Goal: Task Accomplishment & Management: Use online tool/utility

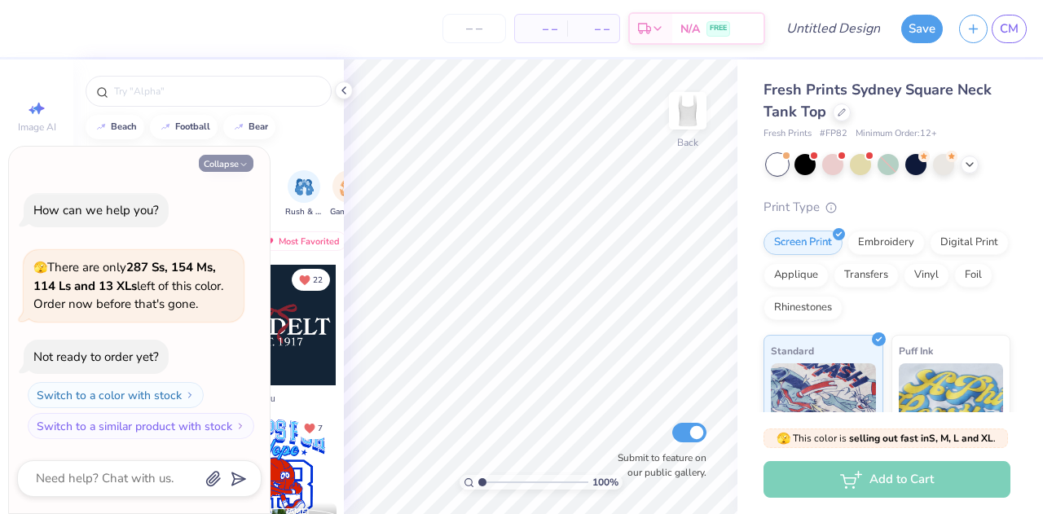
click at [230, 172] on button "Collapse" at bounding box center [226, 163] width 55 height 17
type textarea "x"
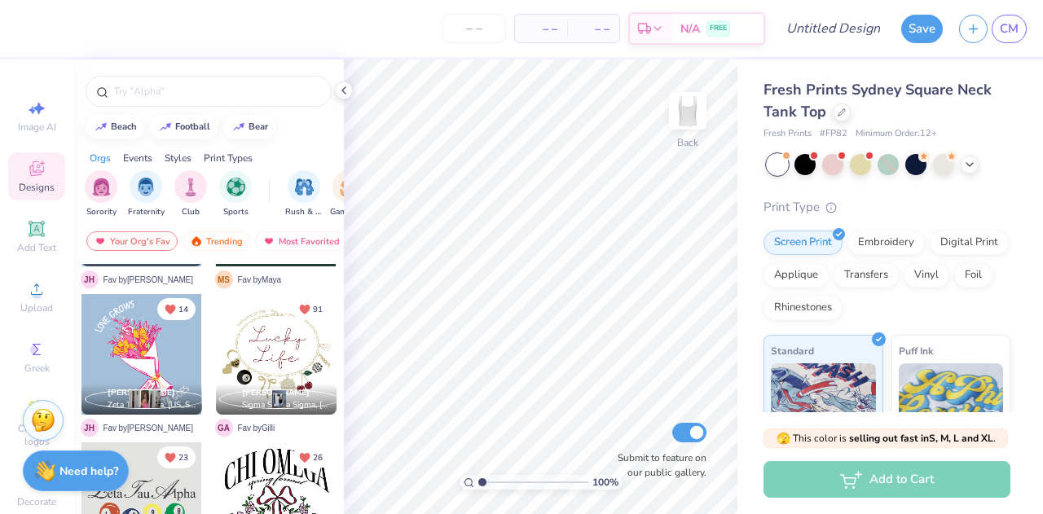
scroll to position [885, 0]
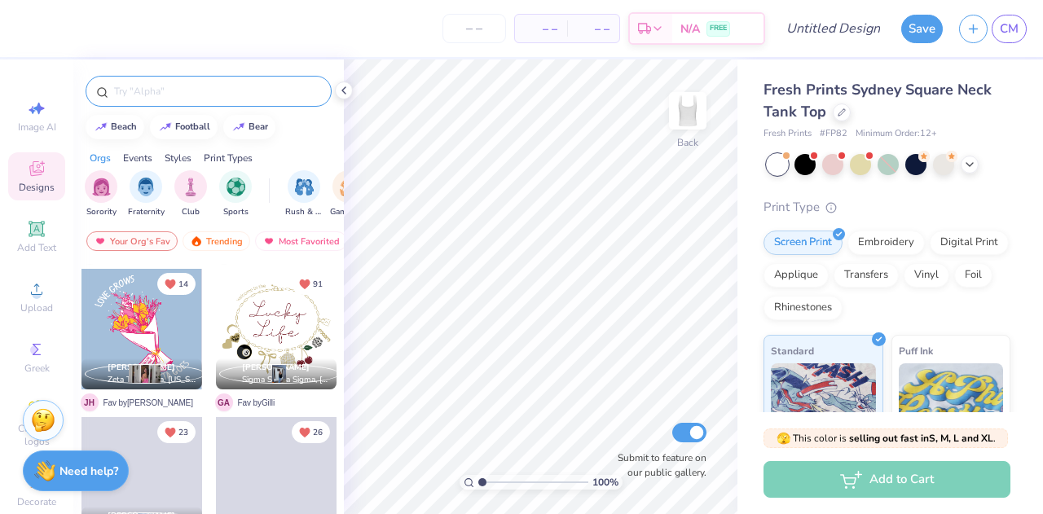
click at [174, 94] on input "text" at bounding box center [216, 91] width 209 height 16
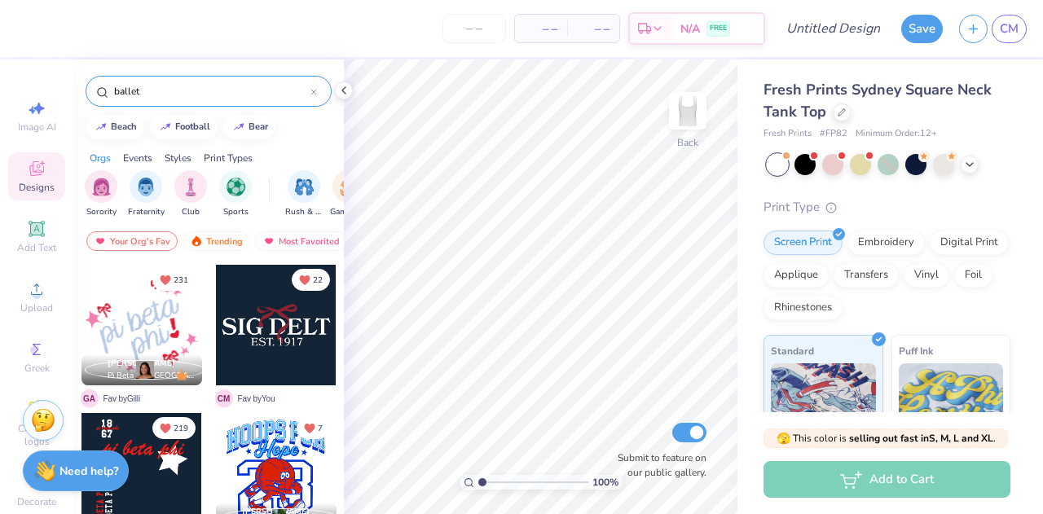
type input "ballet"
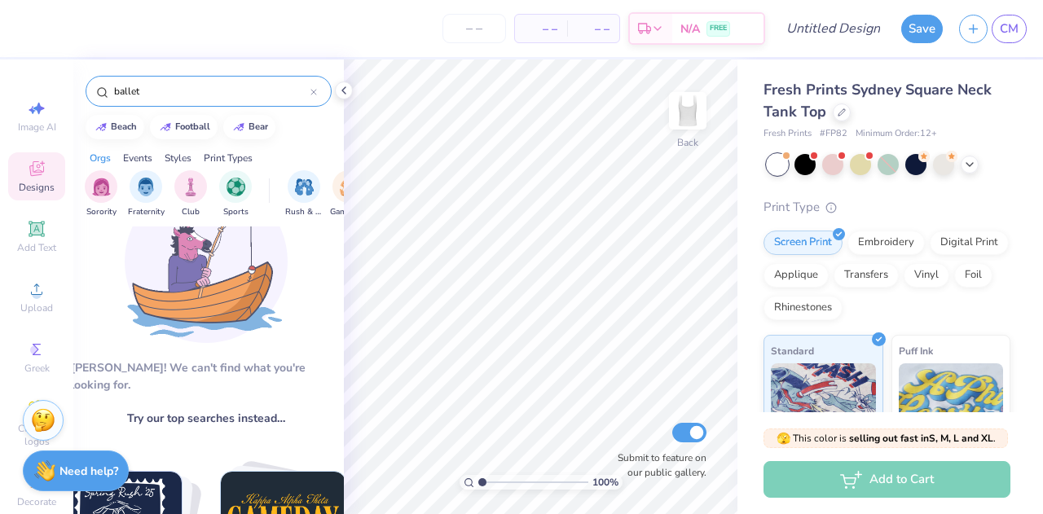
scroll to position [0, 2]
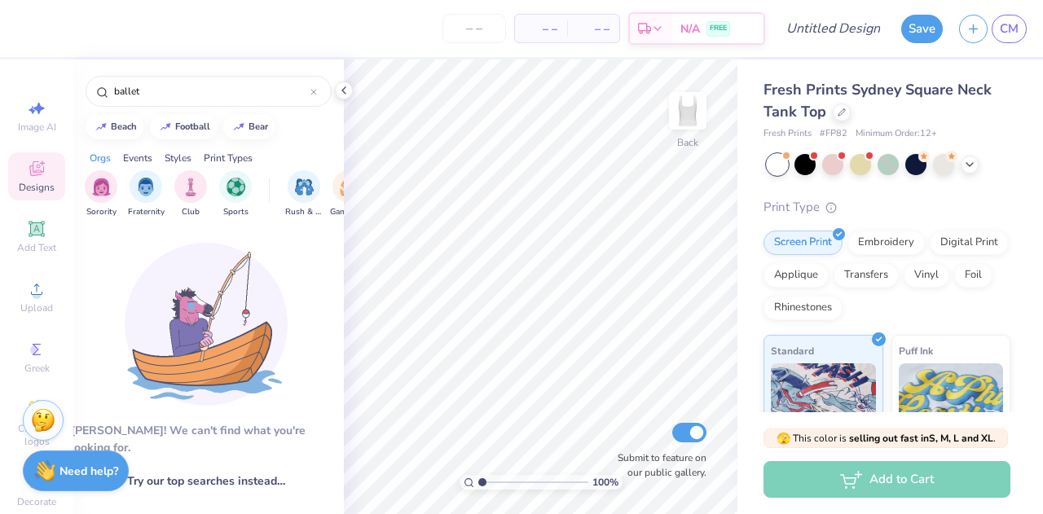
click at [308, 131] on div "beach football bear" at bounding box center [208, 127] width 270 height 24
click at [32, 305] on span "Upload" at bounding box center [36, 307] width 33 height 13
click at [27, 289] on icon at bounding box center [37, 289] width 20 height 20
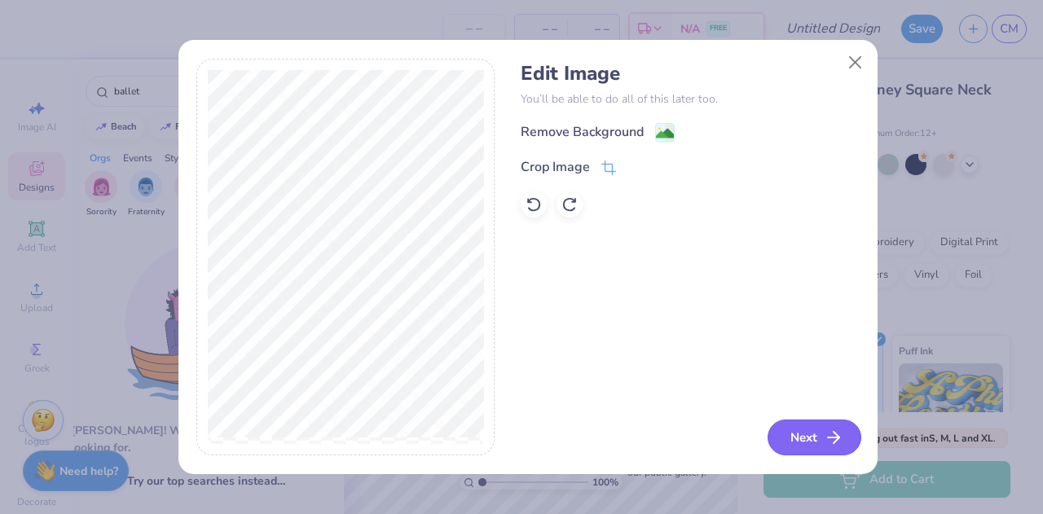
click at [828, 447] on icon "button" at bounding box center [833, 438] width 20 height 20
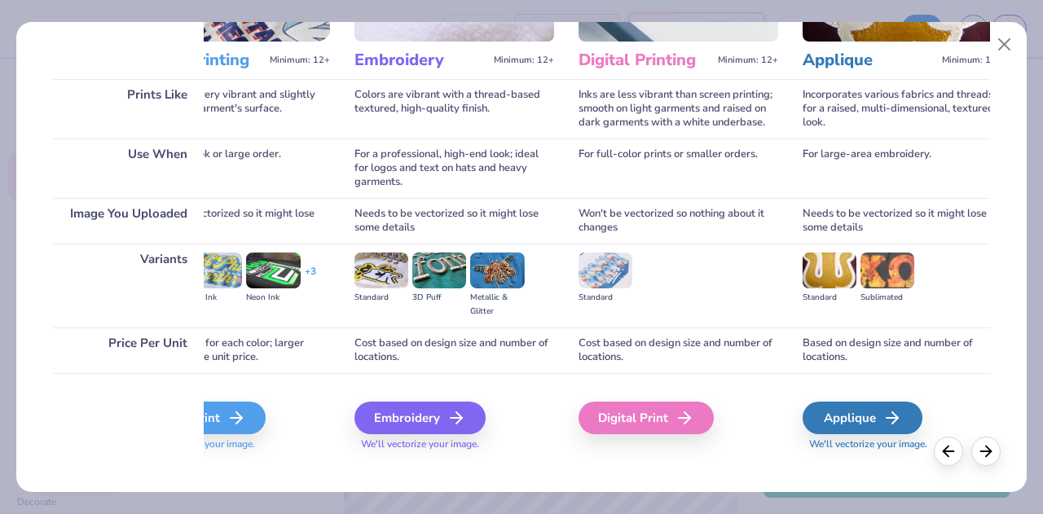
scroll to position [216, 0]
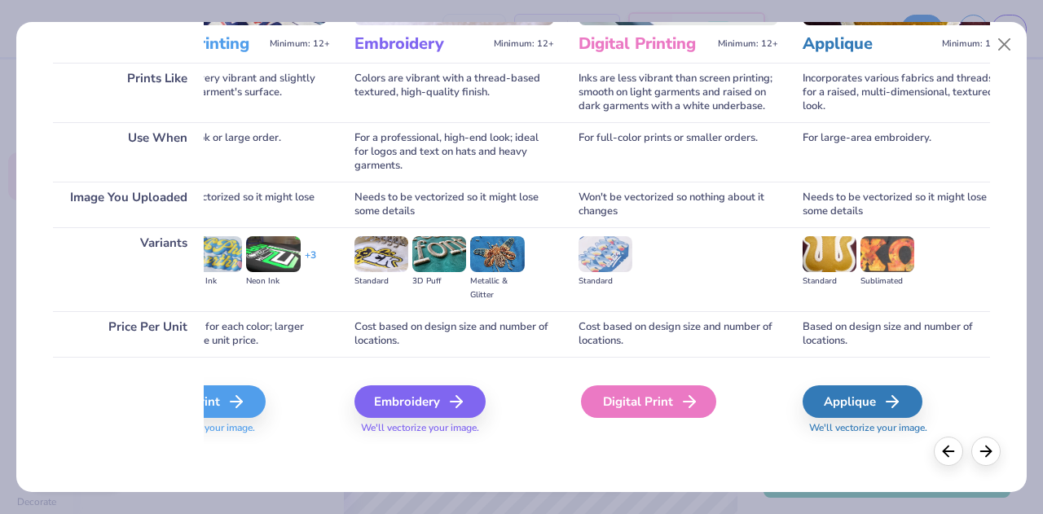
click at [649, 406] on div "Digital Print" at bounding box center [648, 401] width 135 height 33
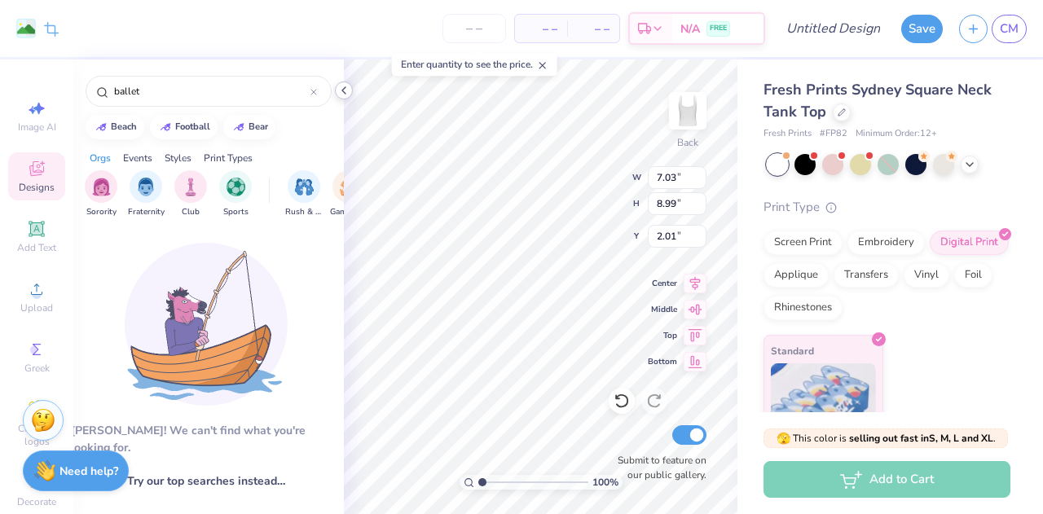
click at [339, 91] on icon at bounding box center [343, 90] width 13 height 13
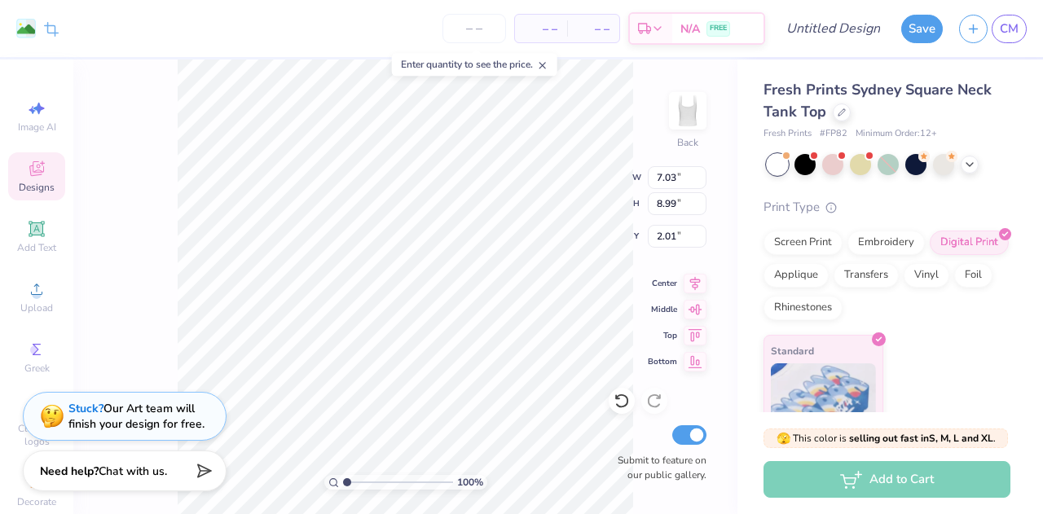
type input "1.44"
type input "2.01"
click at [40, 151] on div "Image AI Designs Add Text Upload Greek Clipart & logos Decorate" at bounding box center [36, 303] width 57 height 423
type input "2.79"
type input "6.63"
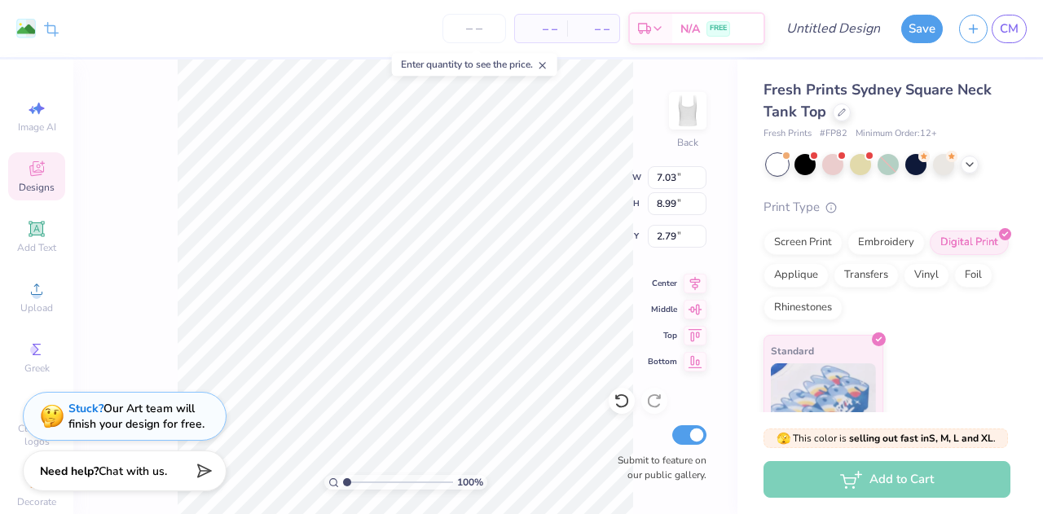
type input "8.48"
type input "3.30"
type input "2.26"
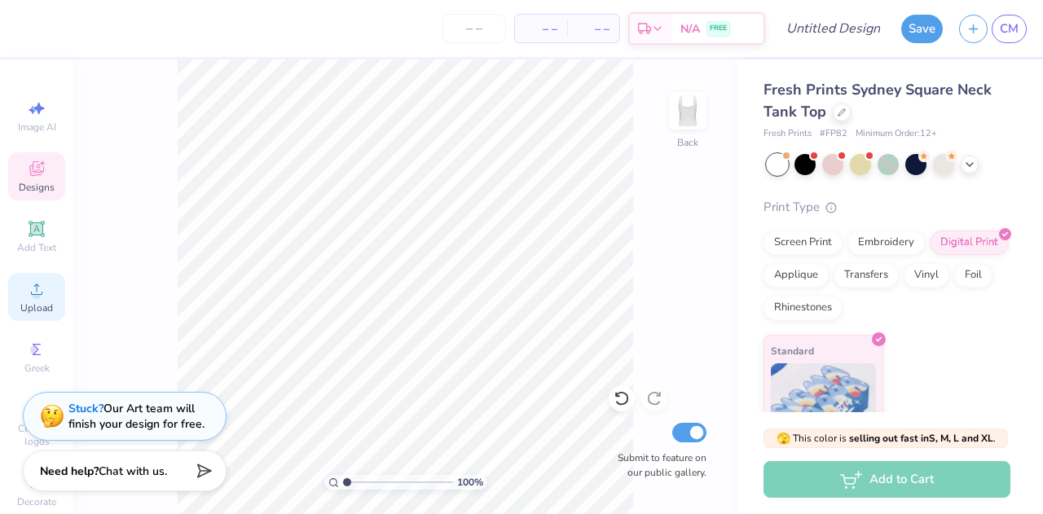
click at [31, 302] on span "Upload" at bounding box center [36, 307] width 33 height 13
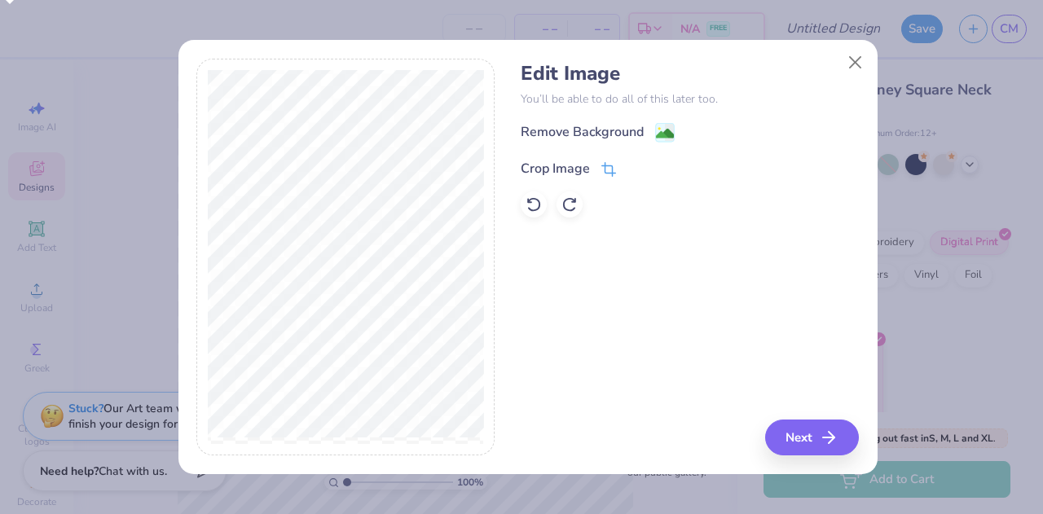
click at [610, 166] on icon at bounding box center [607, 171] width 11 height 11
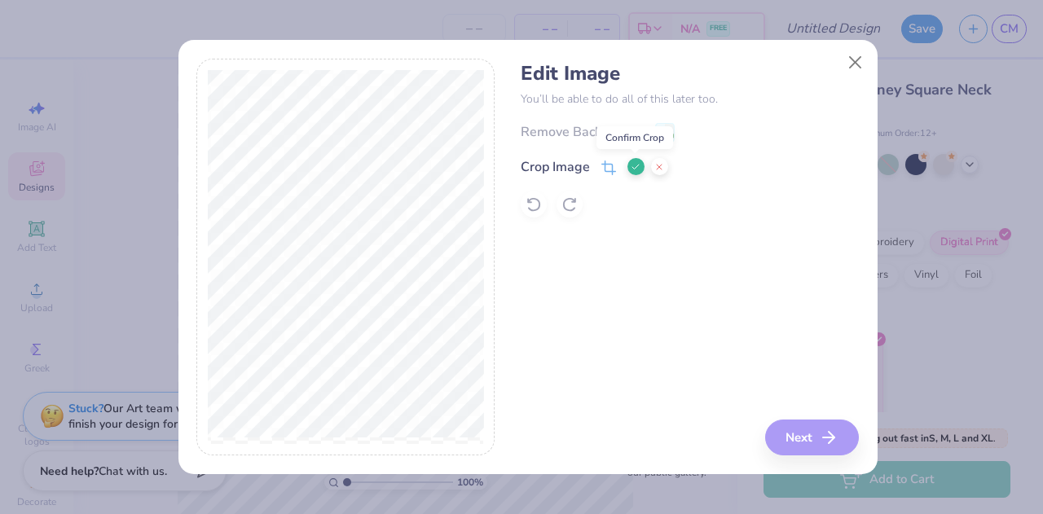
click at [635, 166] on icon at bounding box center [635, 167] width 10 height 10
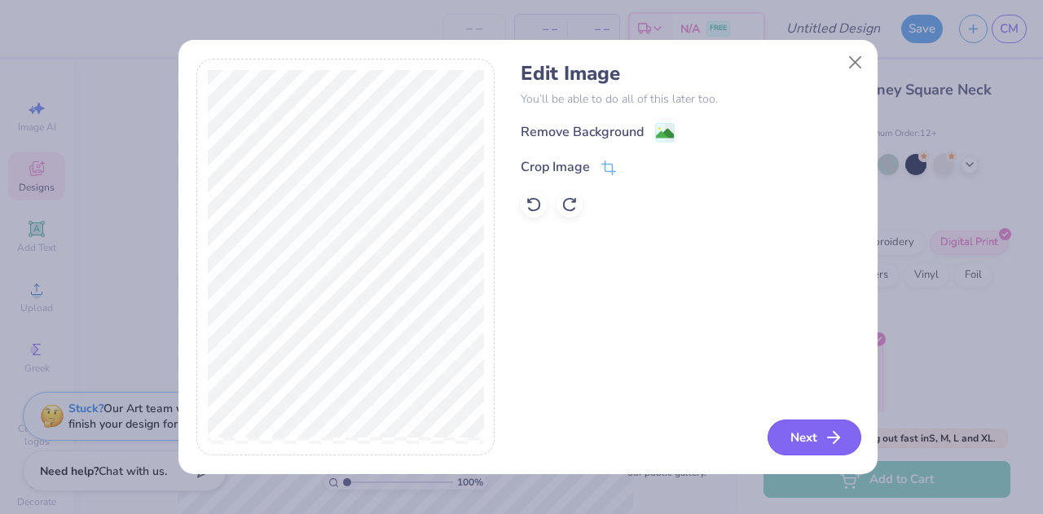
click at [793, 441] on button "Next" at bounding box center [814, 437] width 94 height 36
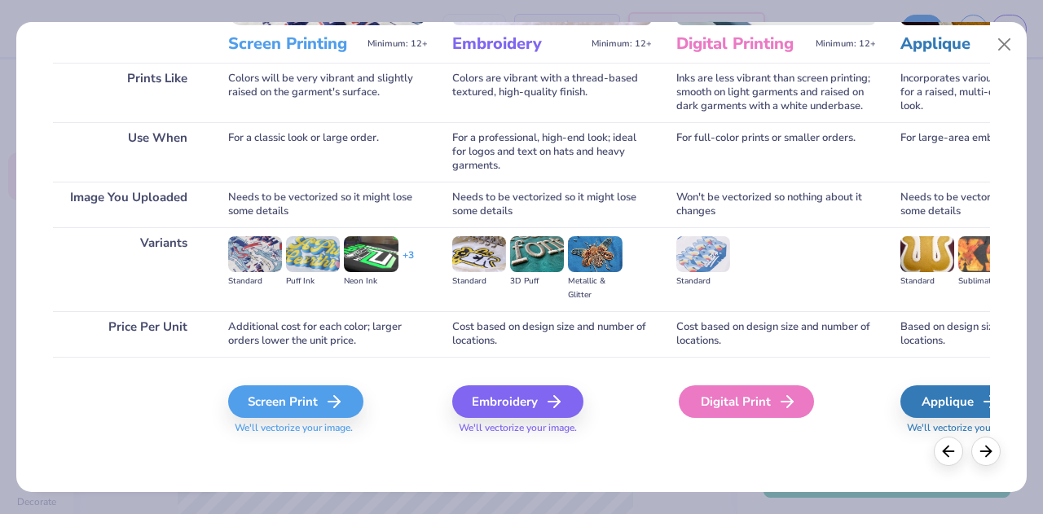
click at [734, 400] on div "Digital Print" at bounding box center [745, 401] width 135 height 33
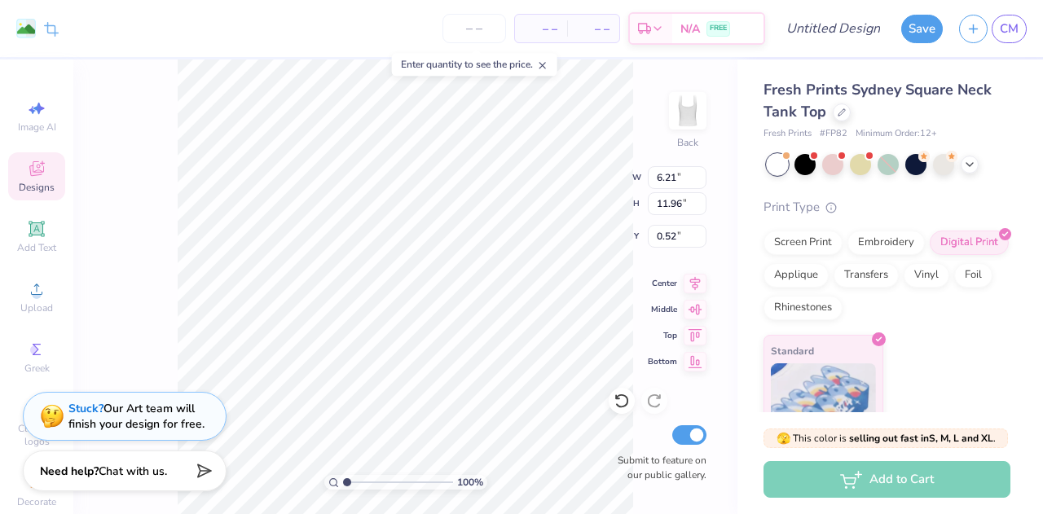
type input "2.72"
type input "5.24"
type input "0.50"
click at [32, 176] on icon at bounding box center [37, 169] width 20 height 20
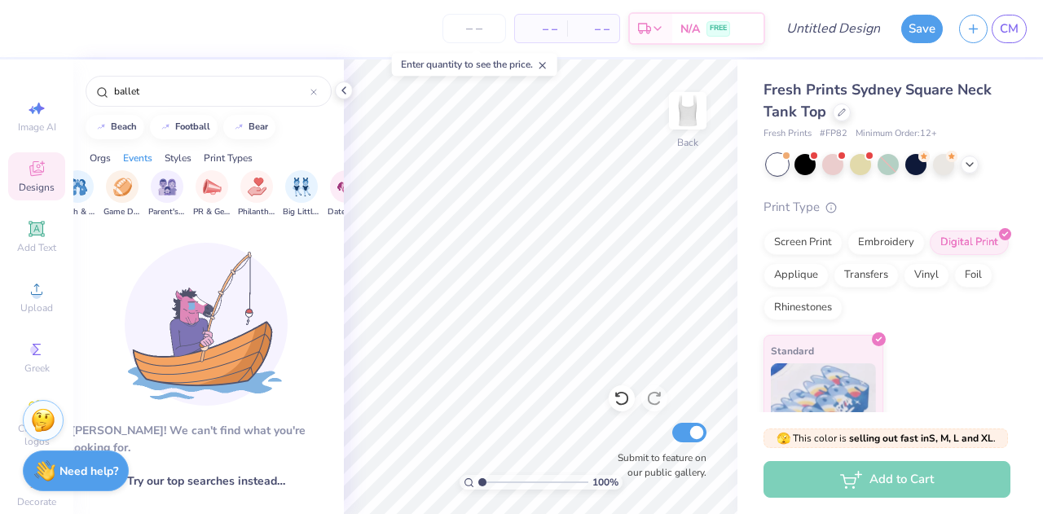
scroll to position [0, 0]
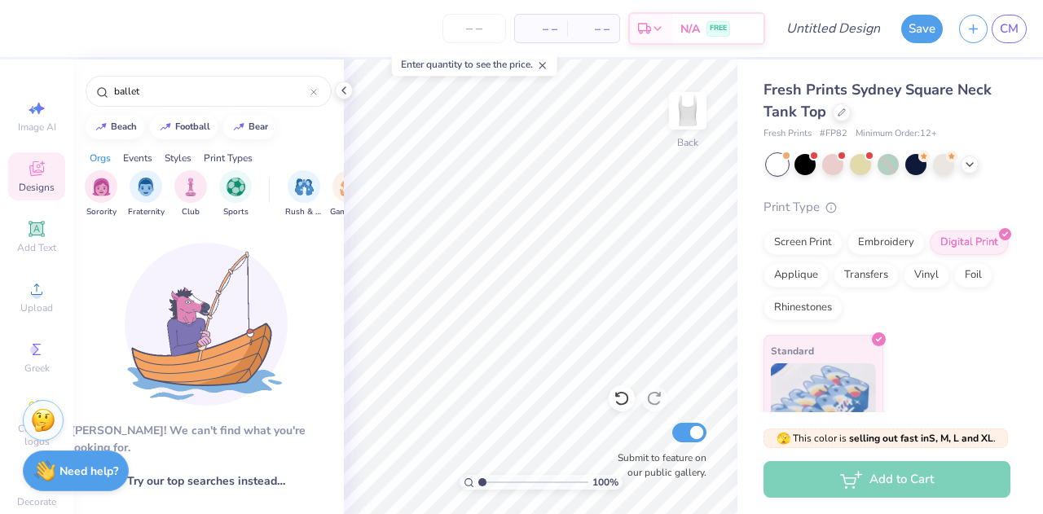
click at [226, 335] on img at bounding box center [206, 324] width 163 height 163
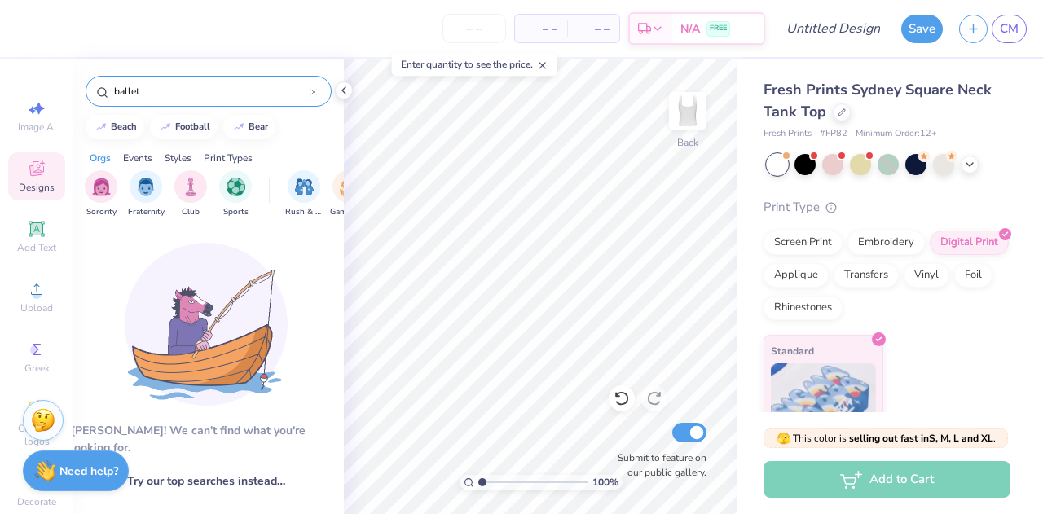
click at [314, 94] on icon at bounding box center [313, 92] width 7 height 7
click at [327, 136] on div "beach football bear" at bounding box center [208, 127] width 270 height 24
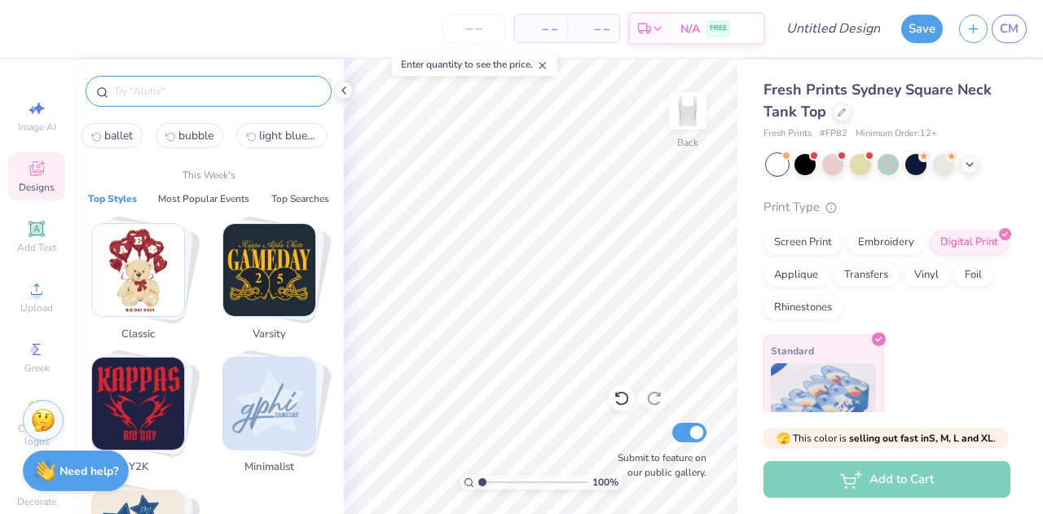
click at [197, 87] on input "text" at bounding box center [216, 91] width 209 height 16
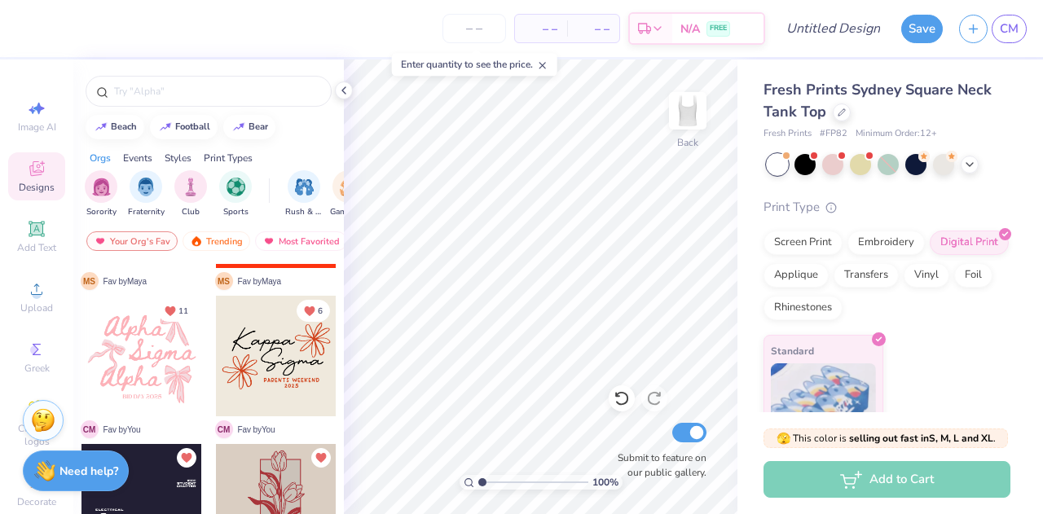
scroll to position [424, 0]
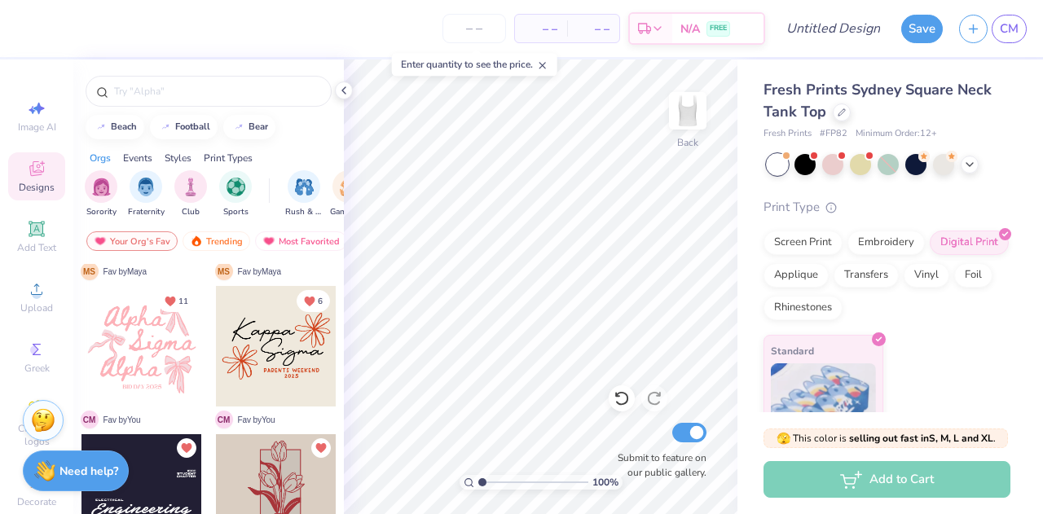
click at [118, 358] on div at bounding box center [141, 346] width 121 height 121
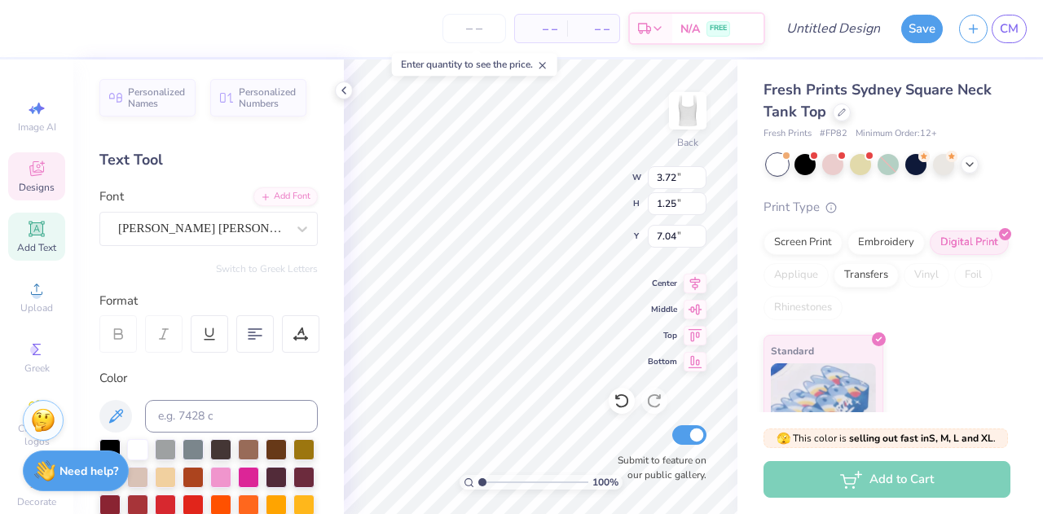
type input "7.04"
type input "2.72"
type input "5.24"
type input "0.50"
type input "3.72"
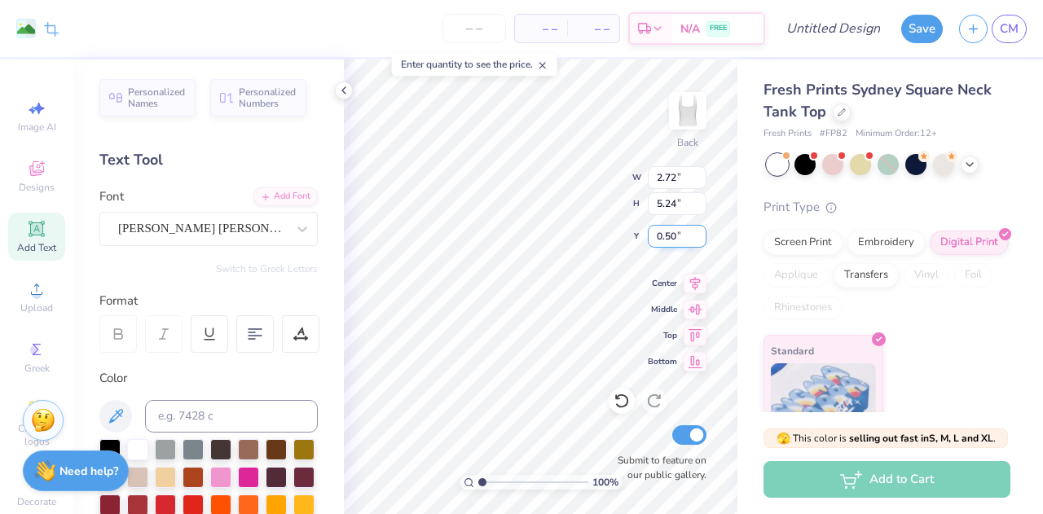
type input "1.25"
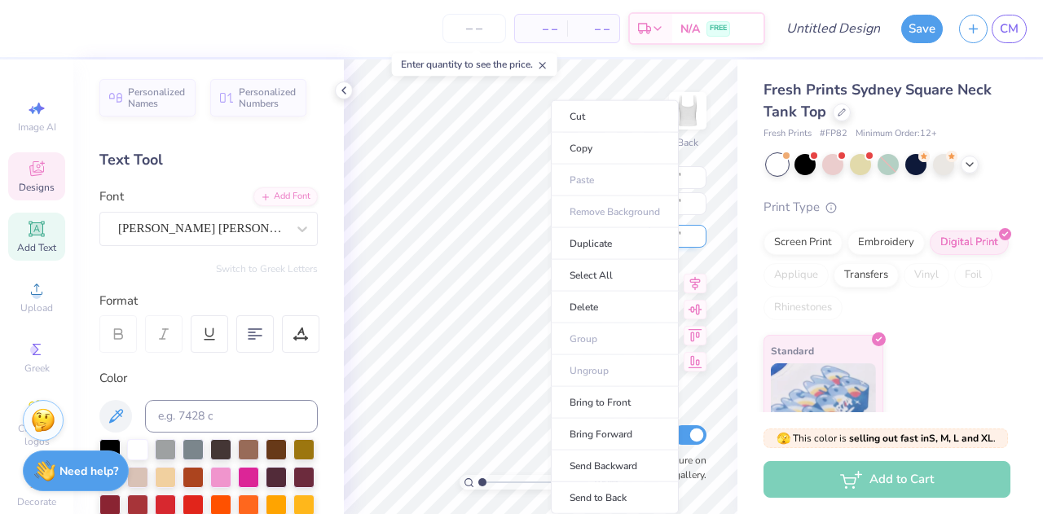
type input "3.89"
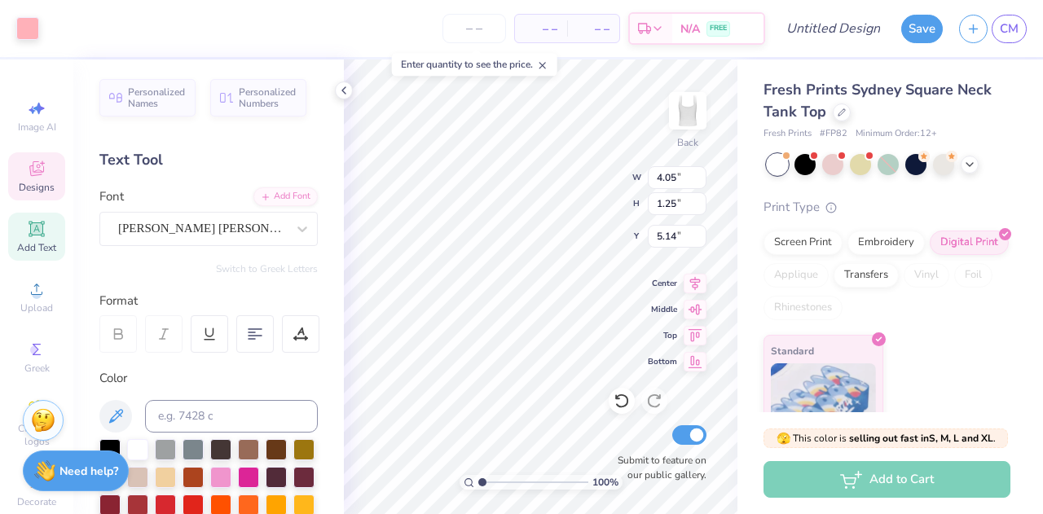
scroll to position [13, 2]
type textarea "Epsilon"
type input "3.72"
type input "7.04"
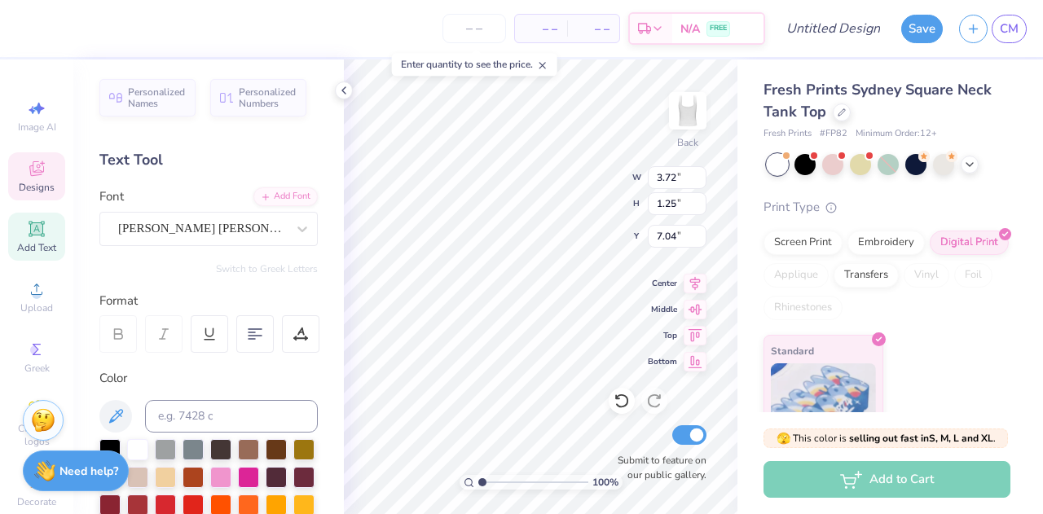
scroll to position [13, 3]
type textarea "A"
type textarea "Phi"
type input "2.07"
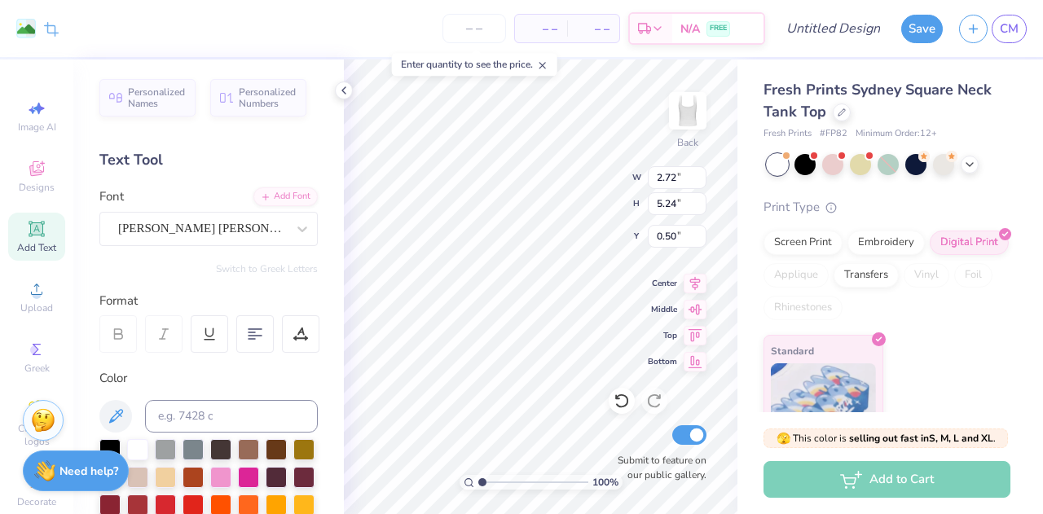
type input "3.98"
type input "1.76"
type input "0.92"
type input "1.78"
type input "9.75"
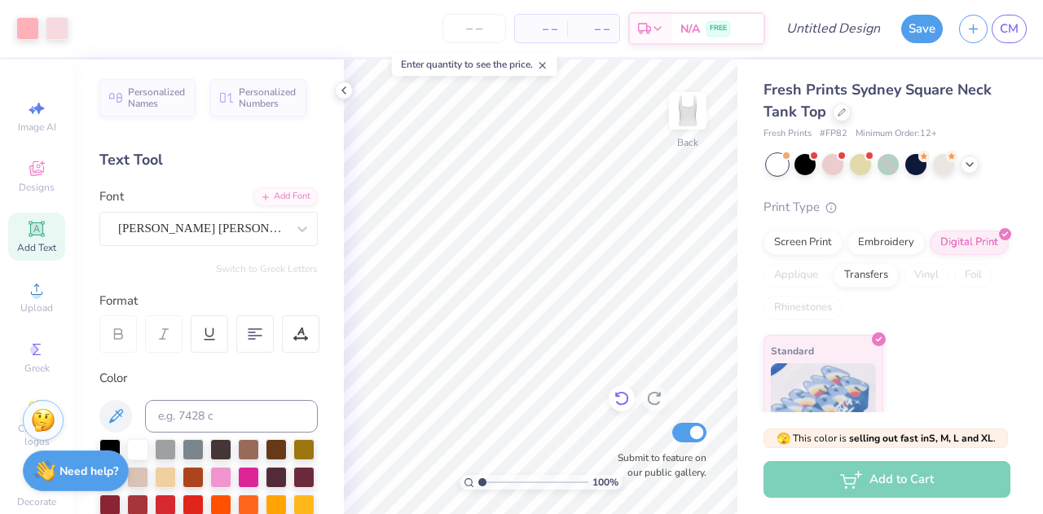
click at [619, 411] on div "100 % Back Submit to feature on our public gallery." at bounding box center [540, 286] width 393 height 454
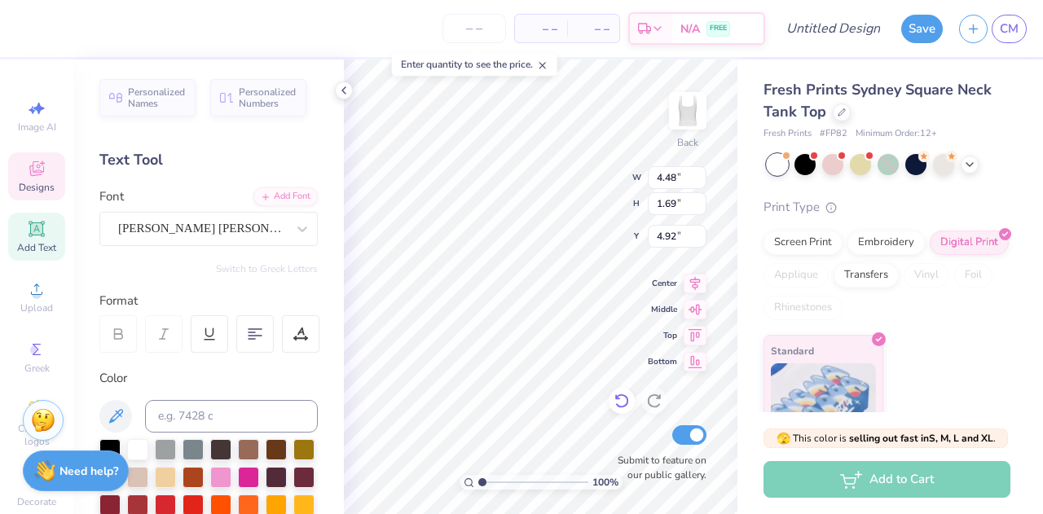
type input "3.72"
type input "1.25"
type input "1.75"
click at [971, 166] on icon at bounding box center [969, 162] width 13 height 13
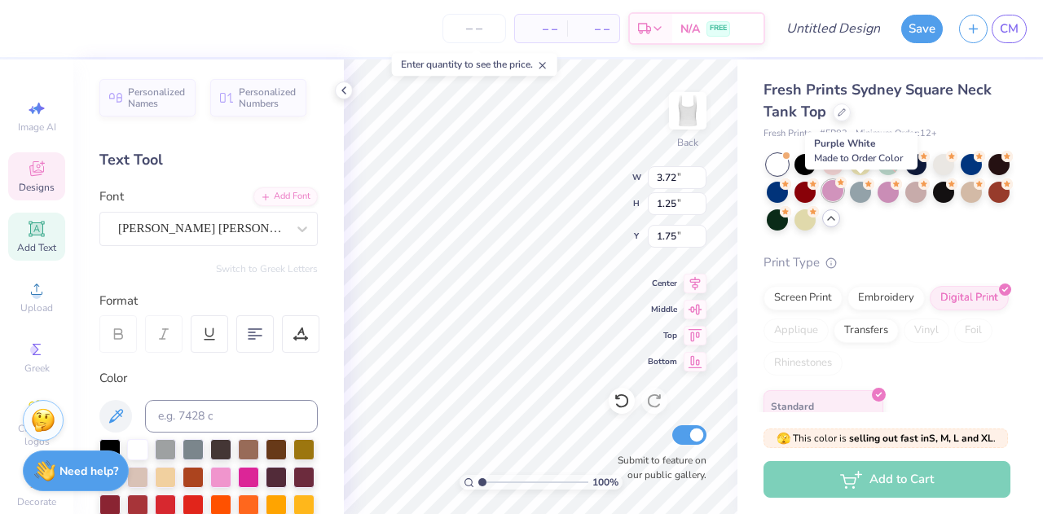
click at [843, 191] on div at bounding box center [832, 190] width 21 height 21
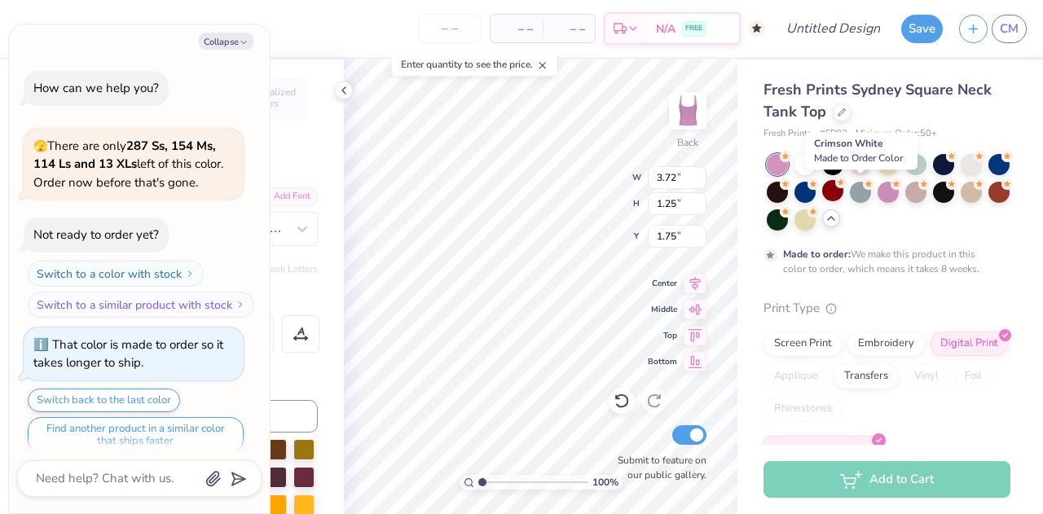
scroll to position [11, 0]
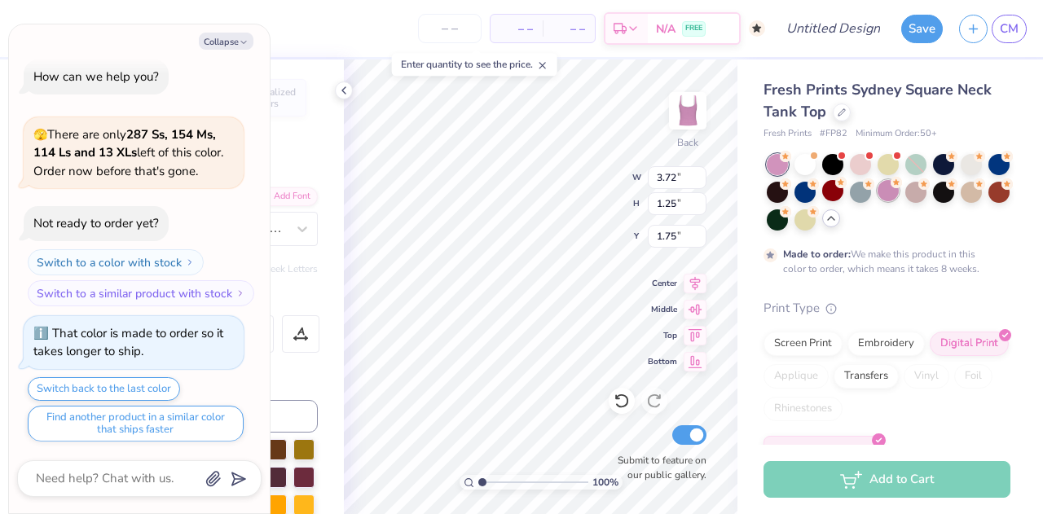
click at [898, 192] on div at bounding box center [887, 190] width 21 height 21
click at [865, 164] on div at bounding box center [860, 162] width 21 height 21
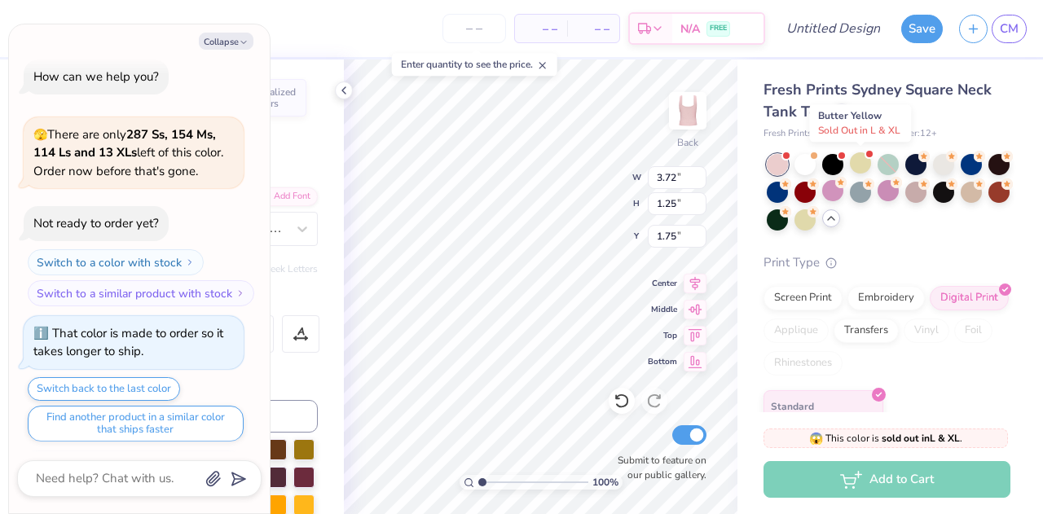
scroll to position [323, 0]
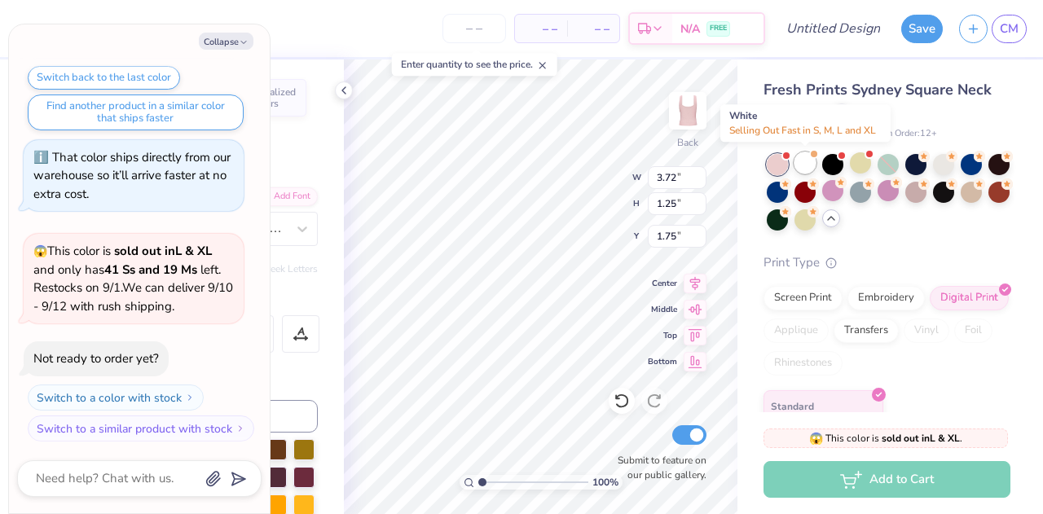
click at [803, 165] on div at bounding box center [804, 162] width 21 height 21
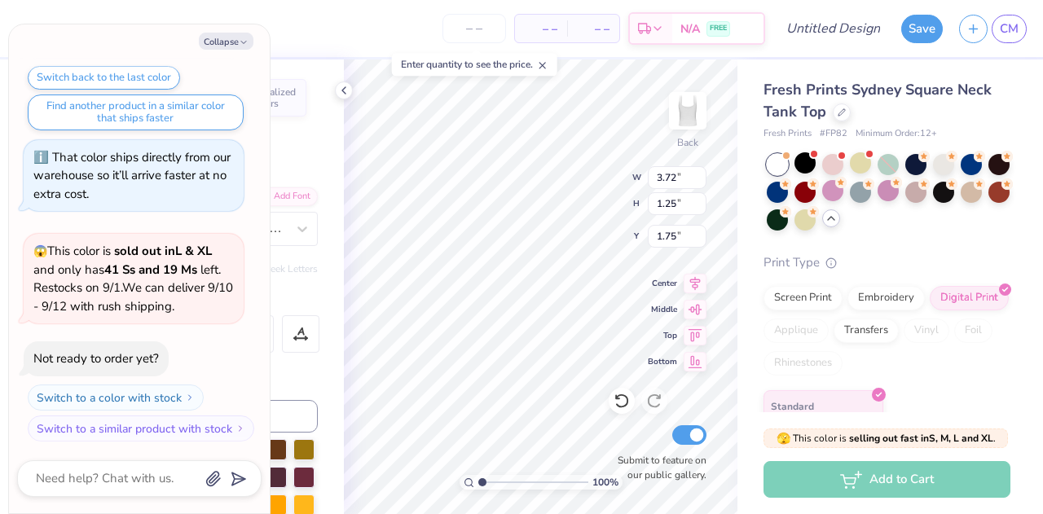
scroll to position [534, 0]
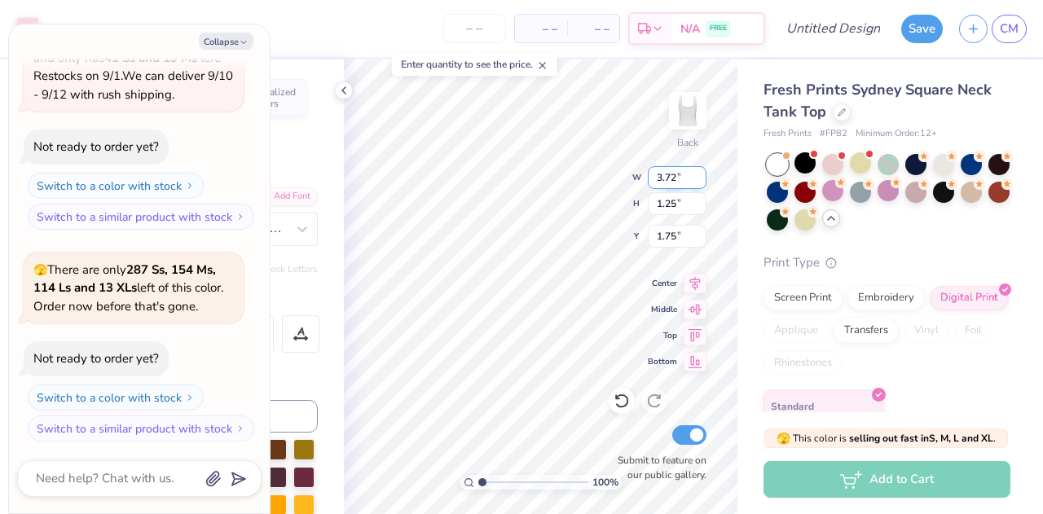
type textarea "x"
type input "1.71"
type input "2.31"
type input "3.01"
type textarea "x"
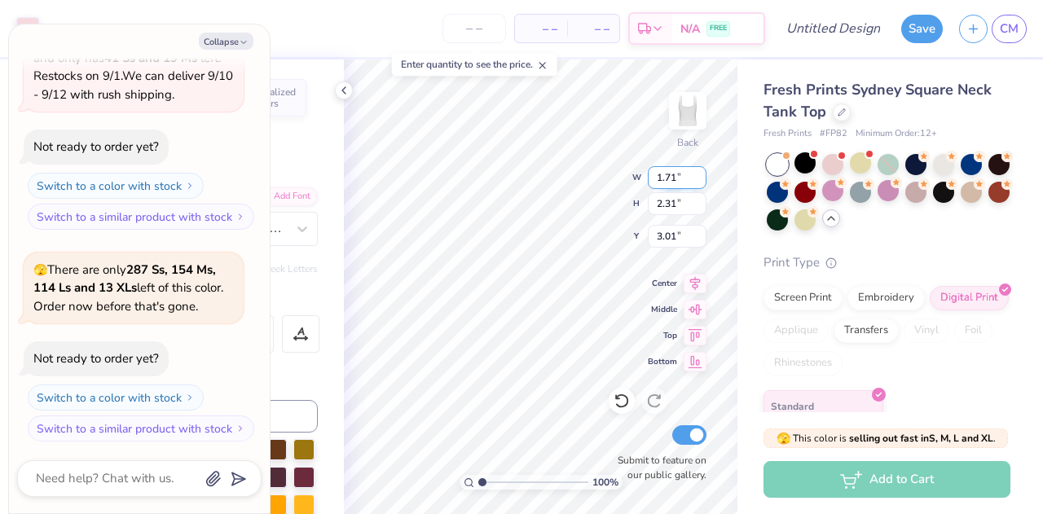
type input "1.46"
type textarea "x"
type input "3.00"
type textarea "x"
type input "1.41"
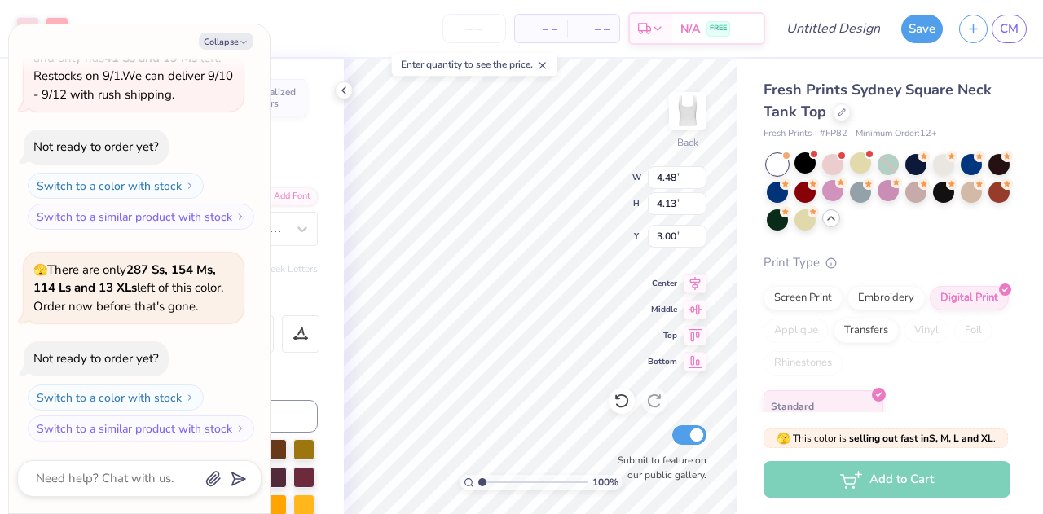
type textarea "x"
type input "1.41"
type textarea "x"
type input "1.94"
type textarea "x"
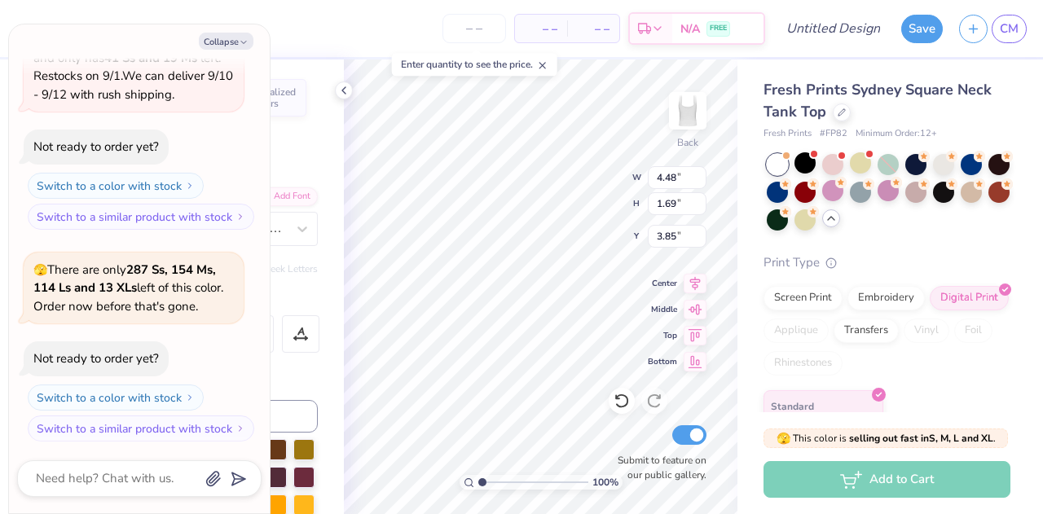
type input "3.00"
type textarea "x"
type input "4.69"
type textarea "x"
type input "5.10"
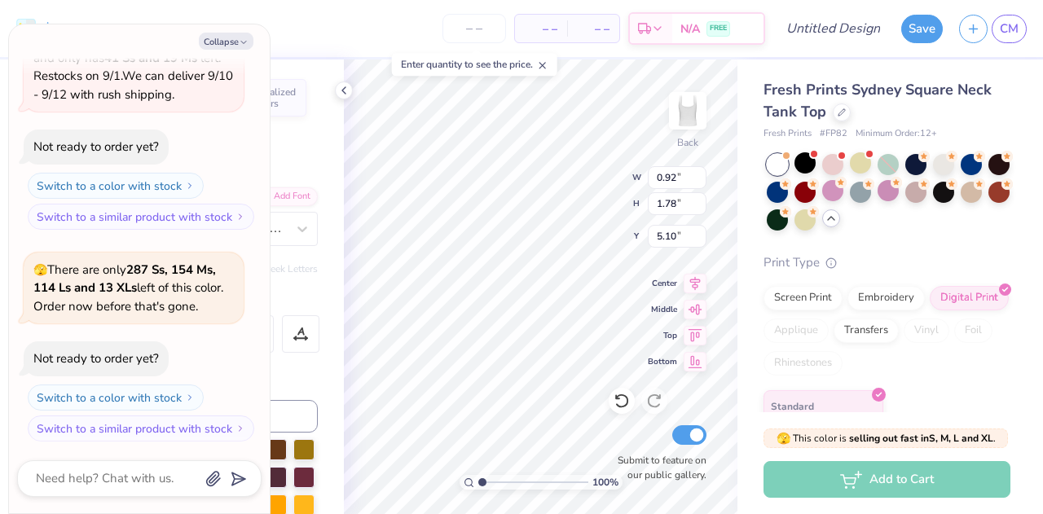
type textarea "x"
type input "1.66"
type input "3.20"
type textarea "x"
type input "5.64"
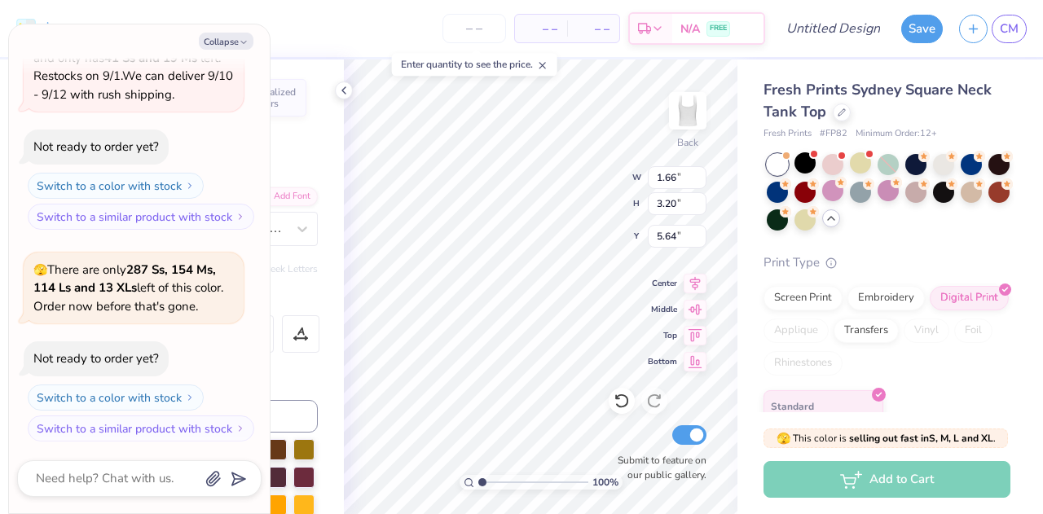
type textarea "x"
type input "2.37"
type input "0.25"
type input "8.29"
type textarea "x"
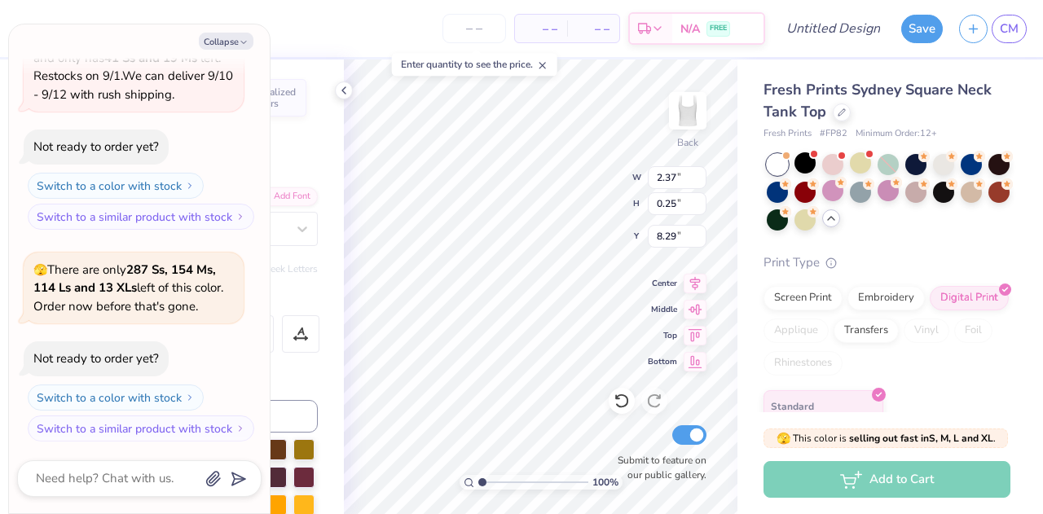
type input "10.04"
type textarea "x"
type input "1.71"
type input "2.31"
type input "1.41"
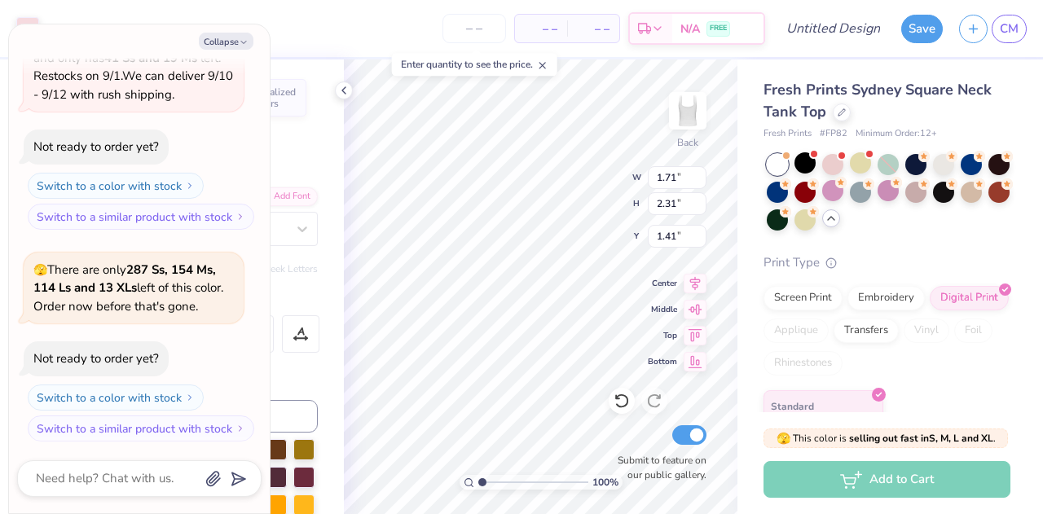
type textarea "x"
type input "1.16"
type textarea "x"
type input "1.53"
click at [626, 388] on div "100 % Back Submit to feature on our public gallery." at bounding box center [540, 286] width 393 height 454
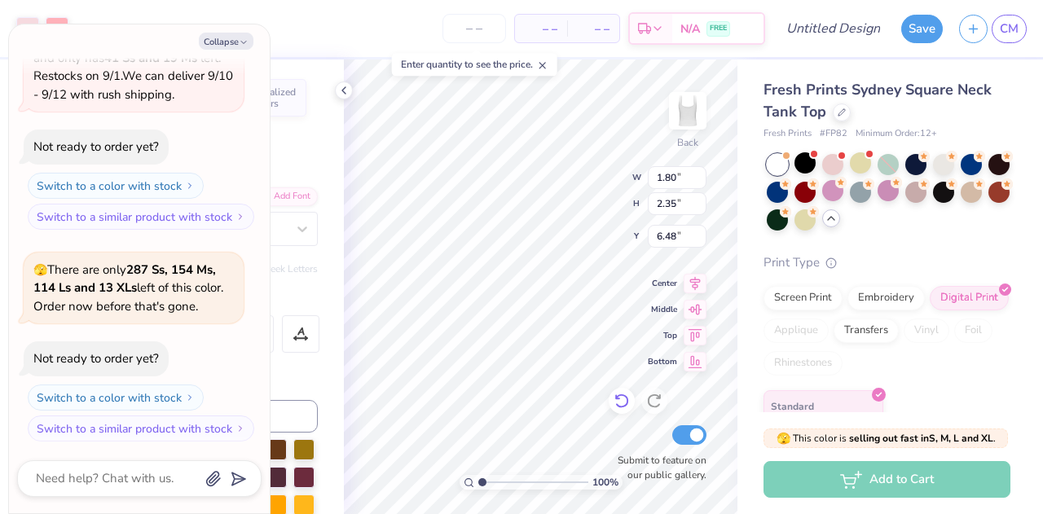
type textarea "x"
type input "4.69"
type textarea "x"
type input "1.66"
type input "3.20"
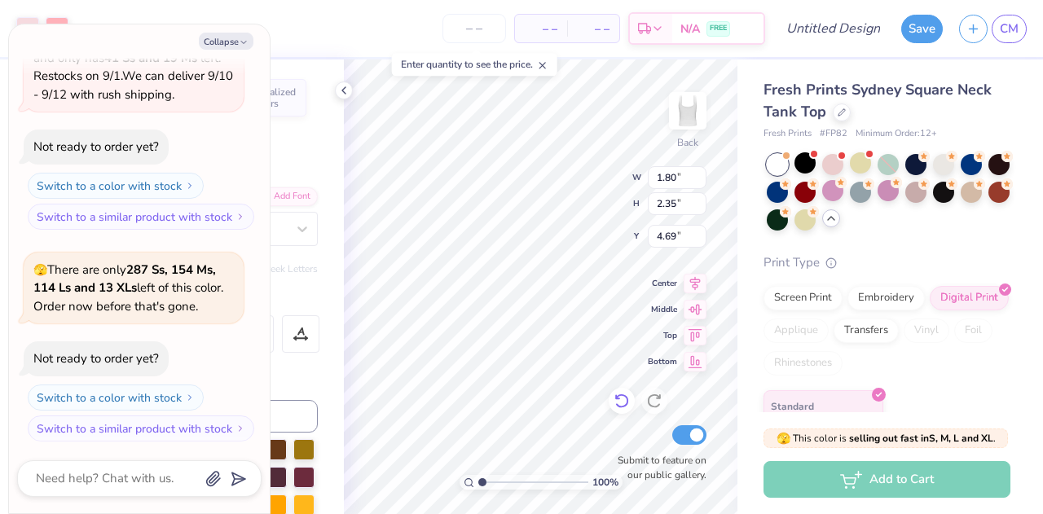
type input "5.64"
type textarea "x"
type input "6.18"
type textarea "x"
type input "6.50"
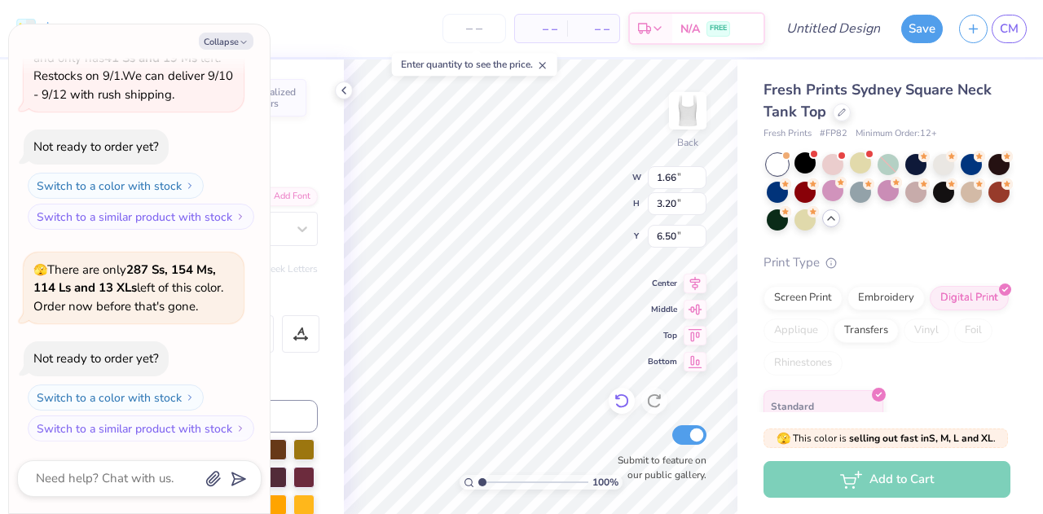
type textarea "x"
type input "1.62"
type input "2.32"
type input "4.69"
type textarea "x"
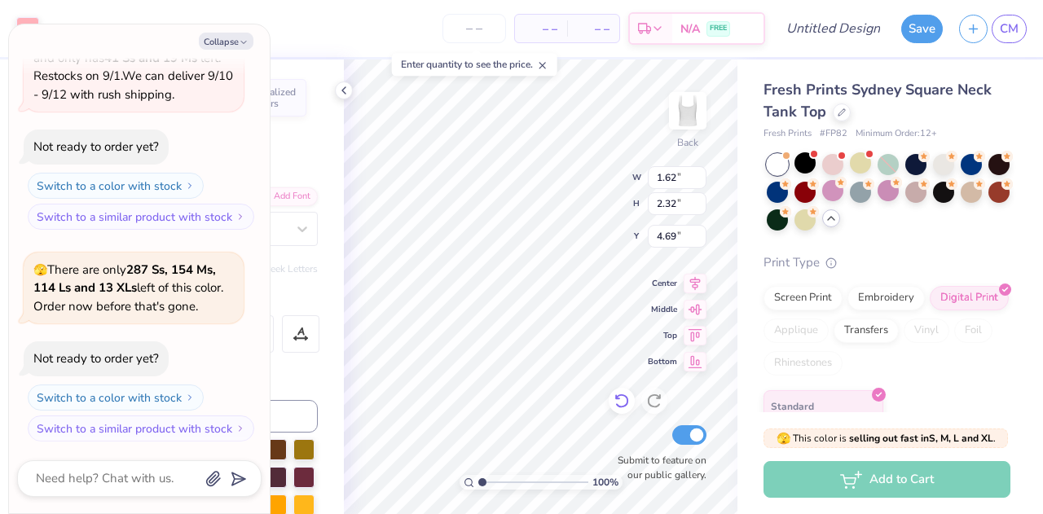
type input "1.63"
type input "2.34"
type input "4.70"
type textarea "x"
type input "7.04"
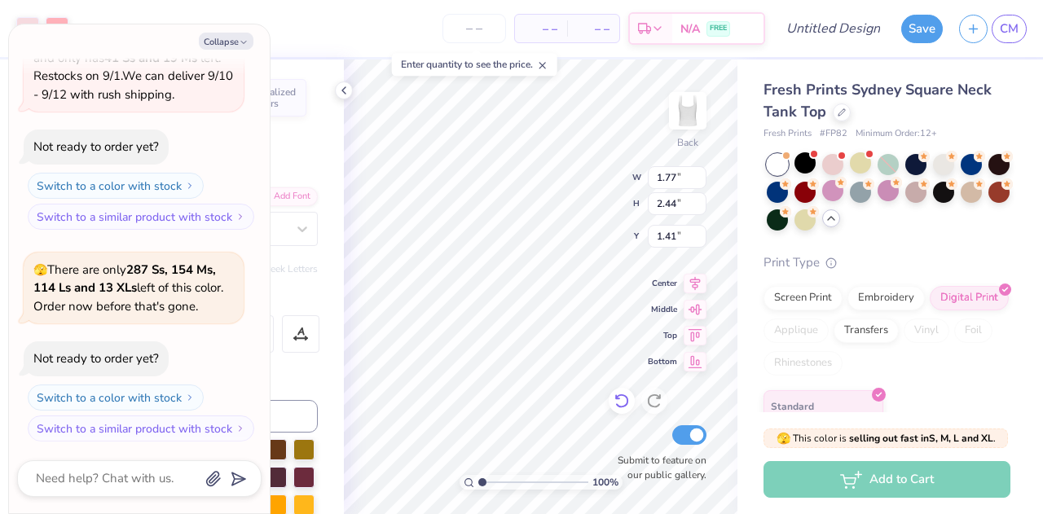
click at [556, 213] on div "100 % Back W 1.77 1.77 " H 2.44 2.44 " Y 1.41 1.41 " Center Middle Top Bottom S…" at bounding box center [540, 286] width 393 height 454
type textarea "x"
type input "2.43"
type input "1.30"
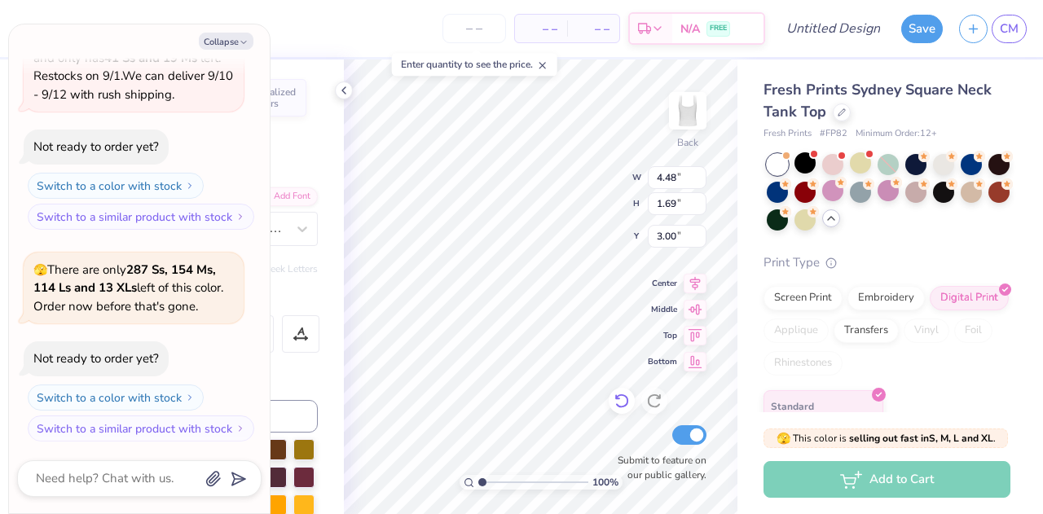
type input "4.69"
type textarea "x"
type input "1.66"
type input "3.20"
type input "6.50"
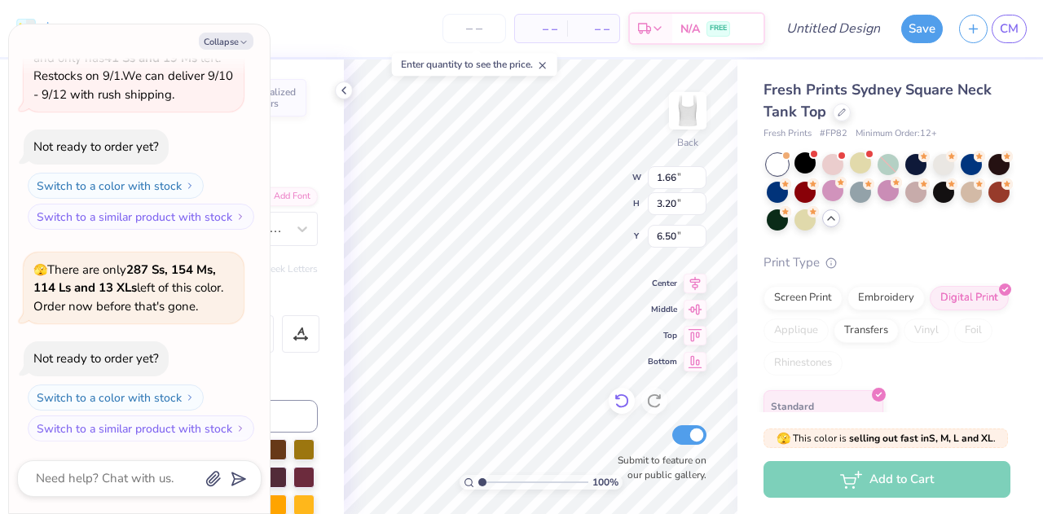
type textarea "x"
type input "4.90"
type textarea "x"
type input "2.43"
type input "1.30"
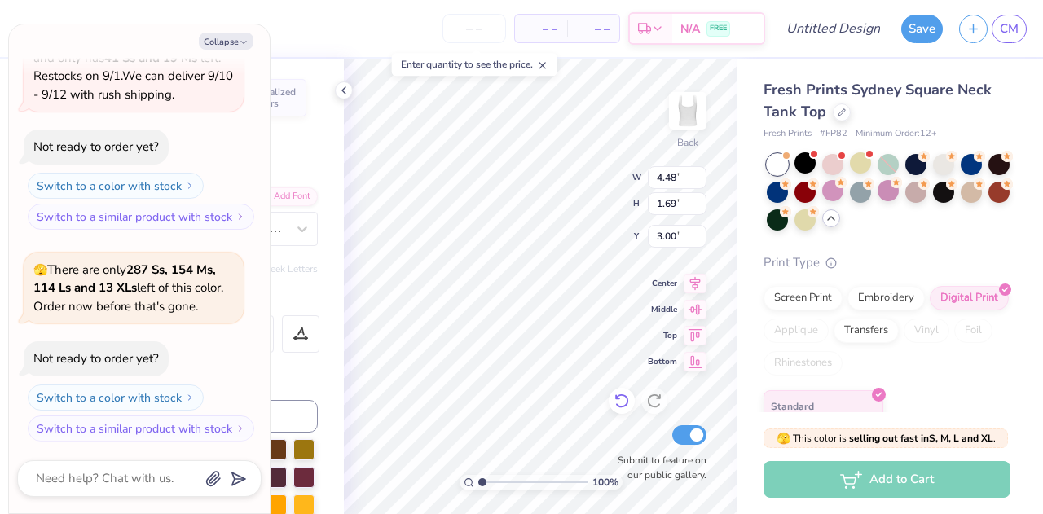
type input "4.69"
type textarea "x"
type input "5.34"
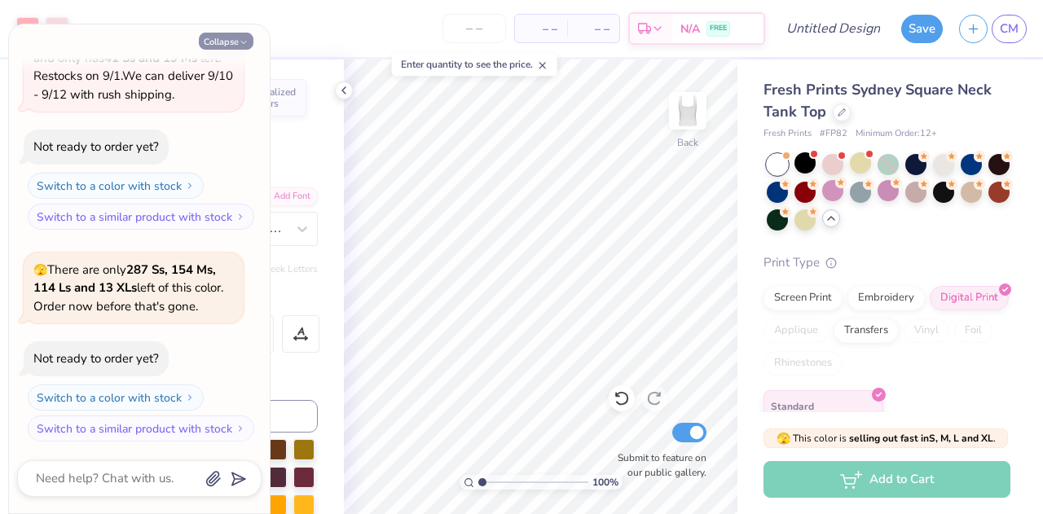
click at [236, 37] on button "Collapse" at bounding box center [226, 41] width 55 height 17
type textarea "x"
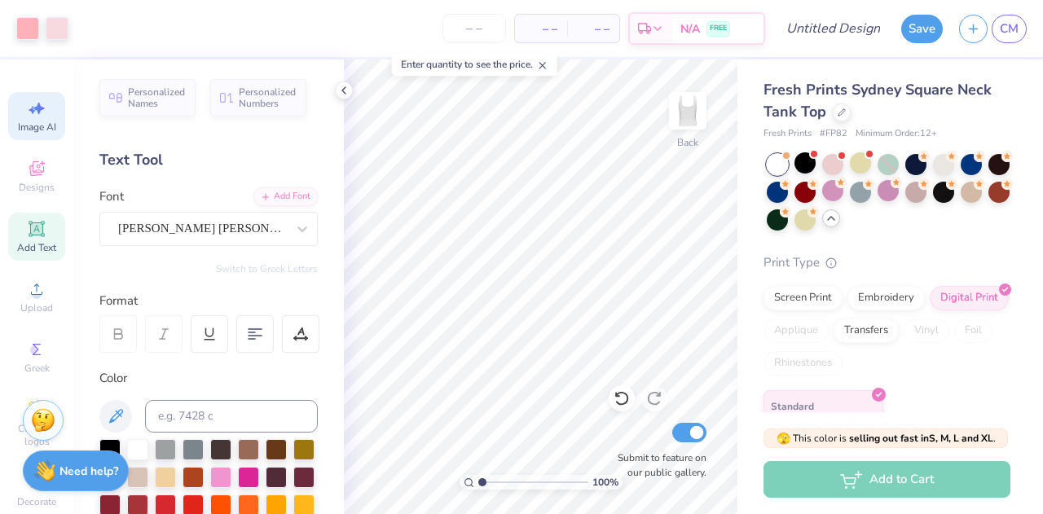
scroll to position [46, 0]
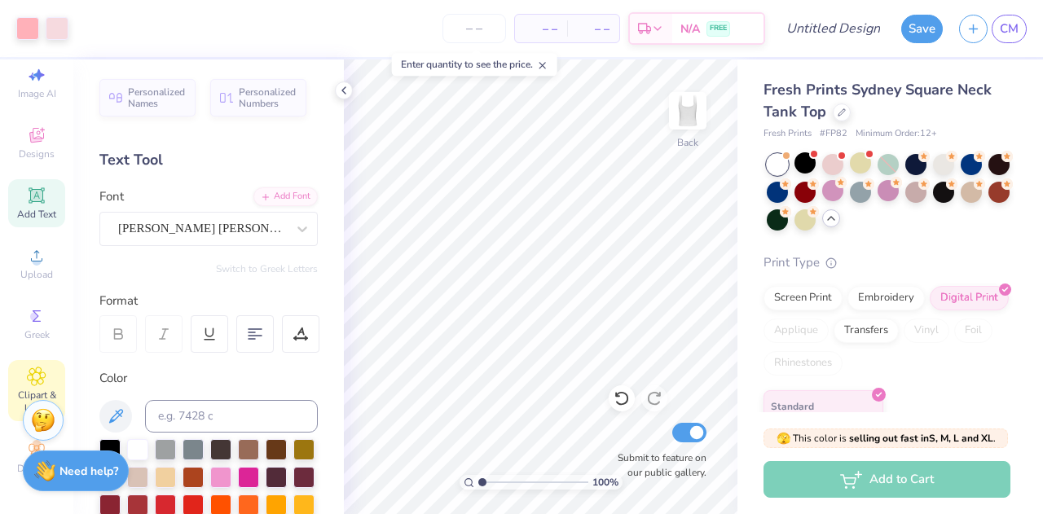
click at [34, 370] on icon at bounding box center [36, 377] width 19 height 20
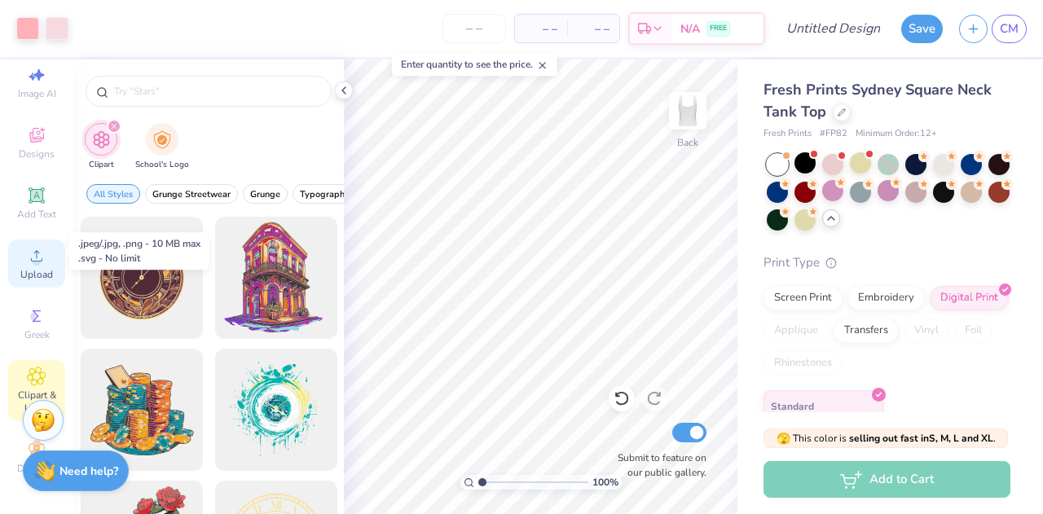
click at [30, 268] on span "Upload" at bounding box center [36, 274] width 33 height 13
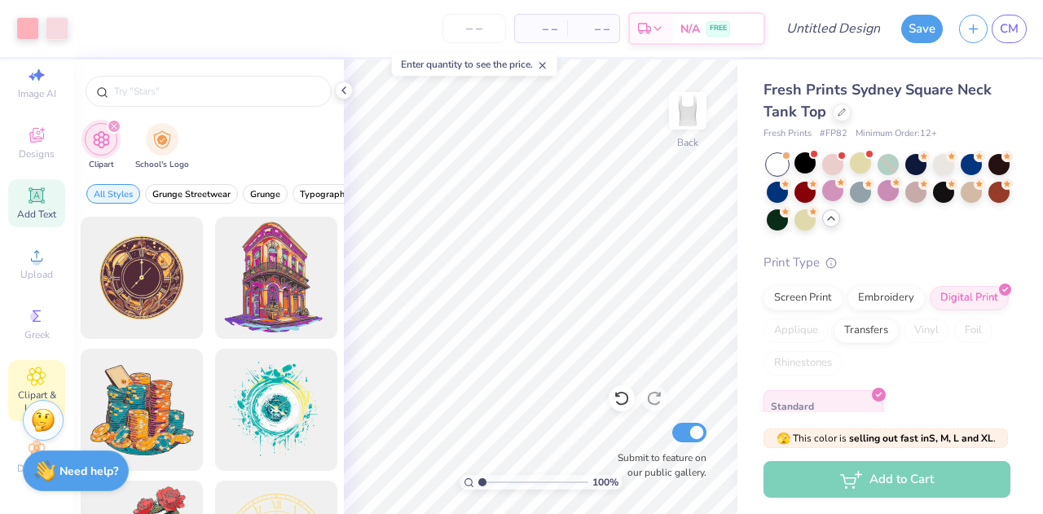
scroll to position [0, 0]
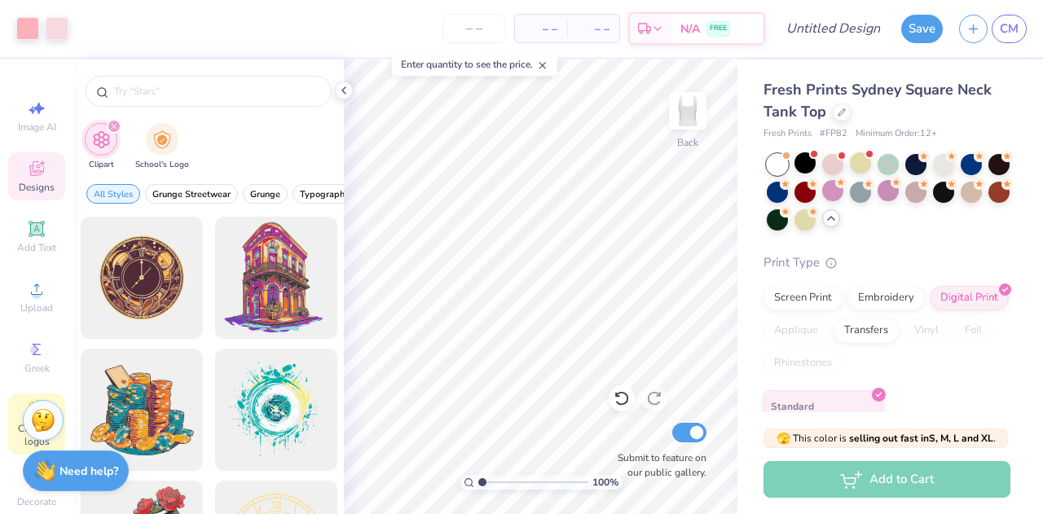
click at [32, 171] on icon at bounding box center [37, 169] width 20 height 20
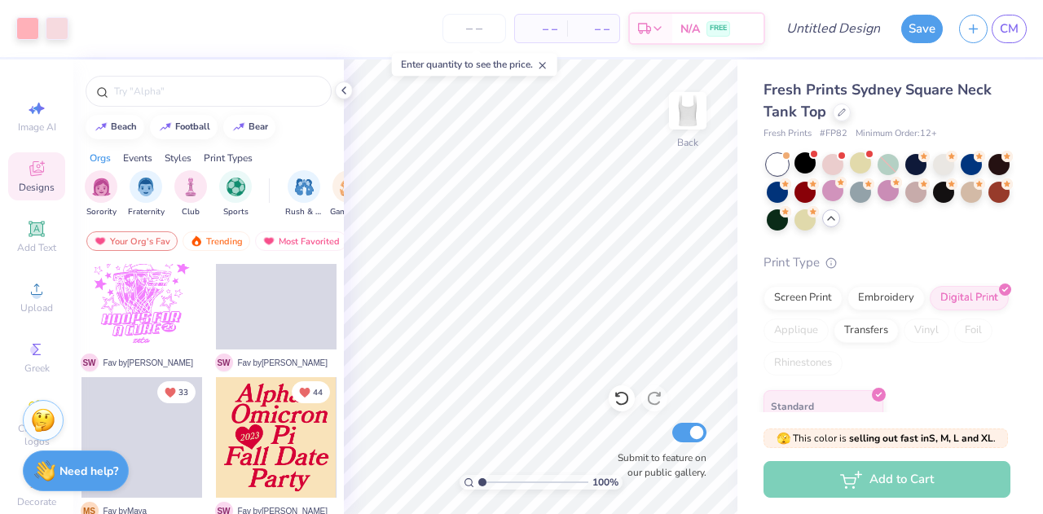
scroll to position [1518, 0]
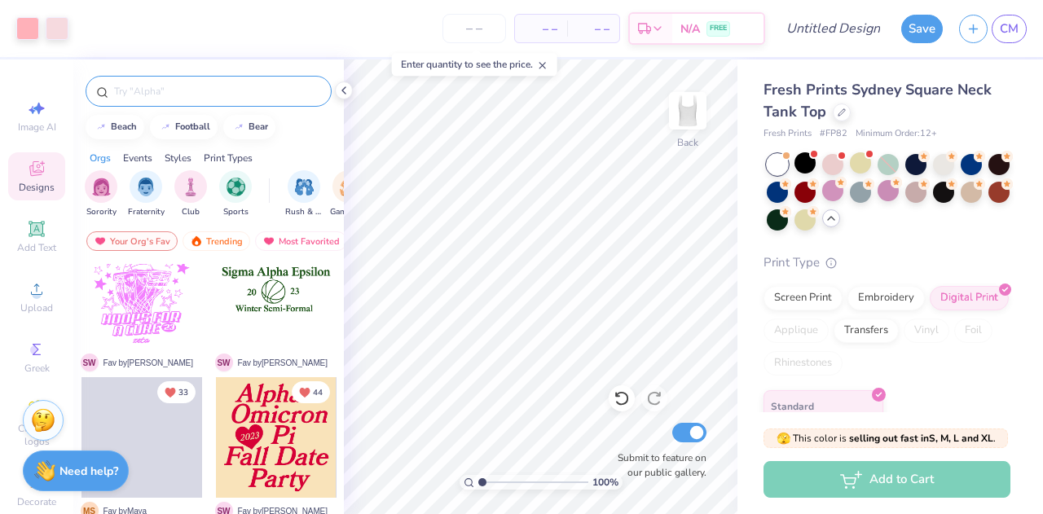
click at [167, 92] on input "text" at bounding box center [216, 91] width 209 height 16
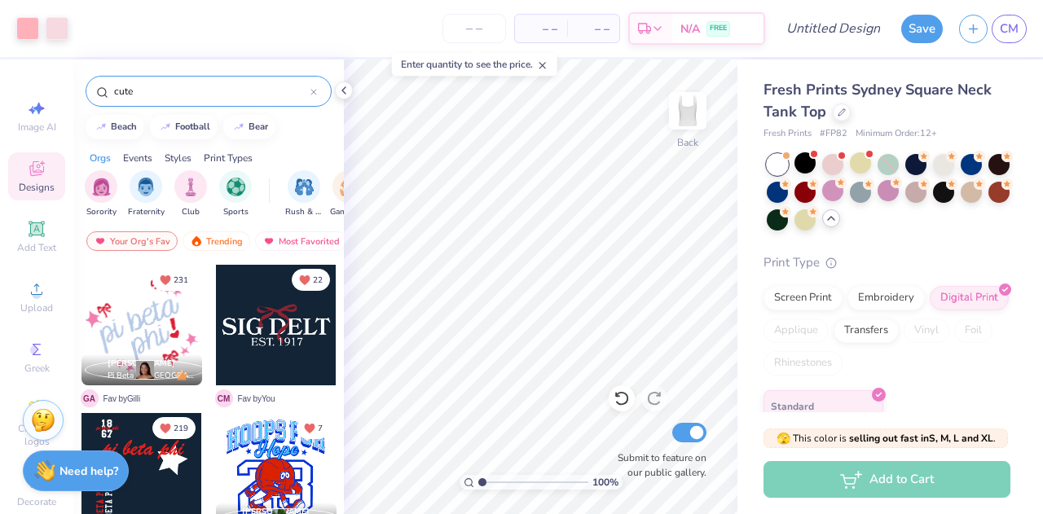
type input "cute"
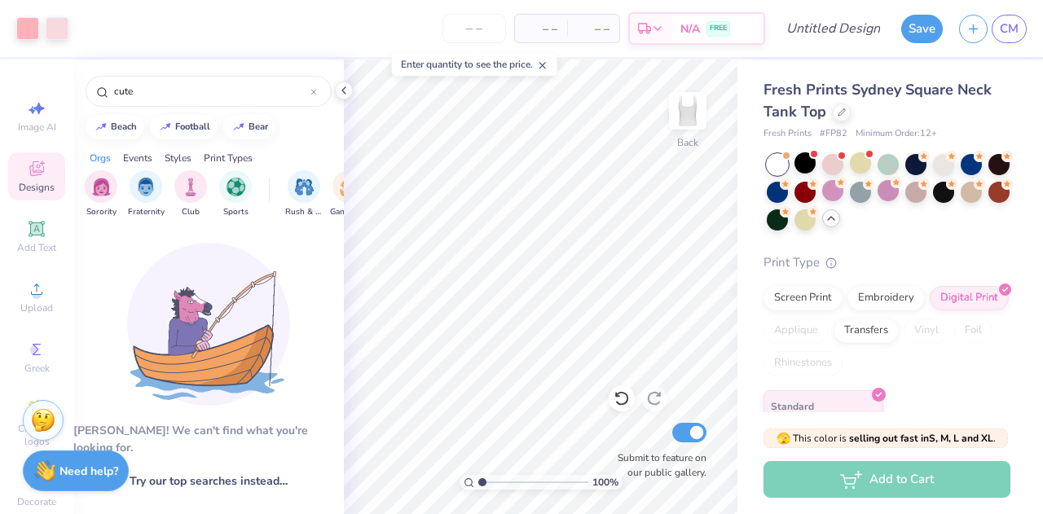
click at [311, 143] on div "Orgs Events Styles Print Types" at bounding box center [208, 154] width 270 height 23
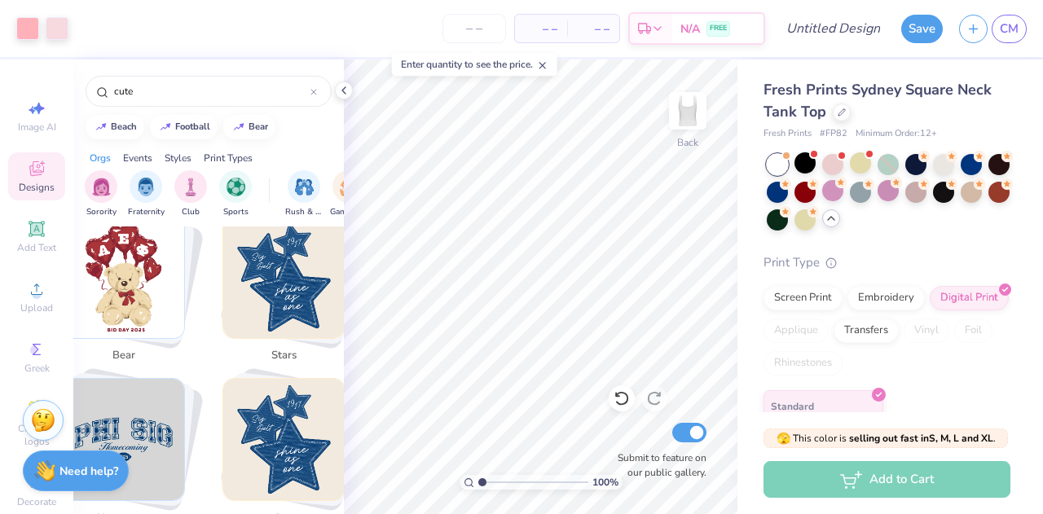
scroll to position [0, 0]
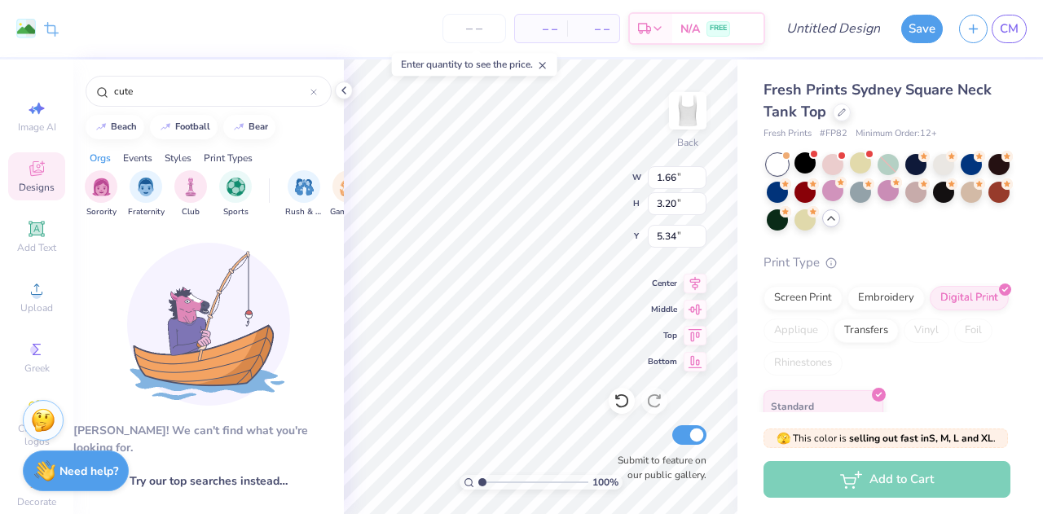
type input "5.99"
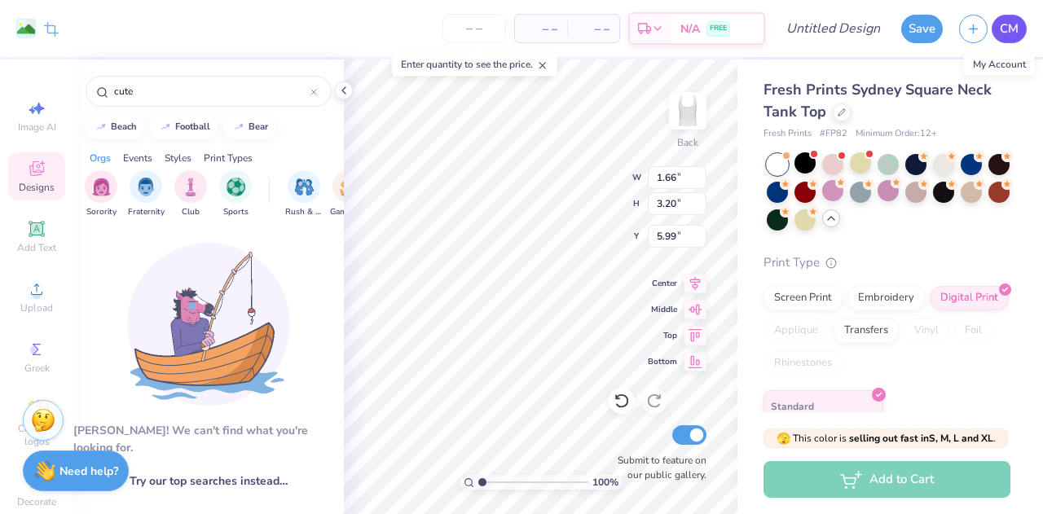
click at [1002, 34] on span "CM" at bounding box center [1008, 29] width 19 height 19
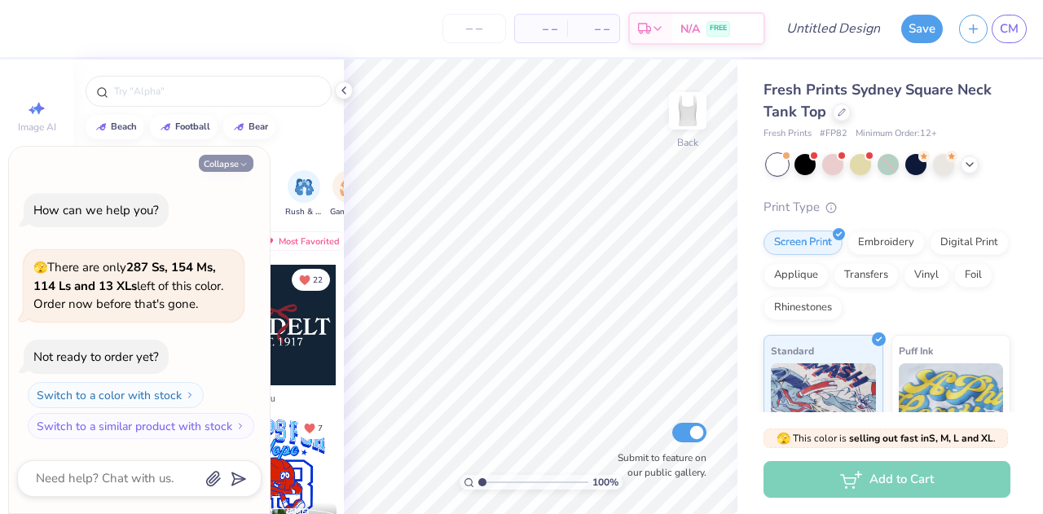
click at [234, 159] on button "Collapse" at bounding box center [226, 163] width 55 height 17
type textarea "x"
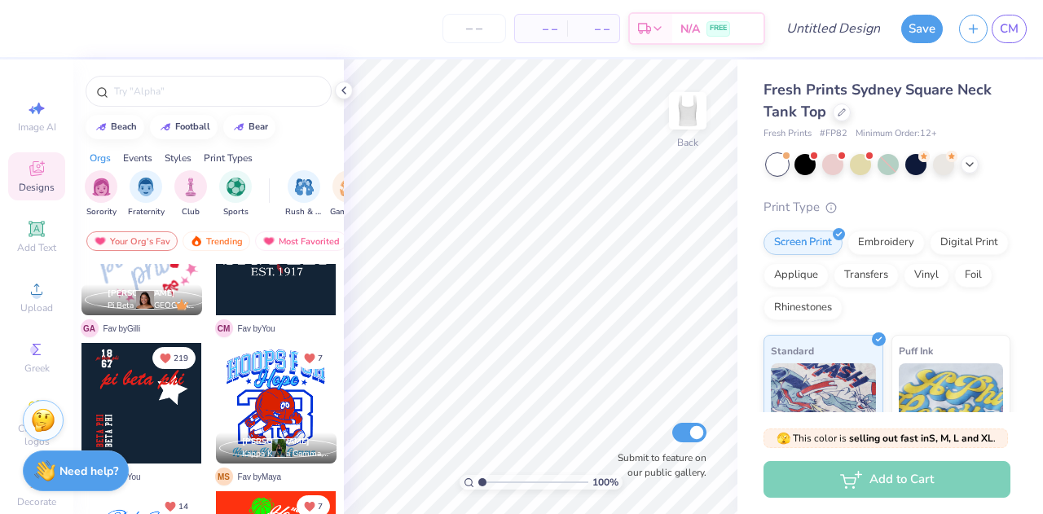
scroll to position [73, 0]
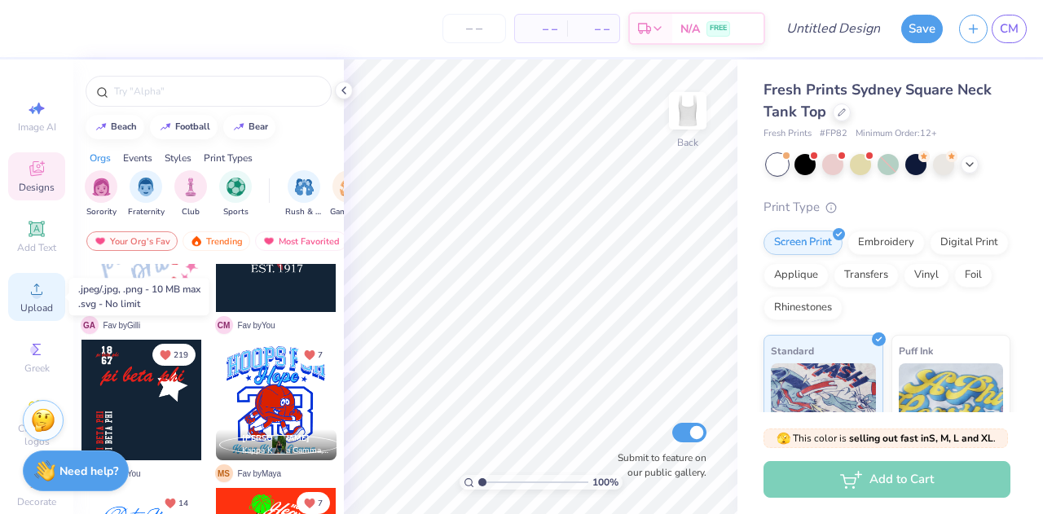
click at [38, 299] on div "Upload" at bounding box center [36, 297] width 57 height 48
click at [138, 235] on div "Your Org's Fav" at bounding box center [131, 241] width 91 height 20
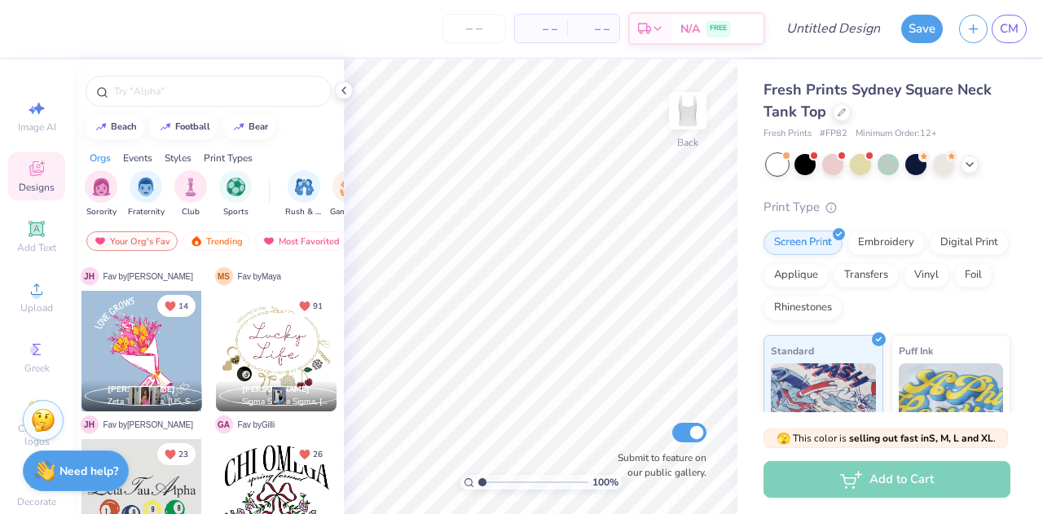
scroll to position [864, 0]
click at [267, 362] on div at bounding box center [276, 350] width 121 height 121
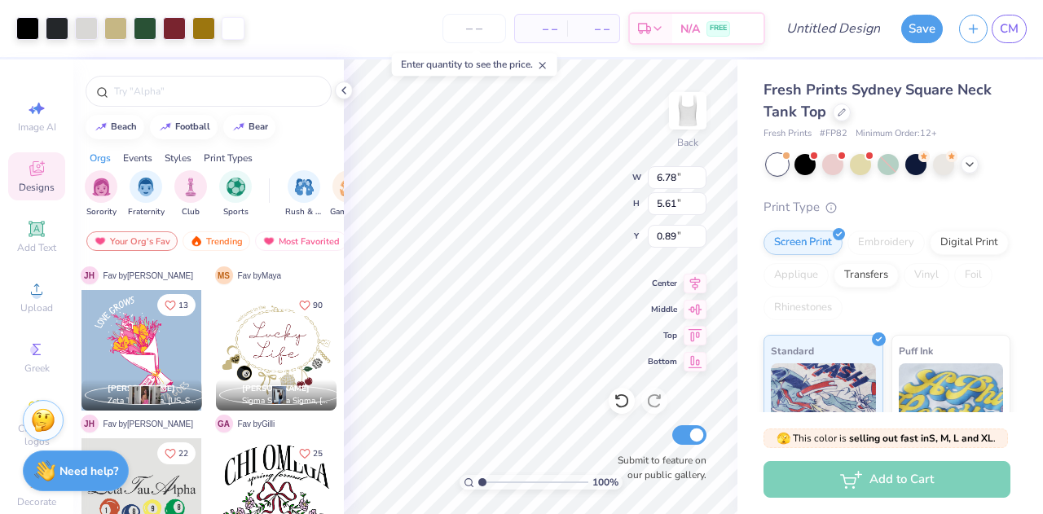
type input "0.89"
click at [349, 90] on icon at bounding box center [343, 90] width 13 height 13
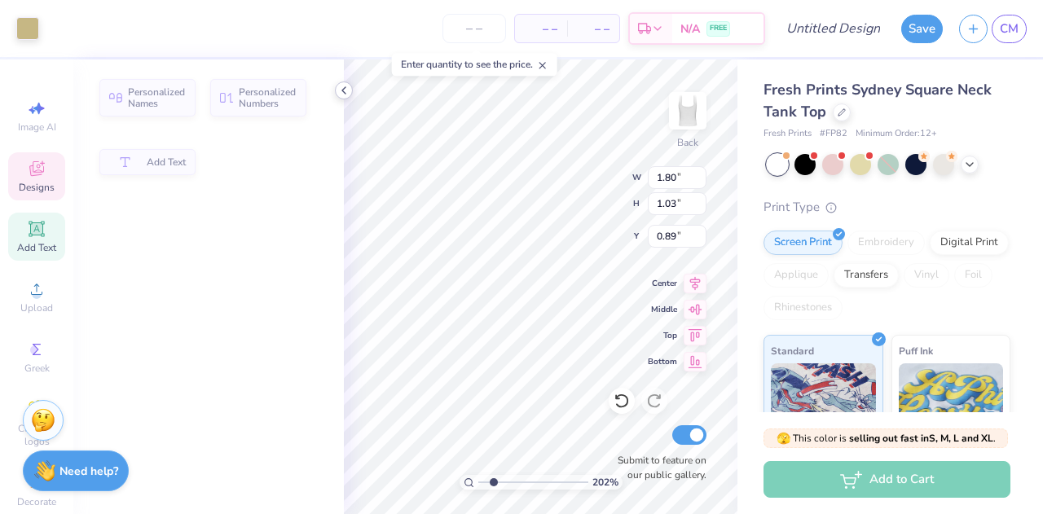
type input "2.02179038477415"
type input "1.80"
type input "1.03"
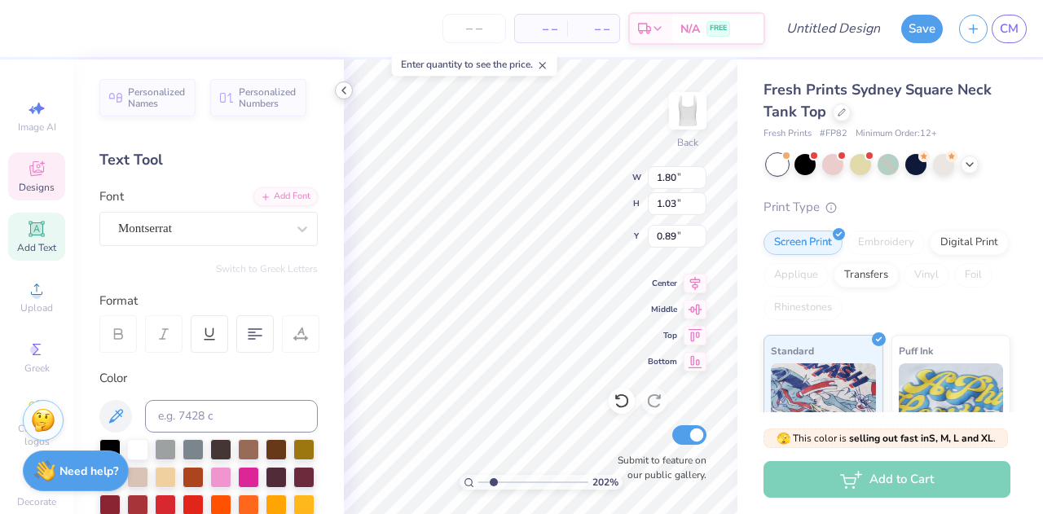
scroll to position [13, 5]
type input "2.02179038477415"
type textarea "w"
type input "2.02179038477415"
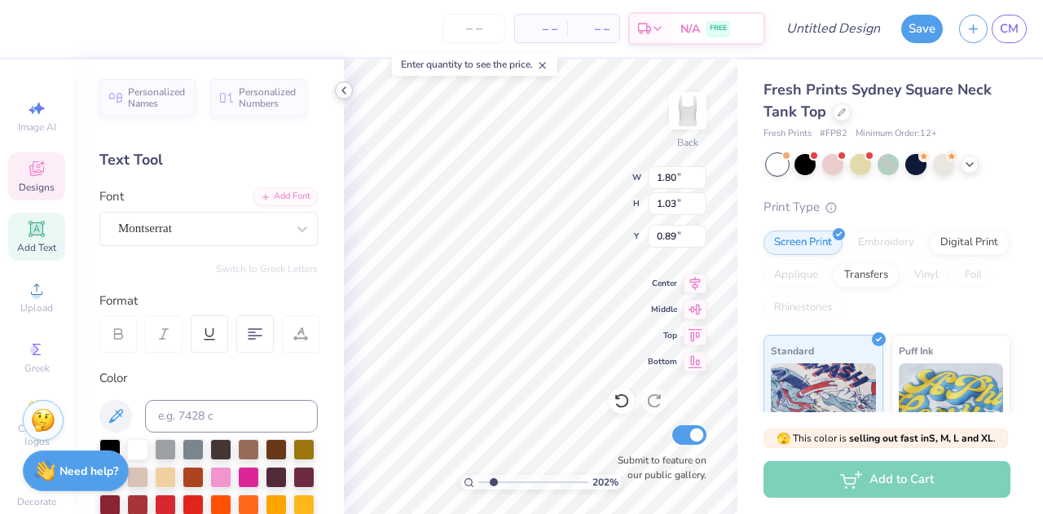
type textarea "f"
type input "2.02179038477415"
type textarea "fa"
type input "2.02179038477415"
type textarea "fal"
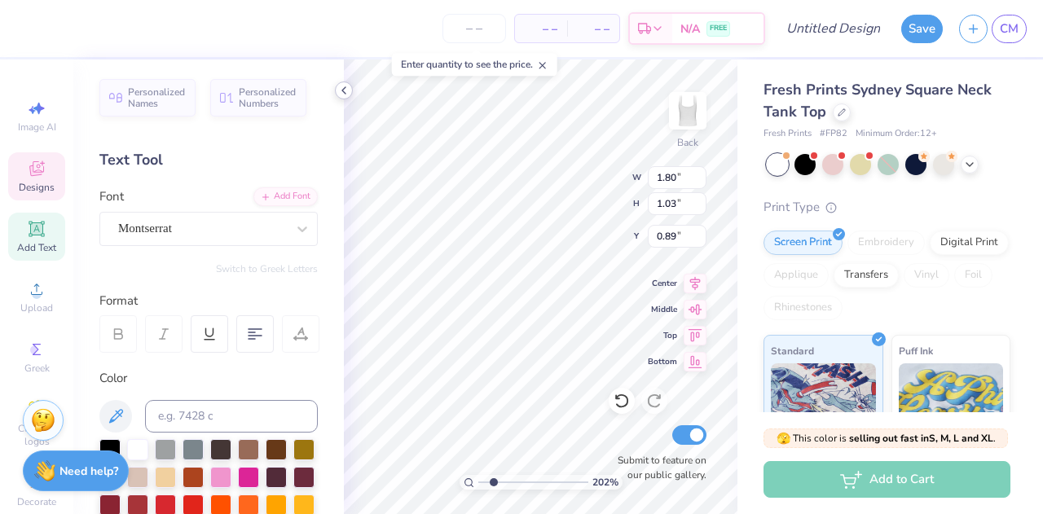
type input "2.02179038477415"
type textarea "fall"
type input "2.02179038477415"
type textarea "fall"
type input "2.02179038477415"
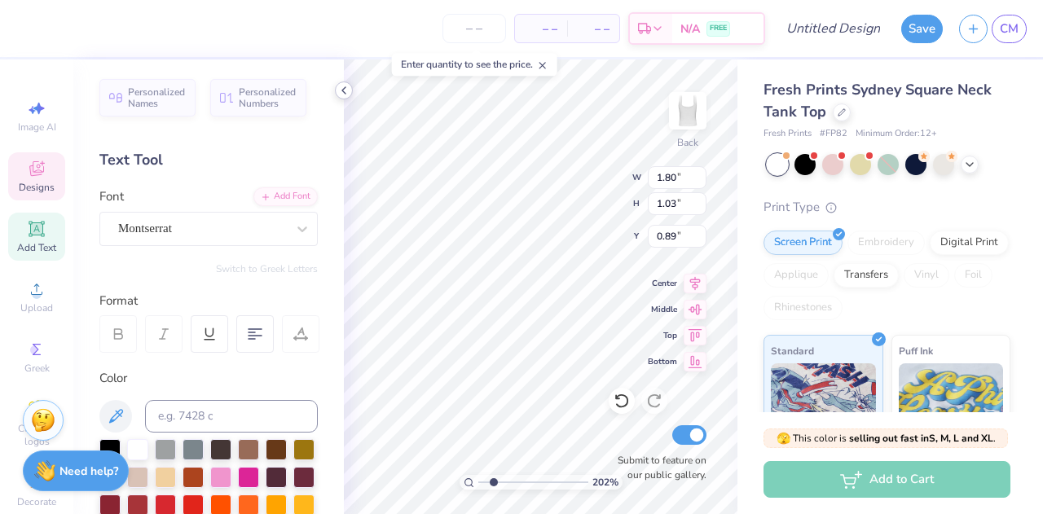
type textarea "fall b"
type input "2.02179038477415"
type textarea "fall bid"
type input "2.02179038477415"
type textarea "fall bid d"
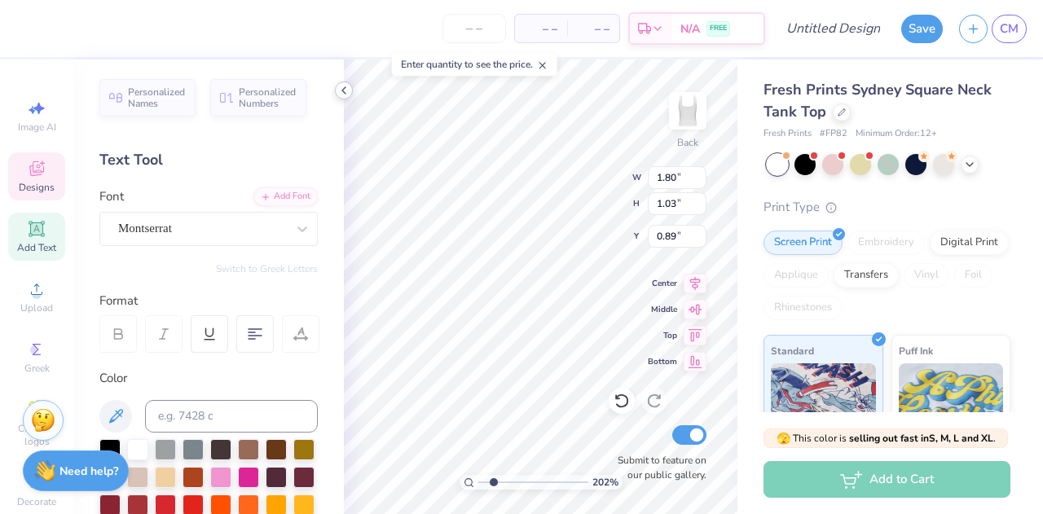
type input "2.02179038477415"
type textarea "fall bid dY"
type input "2.02179038477415"
type textarea "fall bid dY"
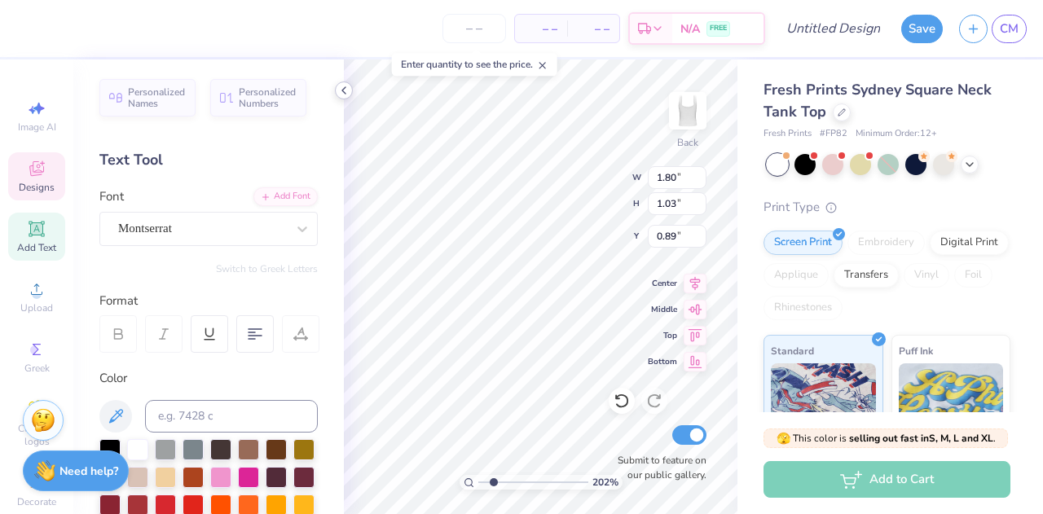
type input "2.02179038477415"
type textarea "fall bid dY"
type input "2.02179038477415"
type textarea "fall bid d"
type input "2.02179038477415"
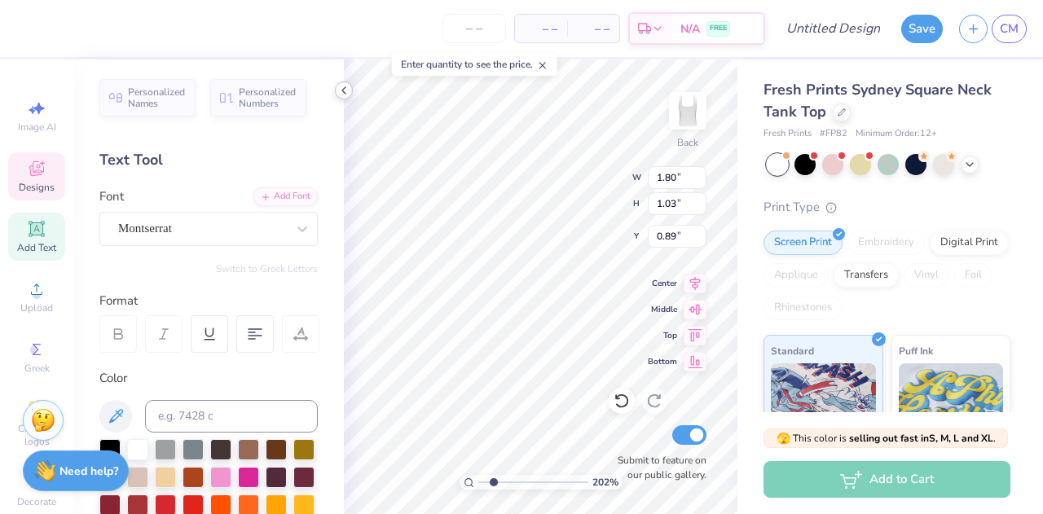
type textarea "fall bid da"
type input "2.02179038477415"
type textarea "fall bid day"
type input "2.02179038477415"
type textarea "fall bid day'"
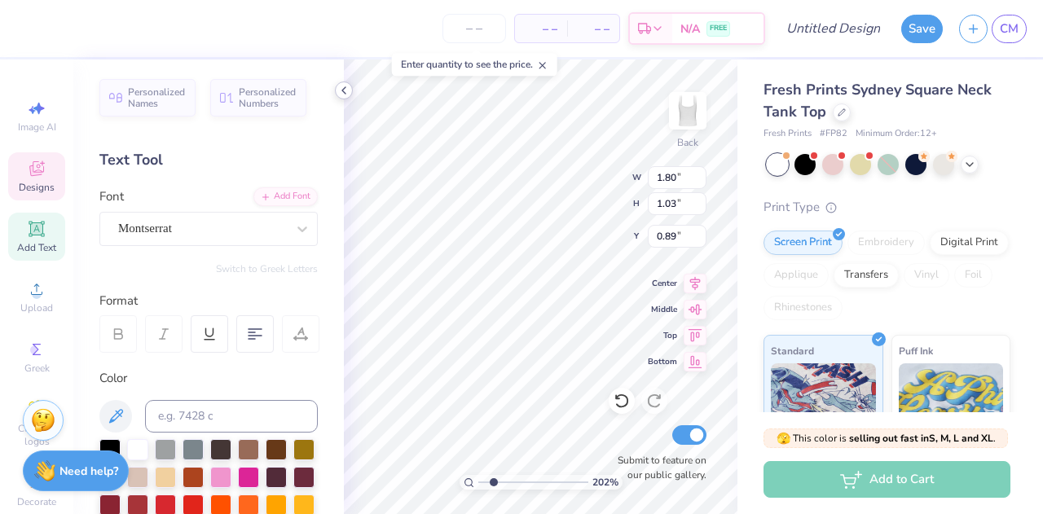
type input "2.02179038477415"
type textarea "fall bid day'25"
type input "2.02179038477415"
type textarea "fall bid day'2"
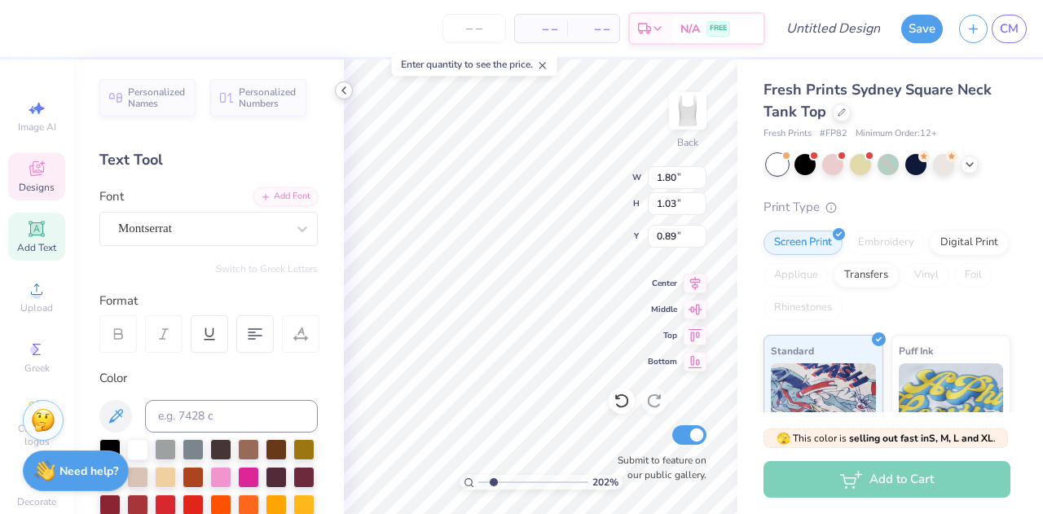
type input "2.02179038477415"
type textarea "fall bid day'"
type input "2.02179038477415"
type textarea "fall bid day'"
type input "2.02179038477415"
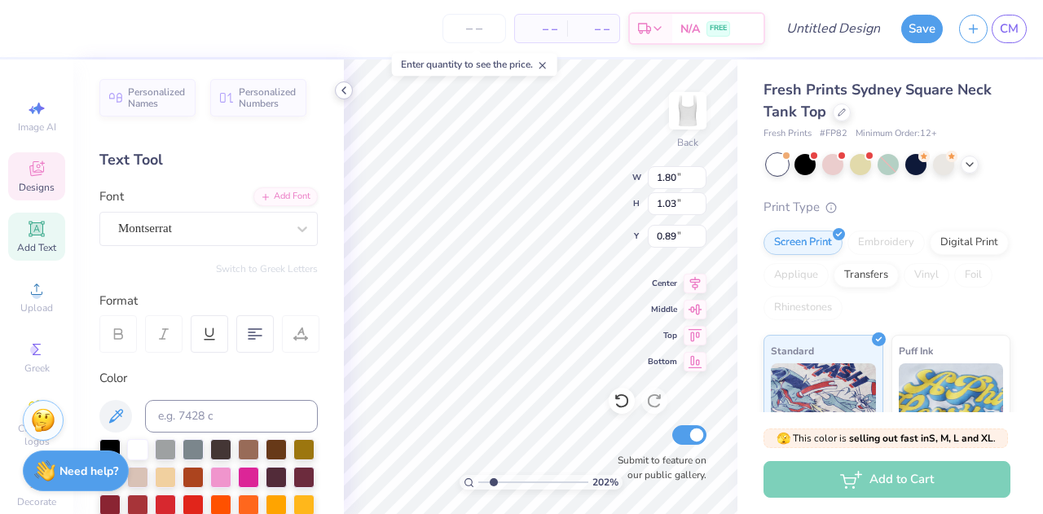
type textarea "fall bid day'"
type input "2.02179038477415"
type textarea "fall bid day"
type input "2.02179038477415"
type textarea "fall bid day '"
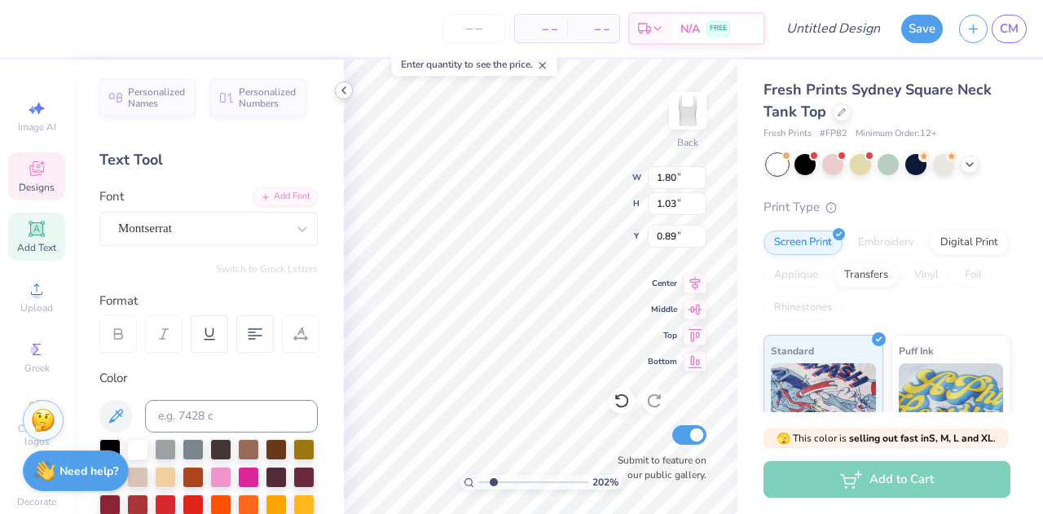
type input "2.02179038477415"
type textarea "fall bid day '25"
type input "2.02179038477415"
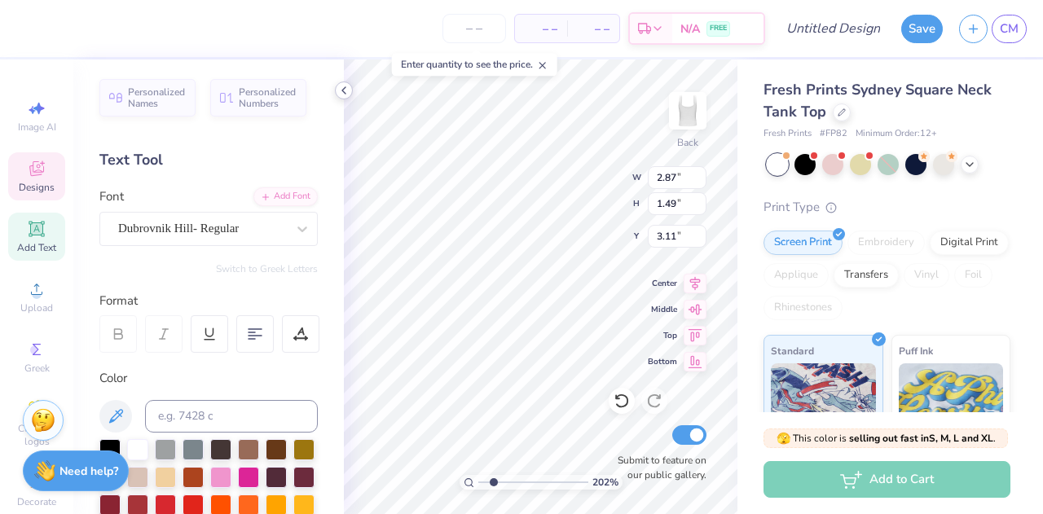
type textarea "P"
type input "2.02179038477415"
type textarea "Phio"
type input "2.02179038477415"
type textarea "Phi"
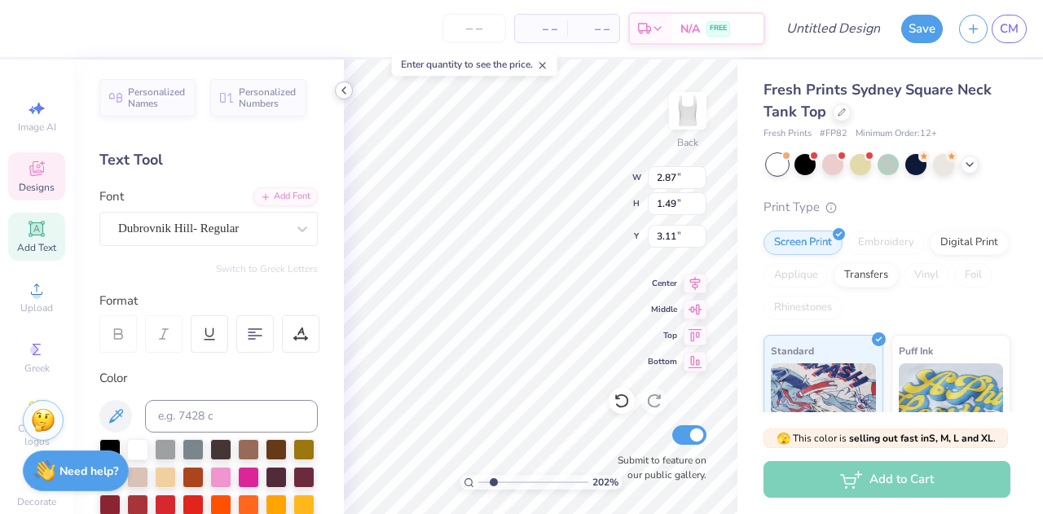
type input "2.02179038477415"
type input "3.56"
type input "1.50"
type input "1.89"
type input "2.02179038477415"
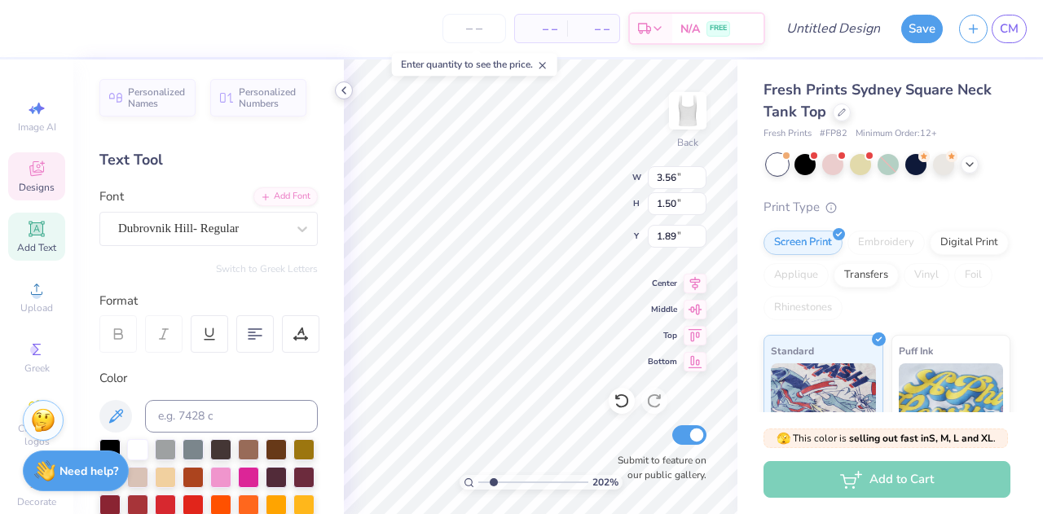
type textarea "Luc"
type input "2.02179038477415"
type textarea "Lu"
type input "2.02179038477415"
type textarea "L"
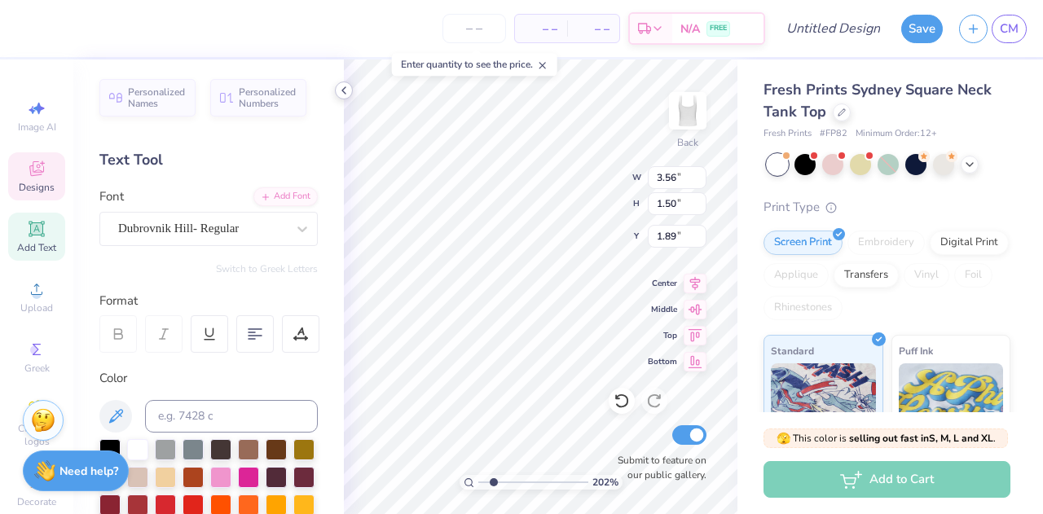
type input "2.02179038477415"
type textarea "A"
type input "2.02179038477415"
type textarea "Ap"
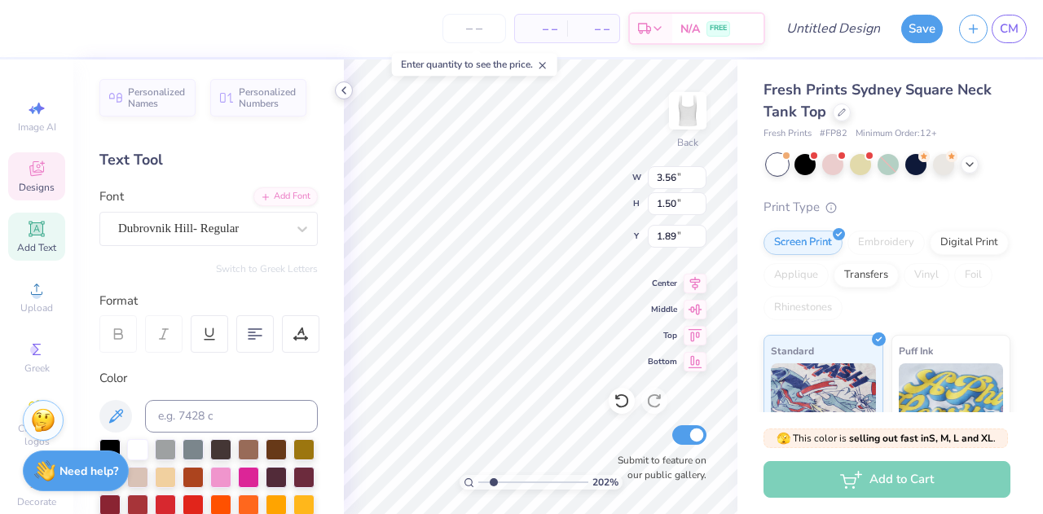
type input "2.02179038477415"
type textarea "A"
type input "2.02179038477415"
type textarea "Al"
type input "2.02179038477415"
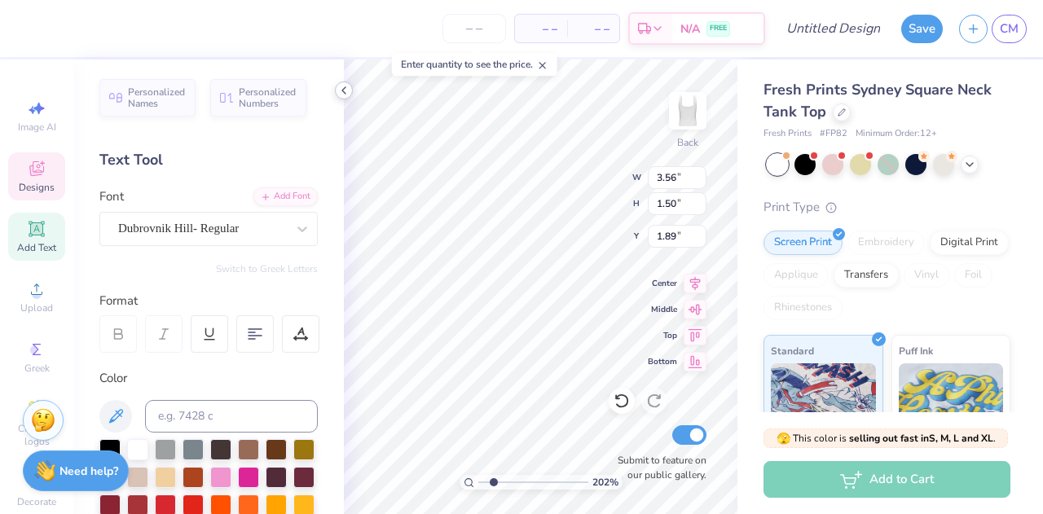
type textarea "Alph"
type input "2.02179038477415"
type textarea "Alpha"
type input "2.02179038477415"
type input "2.66"
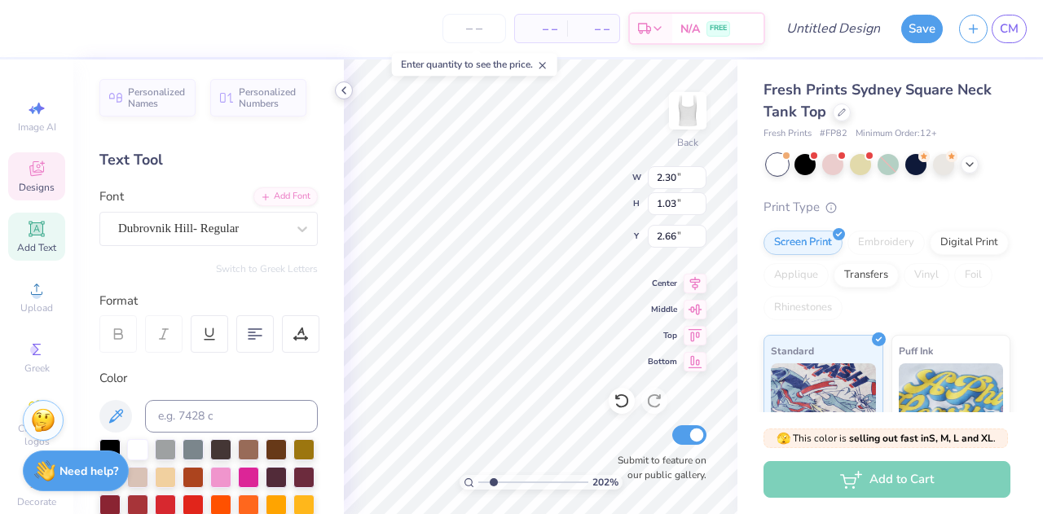
type input "2.02179038477415"
type textarea "E"
type input "2.02179038477415"
type textarea "Ep"
type input "2.02179038477415"
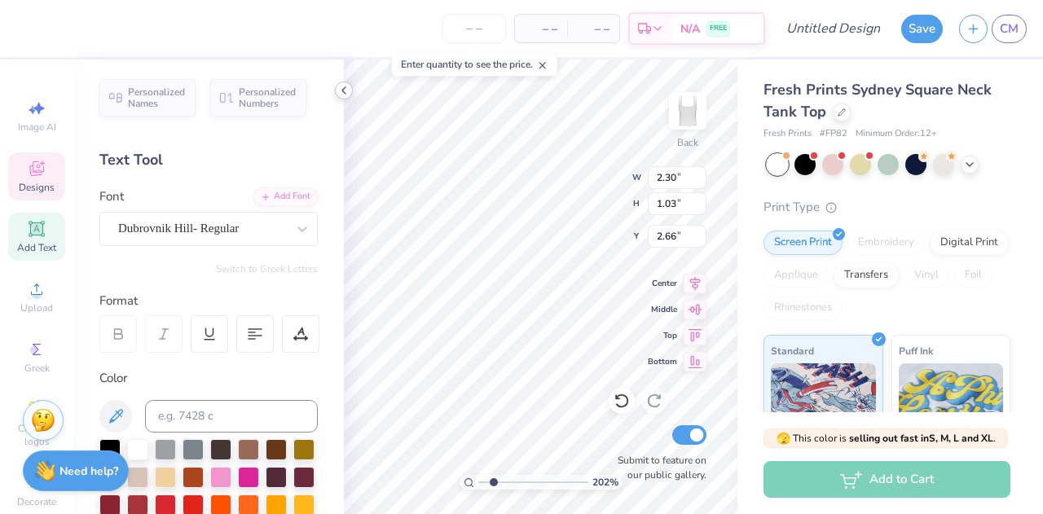
type textarea "Epsi"
type input "2.02179038477415"
type textarea "Epsil"
type input "2.02179038477415"
type textarea "Epsilo"
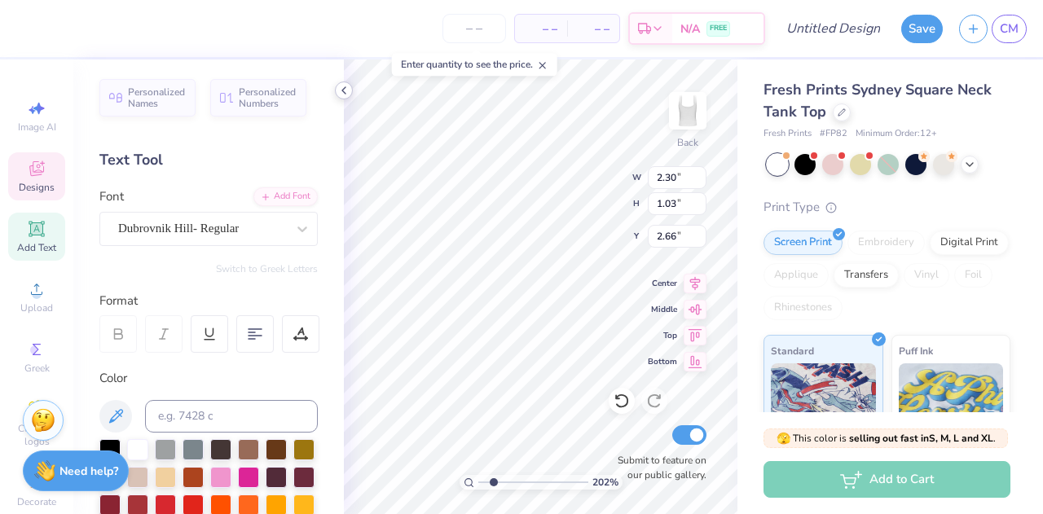
type input "2.02179038477415"
type textarea "Epsilon"
type input "2.02179038477415"
type input "3.66"
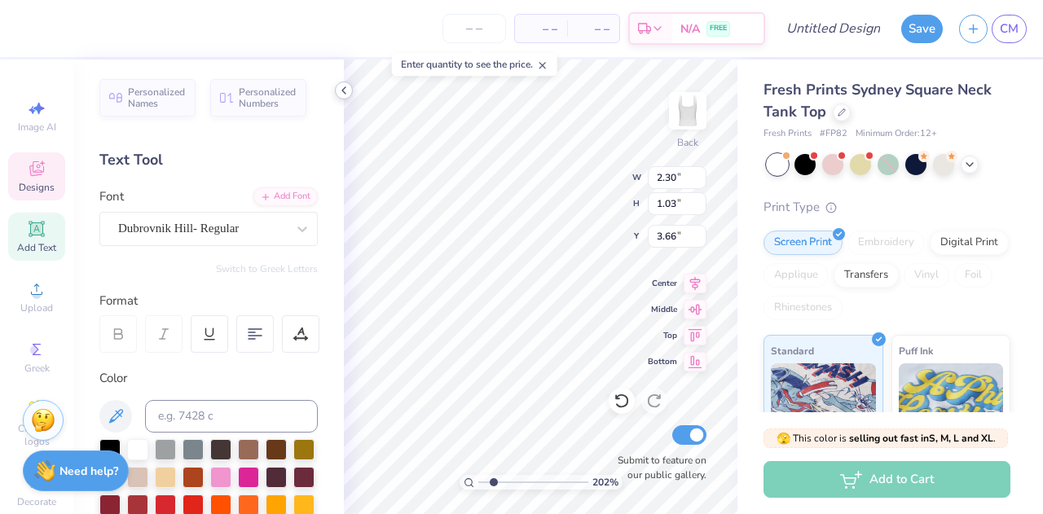
type input "2.02179038477415"
type input "4.31"
type input "1.52"
type input "2.42"
type input "2.02179038477415"
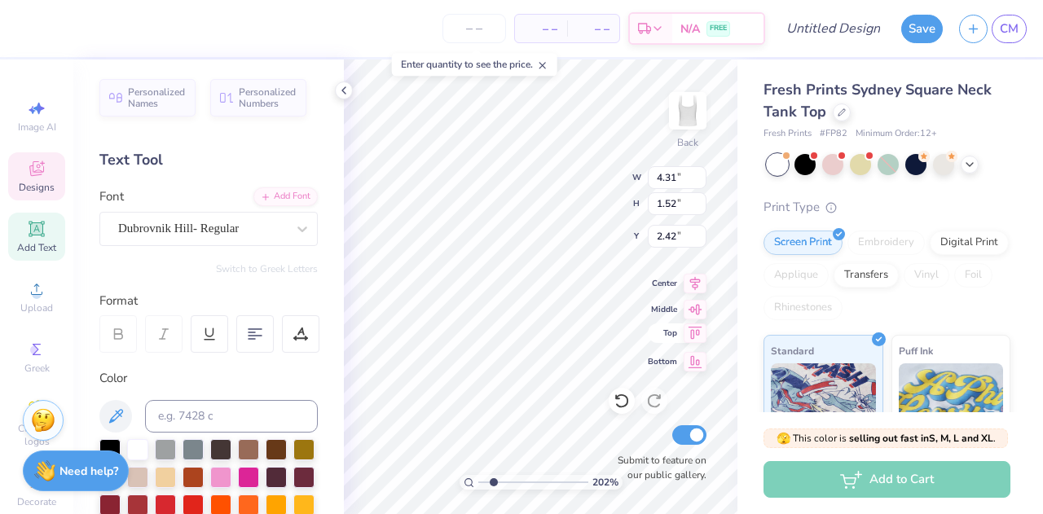
type input "3.07"
type input "1.08"
type input "2.02179038477415"
type input "3.37"
type input "1.34"
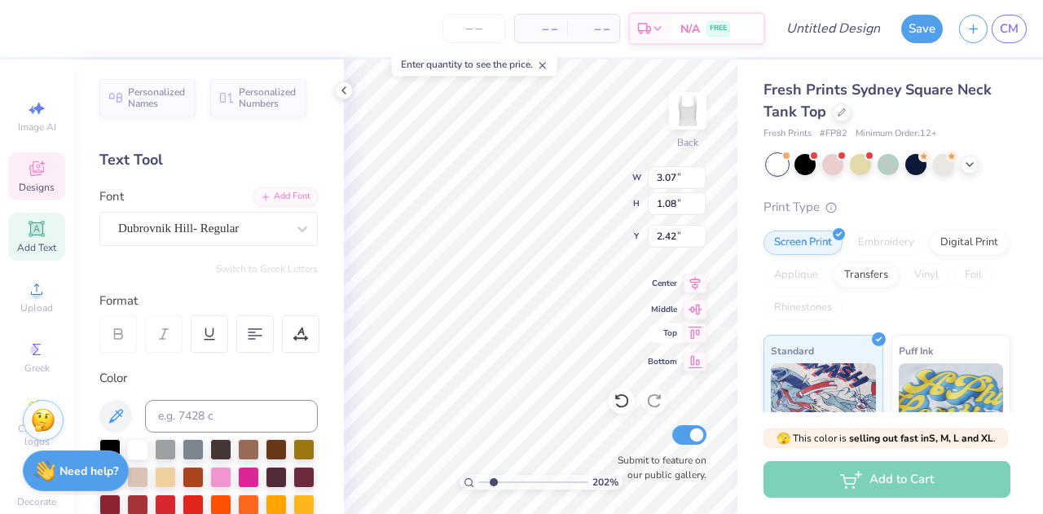
type input "1.97"
type input "2.02179038477415"
type input "1.96"
type input "2.02179038477415"
type input "2.29"
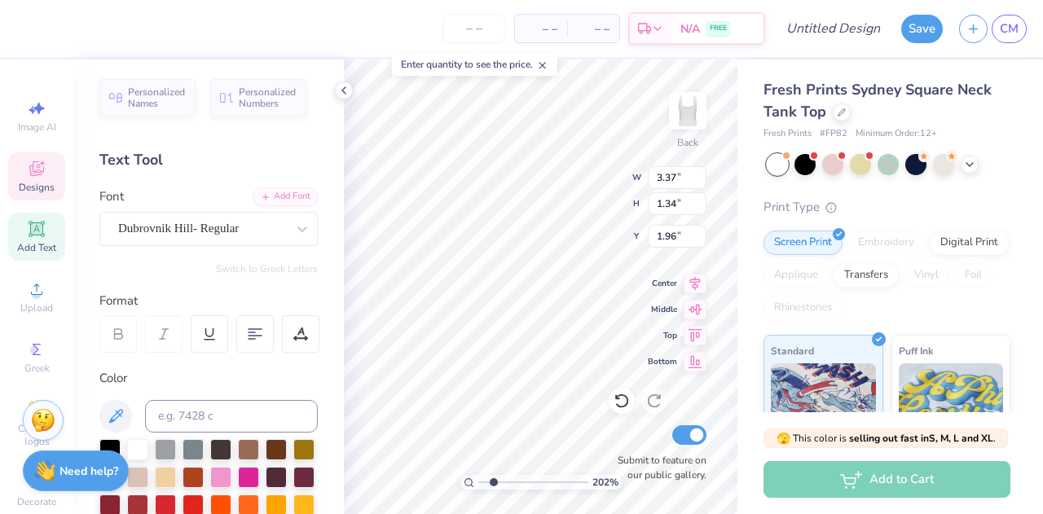
type input "0.91"
type input "2.02179038477415"
type input "1.89"
type input "2.02179038477415"
type input "3.07"
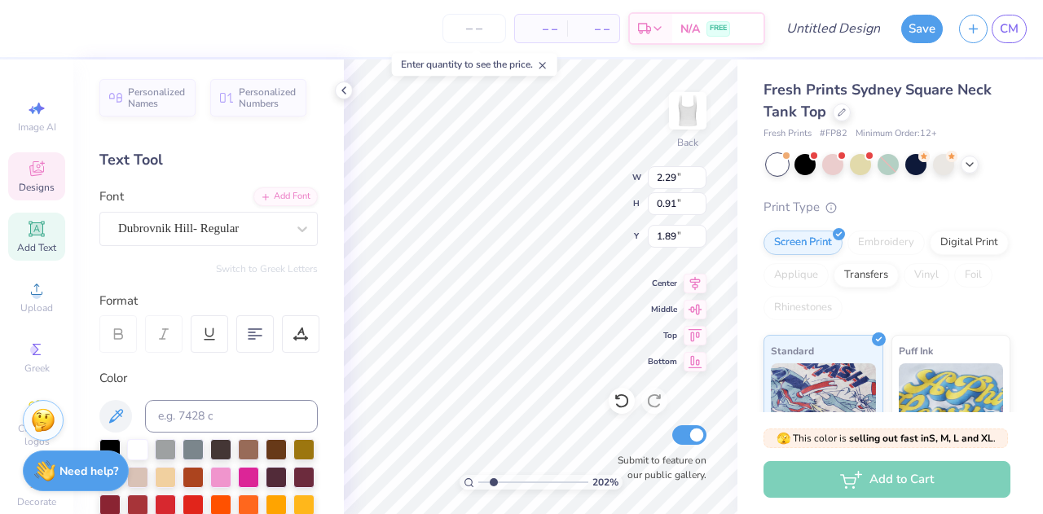
type input "1.08"
type input "2.77"
type input "2.02179038477415"
type input "2.61"
type input "2.30"
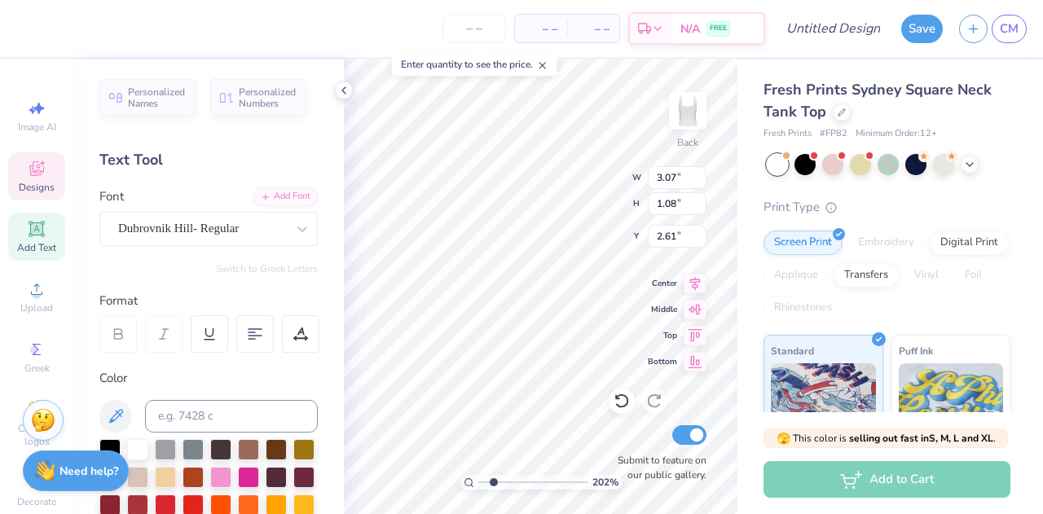
type input "1.03"
type input "3.66"
type input "2.02179038477415"
type input "1.59"
type input "0.71"
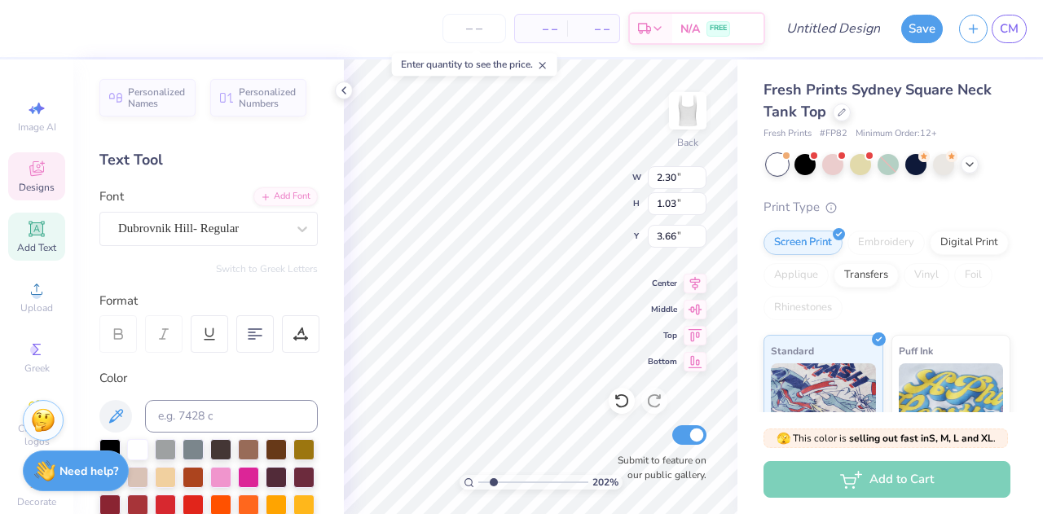
type input "3.98"
type input "2.02179038477415"
type input "3.82"
type input "2.02179038477415"
type input "3.07"
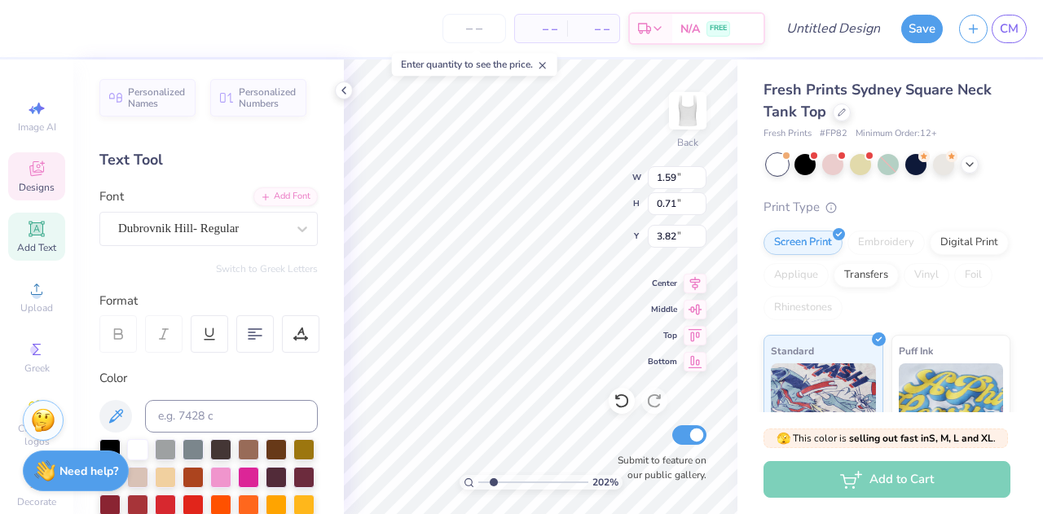
type input "1.08"
type input "2.61"
type input "2.02179038477415"
type input "2.85"
type input "2.02179038477415"
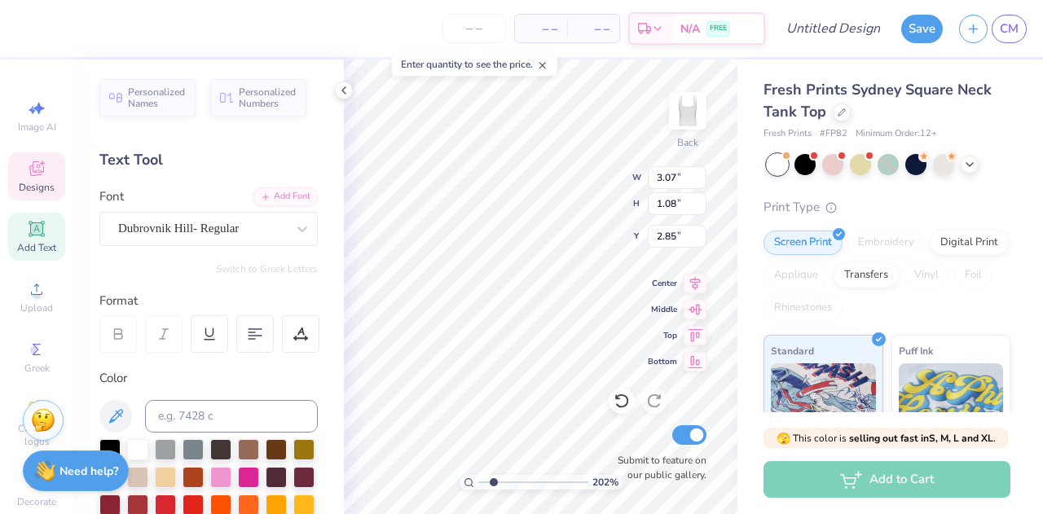
type input "2.29"
type input "0.91"
type input "1.89"
type input "2.02179038477415"
type input "2.09"
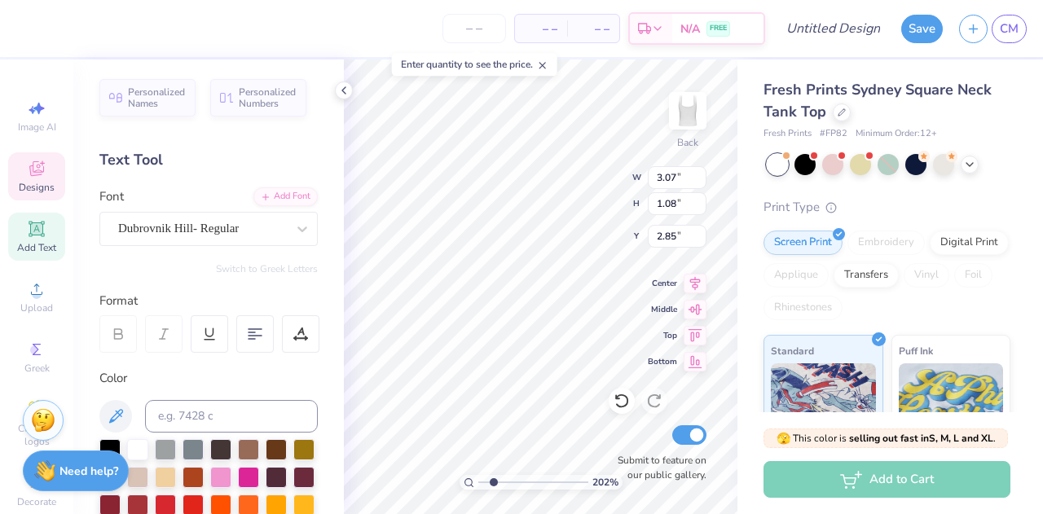
type input "2.02179038477415"
type input "2.77"
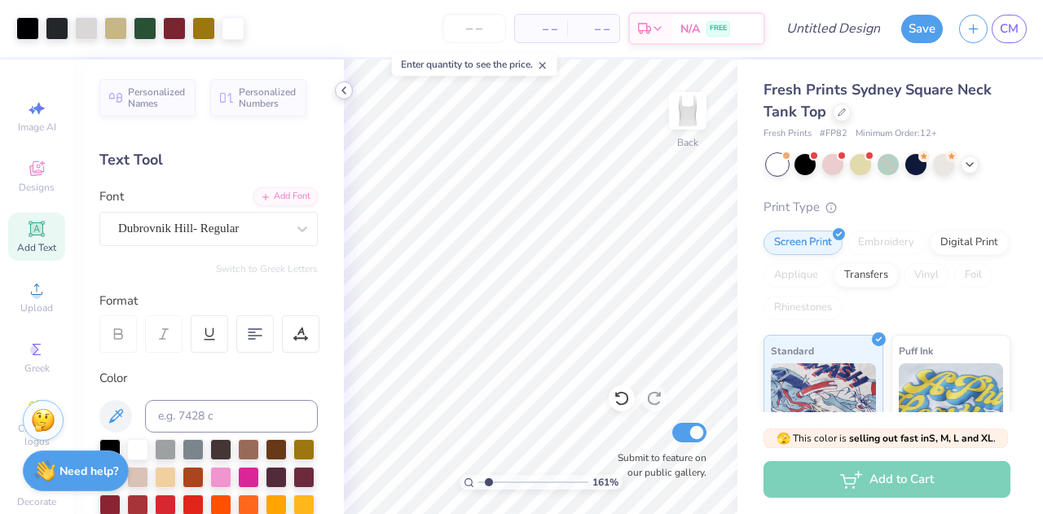
click at [344, 94] on icon at bounding box center [343, 90] width 13 height 13
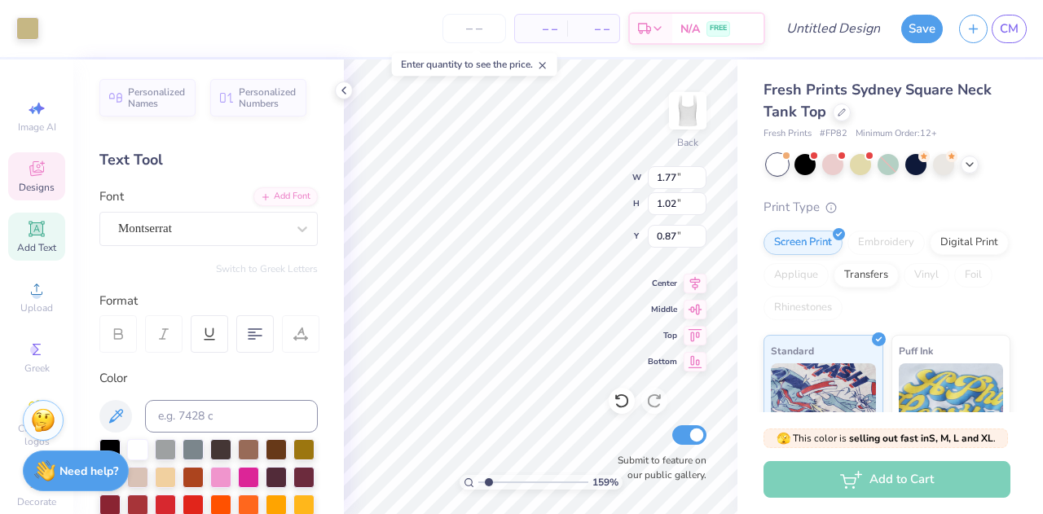
click at [335, 200] on div "Art colors – – Per Item – – Total Est. Delivery N/A FREE Design Title Save CM I…" at bounding box center [521, 257] width 1043 height 514
type input "1.58931624114603"
type textarea "f"
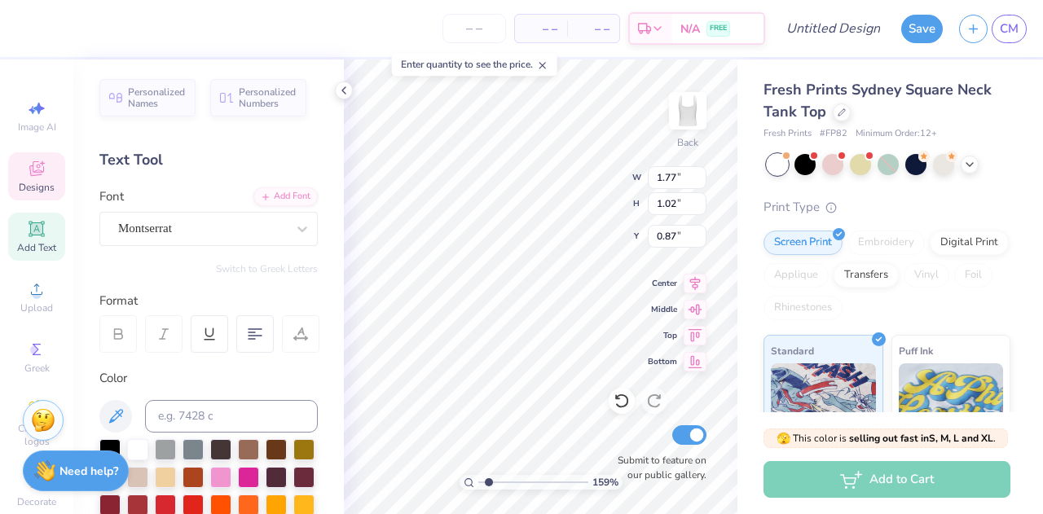
type input "1.58931624114603"
type textarea "F"
type input "1.58931624114603"
type textarea "FA"
type input "1.58931624114603"
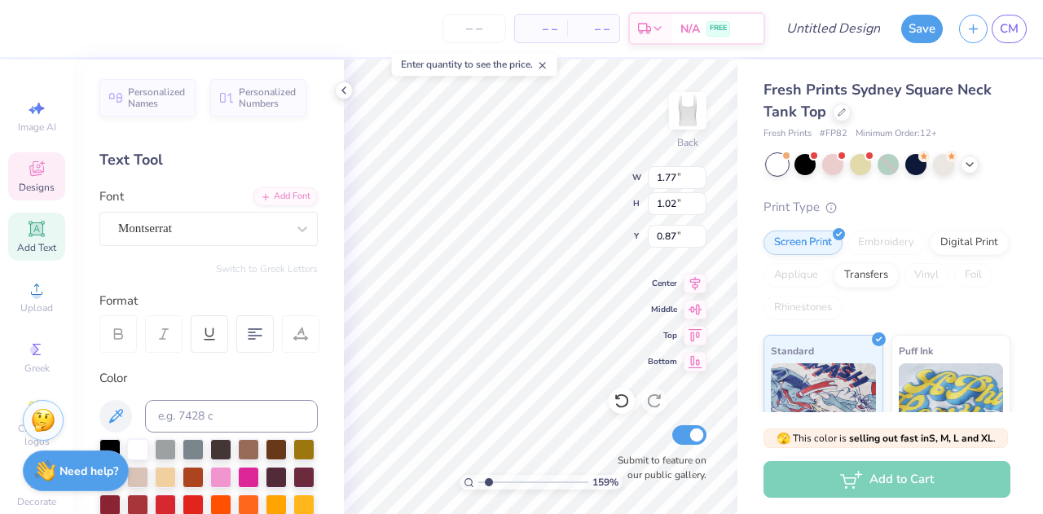
type textarea "FAL"
type input "1.58931624114603"
type textarea "FALL"
type input "1.58931624114603"
type textarea "FALL"
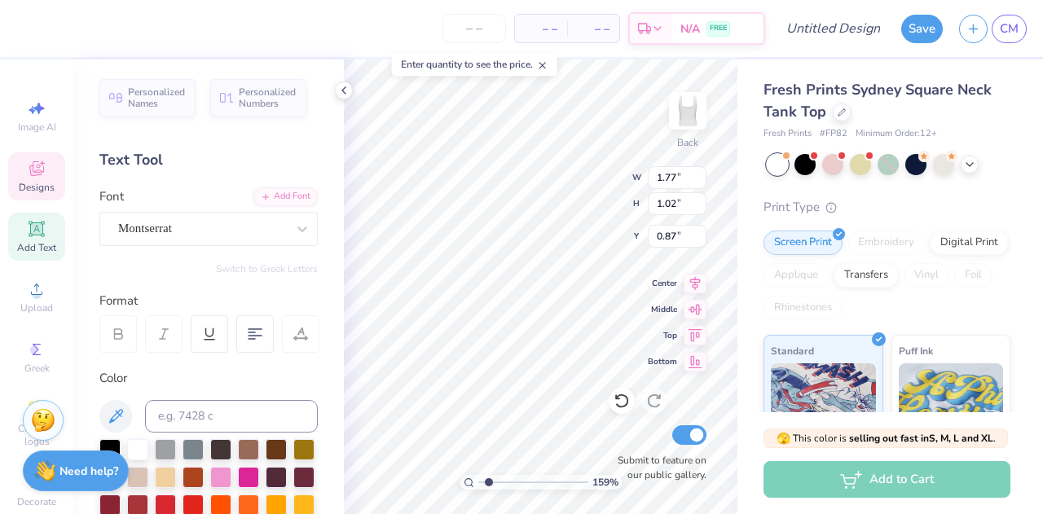
scroll to position [13, 2]
type input "1.58931624114603"
type textarea "FALL B"
type input "1.58931624114603"
type textarea "FALL BI"
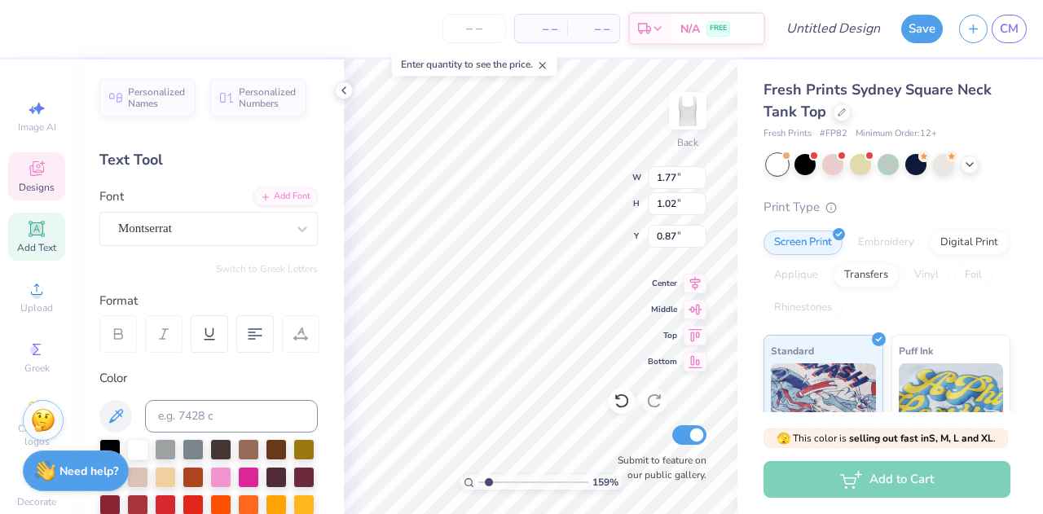
type input "1.58931624114603"
type textarea "FALL BID"
type input "1.58931624114603"
type textarea "FALL BID D"
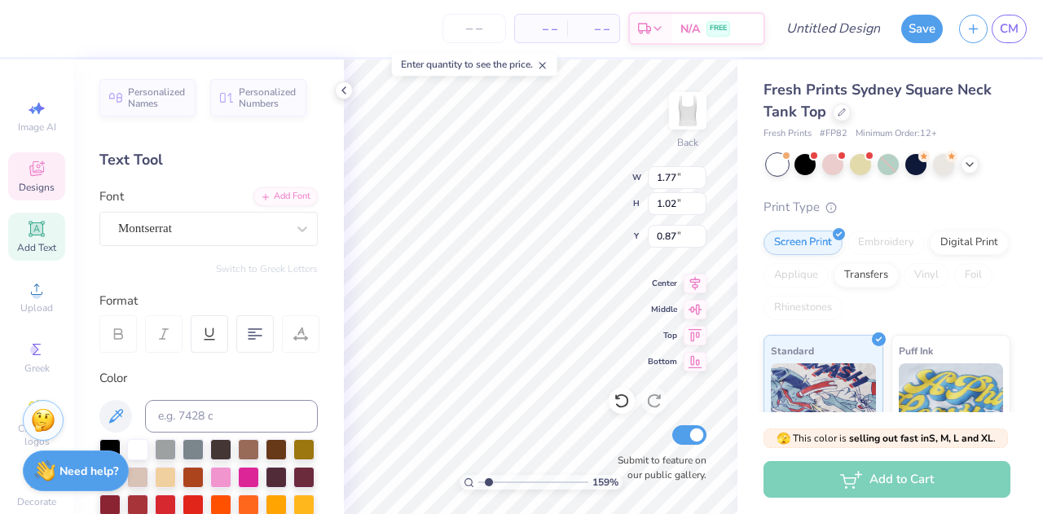
type input "1.58931624114603"
type textarea "FALL BID DAY"
type input "1.58931624114603"
type textarea "FALL BID DAY"
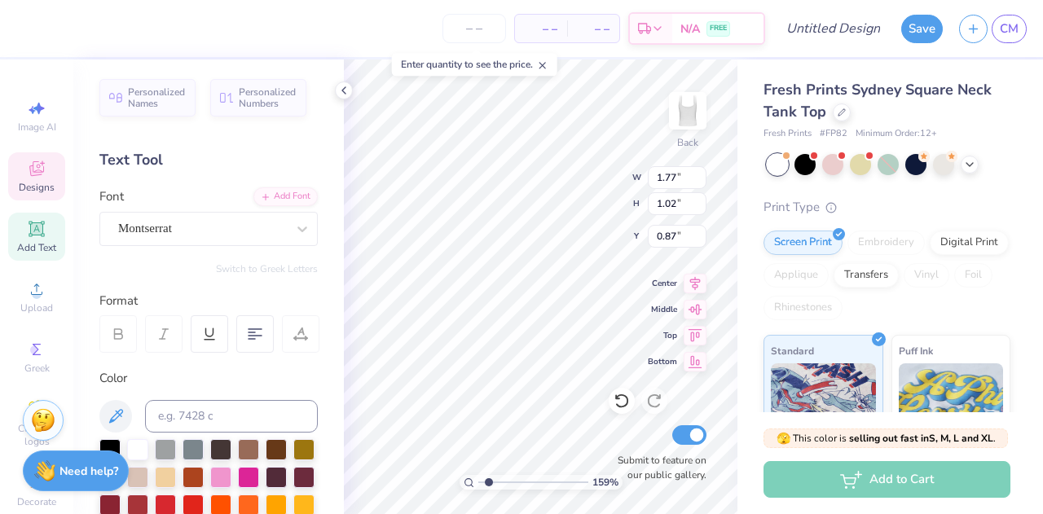
type input "1.58931624114603"
type textarea "FALL BID DAY '"
type input "1.58931624114603"
type textarea "FALL BID DAY '2"
type input "1.58931624114603"
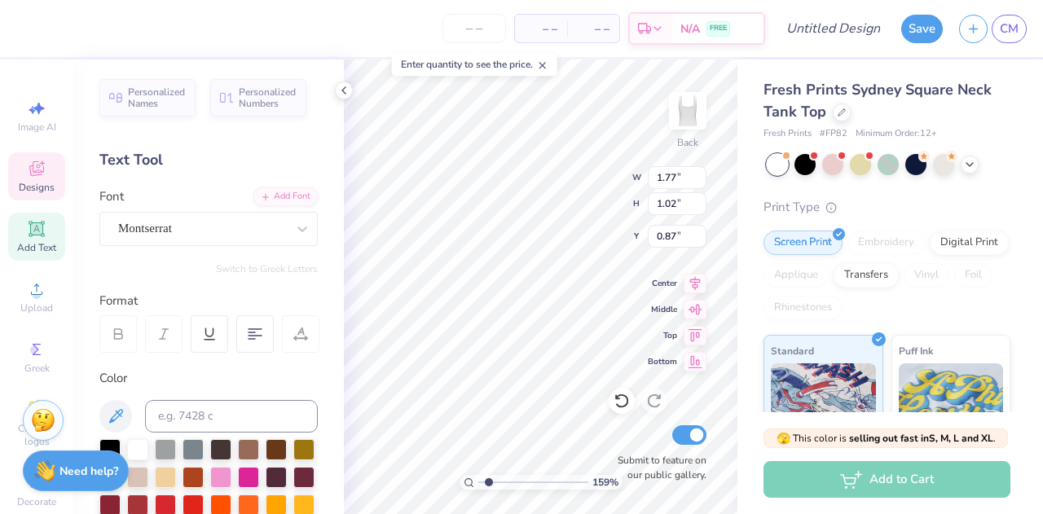
type textarea "FALL BID DAY '25"
type input "1.7056782122073"
type textarea "9"
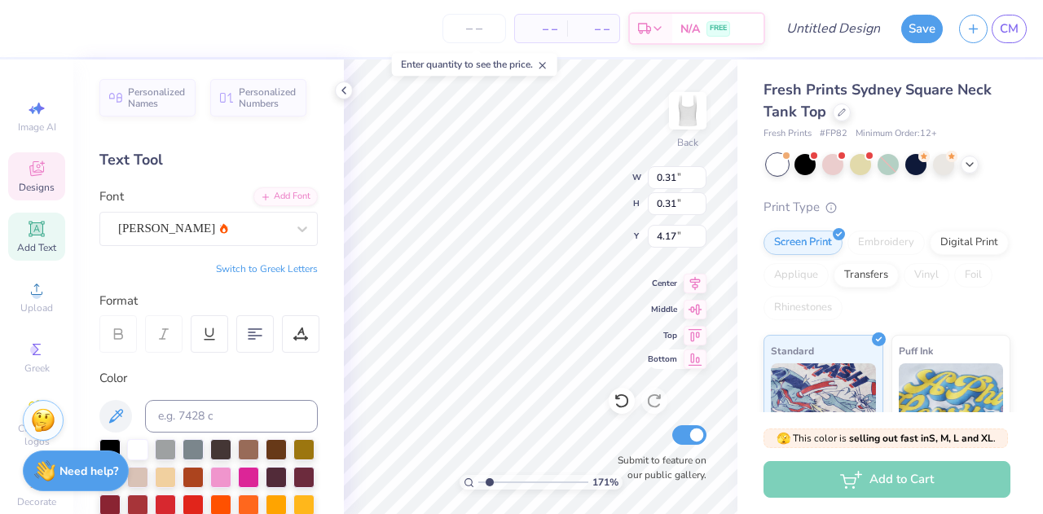
type input "1.7056782122073"
type input "3.69"
type input "1.7056782122073"
type textarea "1"
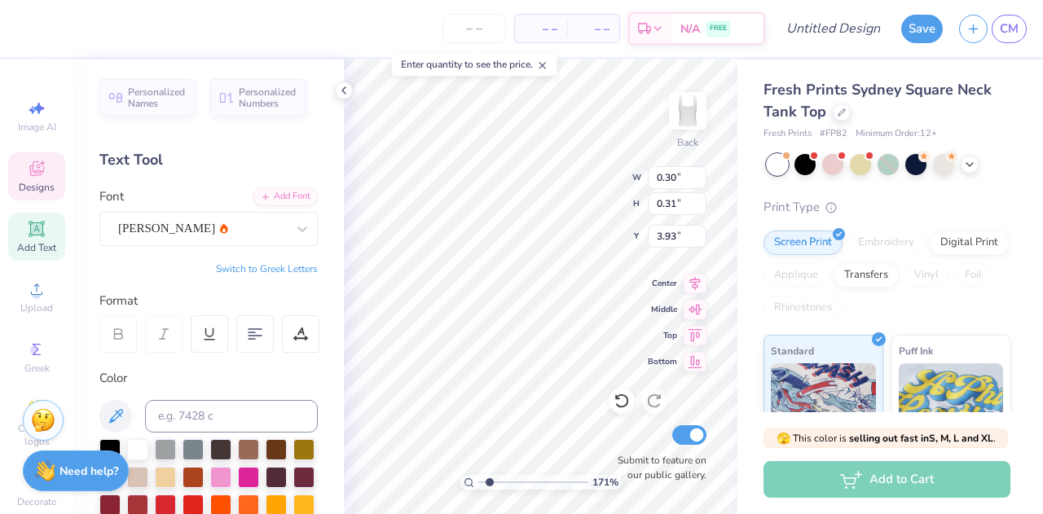
type input "1.7056782122073"
type textarea "9"
type input "1.7056782122073"
type input "4.37"
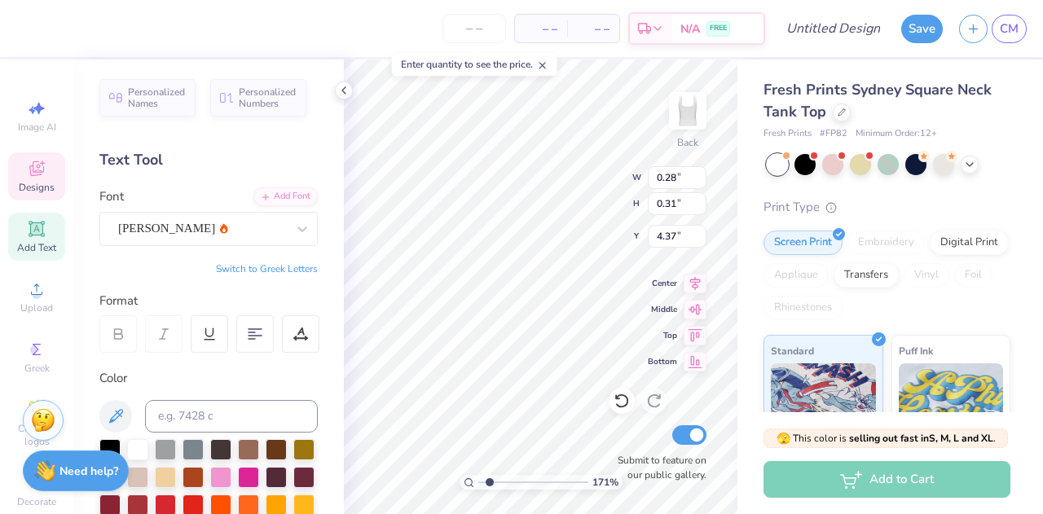
type input "1.7056782122073"
type input "4.21"
type input "1.7056782122073"
type textarea "0"
click at [656, 284] on div "263 % Back W 0.28 0.28 " H 0.31 0.31 " Y 4.52 4.52 " Center Middle Top Bottom S…" at bounding box center [540, 286] width 393 height 454
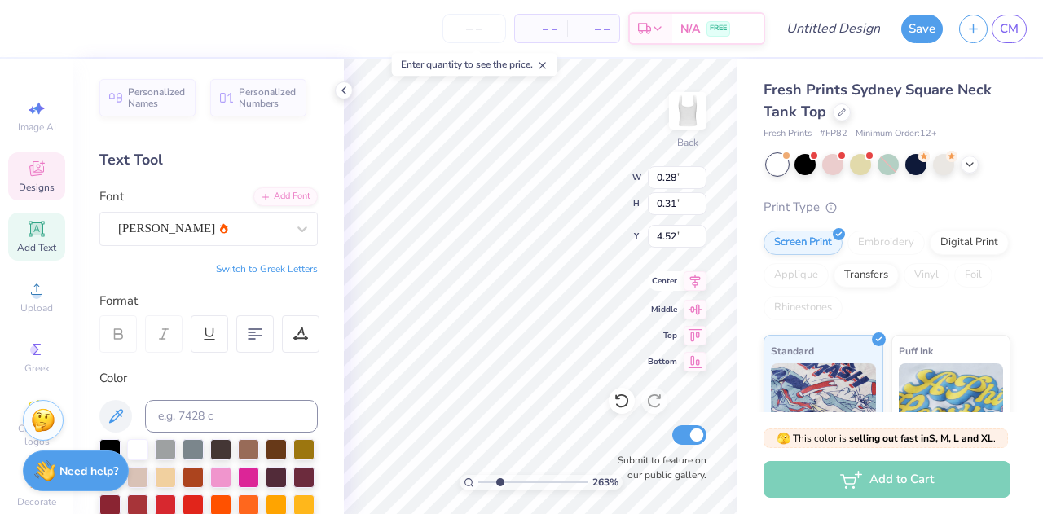
click at [657, 283] on div "263 % Back W 0.28 0.28 " H 0.31 0.31 " Y 4.52 4.52 " Center Middle Top Bottom S…" at bounding box center [540, 286] width 393 height 454
click at [656, 281] on div "263 % Back W 0.28 0.28 " H 0.31 0.31 " Y 4.52 4.52 " Center Middle Top Bottom S…" at bounding box center [540, 286] width 393 height 454
click at [652, 282] on div "263 % Back W 0.28 0.28 " H 0.31 0.31 " Y 4.52 4.52 " Center Middle Top Bottom S…" at bounding box center [540, 286] width 393 height 454
click at [652, 274] on div "263 % Back W 0.28 0.28 " H 0.31 0.31 " Y 4.37 4.37 " Center Middle Top Bottom S…" at bounding box center [540, 286] width 393 height 454
click at [23, 23] on div at bounding box center [27, 26] width 23 height 23
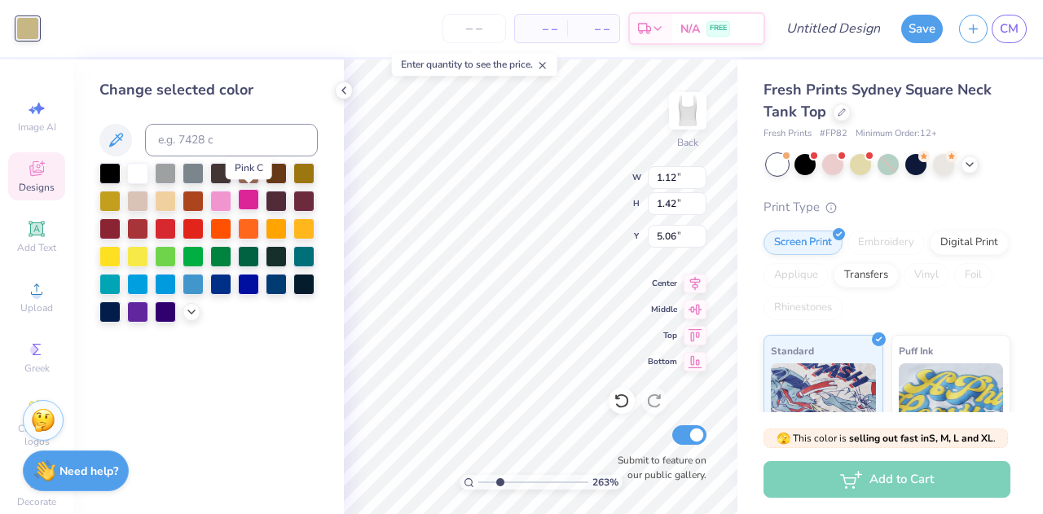
click at [246, 201] on div at bounding box center [248, 199] width 21 height 21
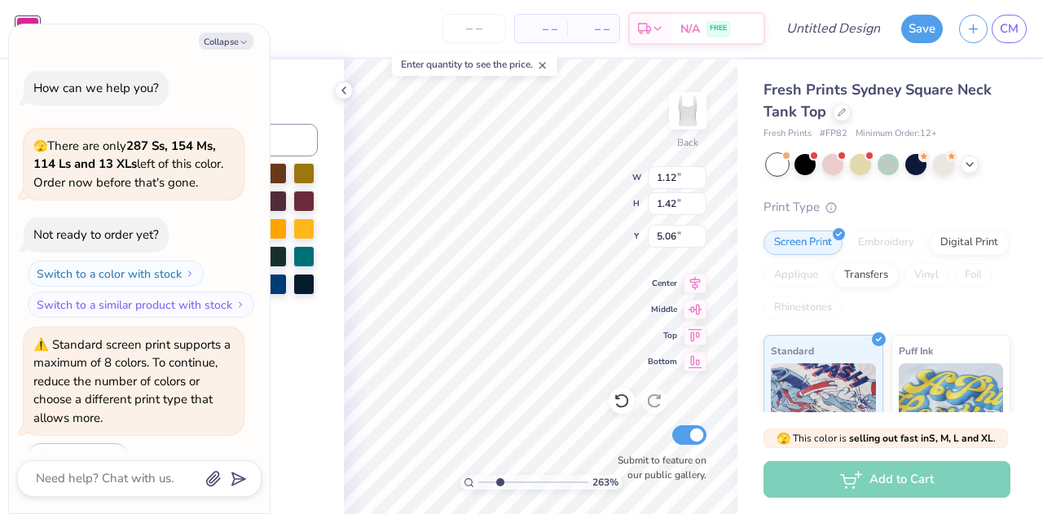
scroll to position [39, 0]
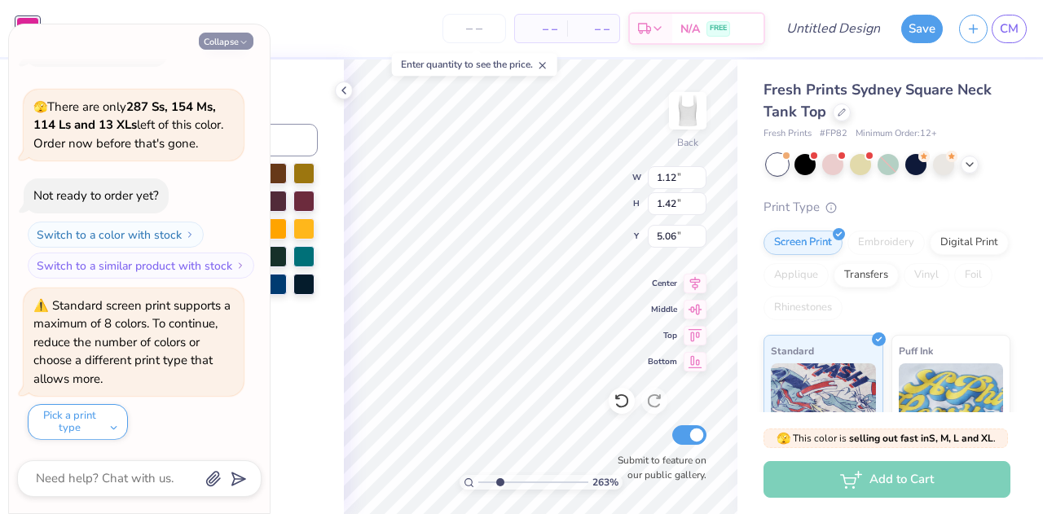
click at [222, 48] on button "Collapse" at bounding box center [226, 41] width 55 height 17
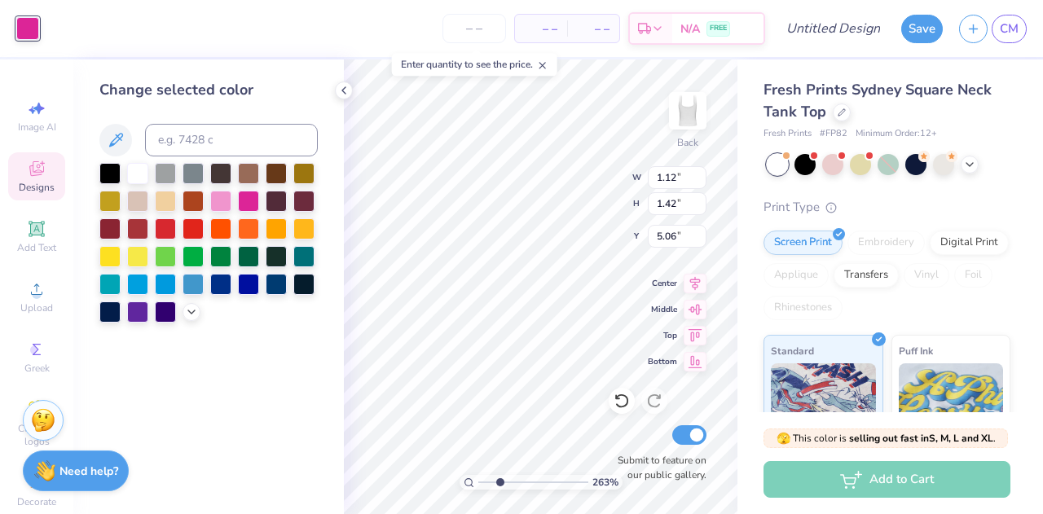
click at [20, 29] on div at bounding box center [27, 28] width 23 height 23
click at [191, 314] on icon at bounding box center [191, 310] width 13 height 13
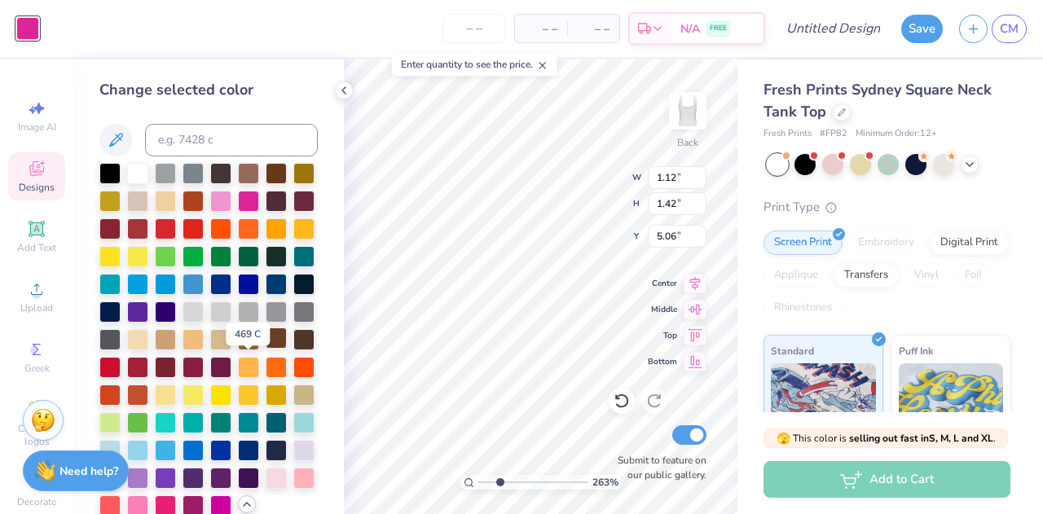
scroll to position [77, 0]
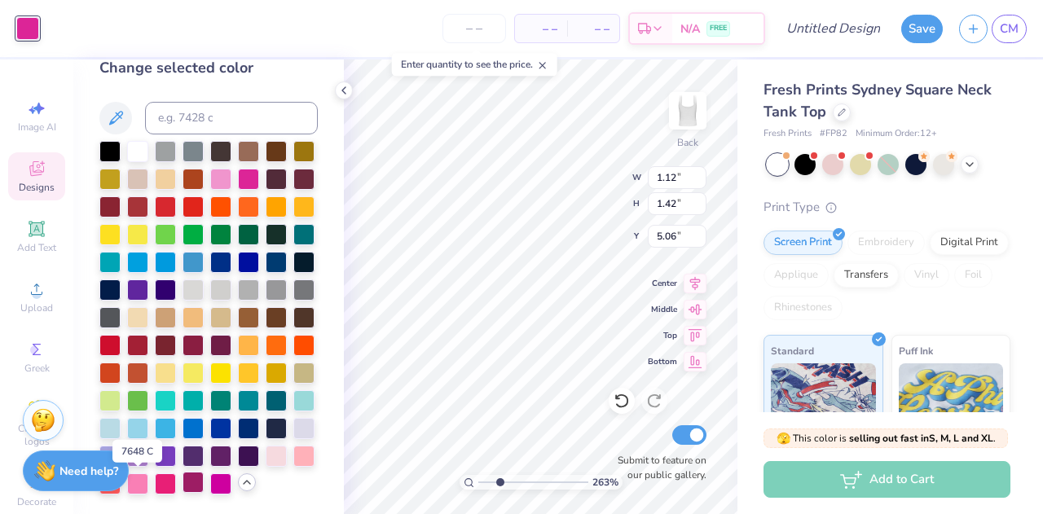
click at [182, 484] on div at bounding box center [192, 482] width 21 height 21
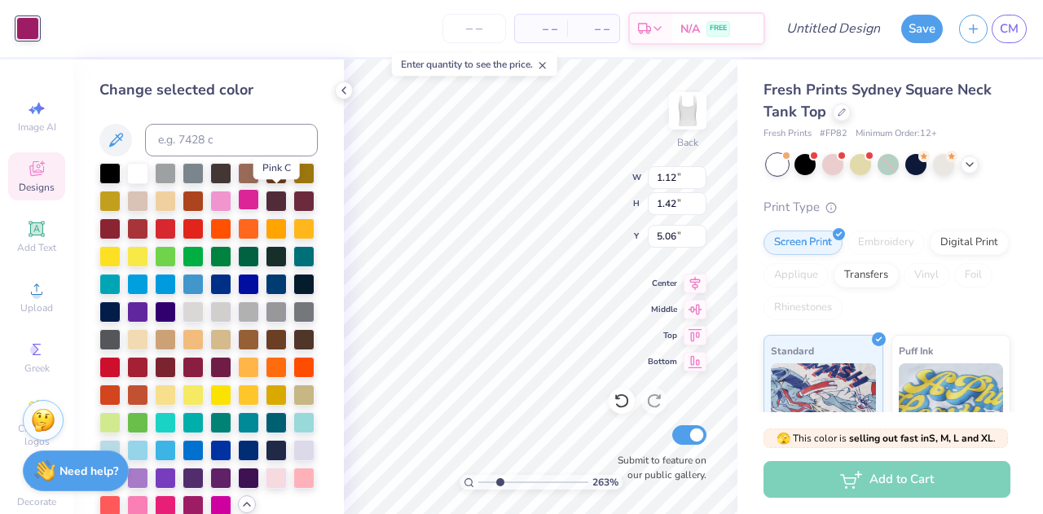
click at [259, 193] on div at bounding box center [248, 199] width 21 height 21
click at [231, 204] on div at bounding box center [220, 199] width 21 height 21
click at [259, 209] on div at bounding box center [248, 199] width 21 height 21
click at [259, 200] on div at bounding box center [248, 199] width 21 height 21
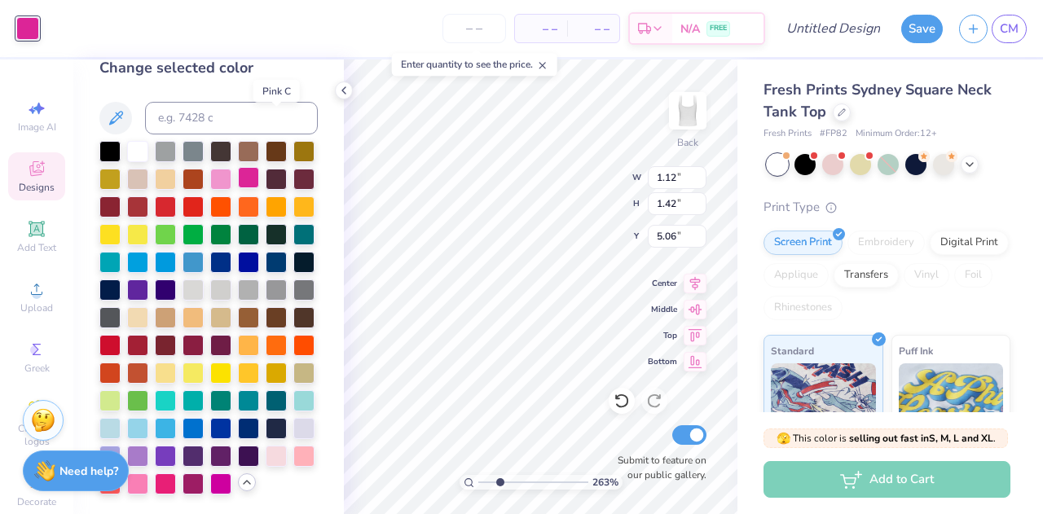
scroll to position [77, 0]
click at [182, 486] on div at bounding box center [192, 482] width 21 height 21
click at [210, 488] on div at bounding box center [220, 482] width 21 height 21
click at [155, 493] on div at bounding box center [165, 482] width 21 height 21
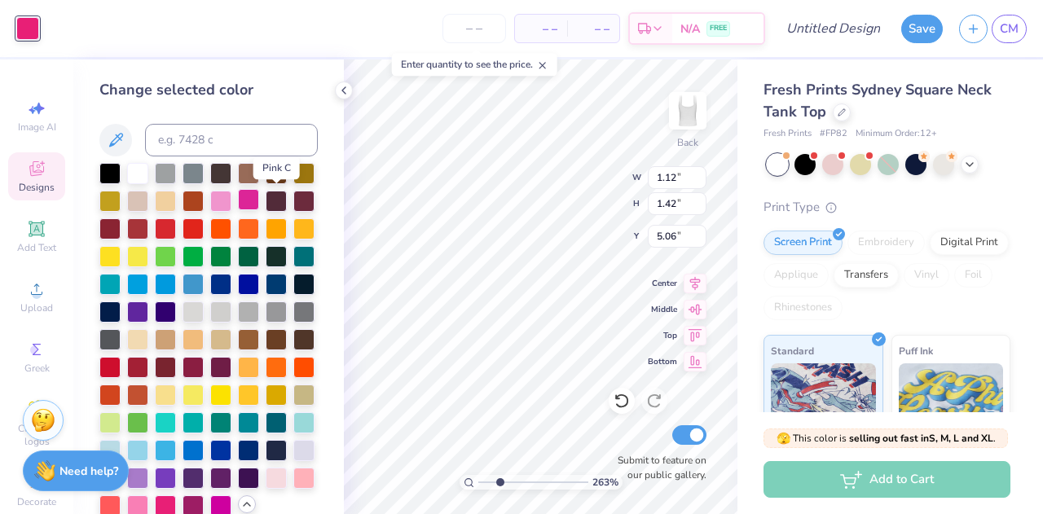
click at [259, 194] on div at bounding box center [248, 199] width 21 height 21
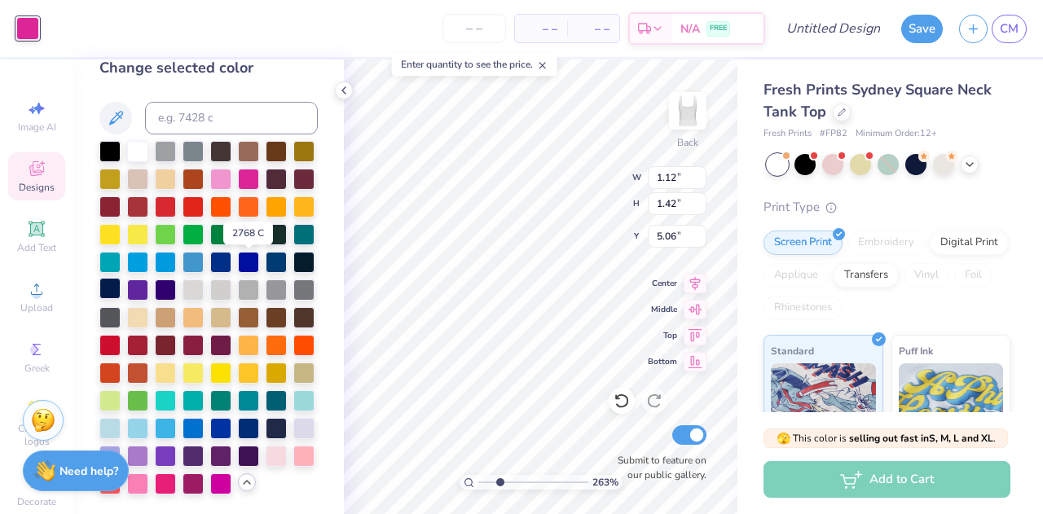
scroll to position [33, 0]
click at [148, 199] on div at bounding box center [137, 205] width 21 height 21
click at [346, 93] on icon at bounding box center [343, 90] width 13 height 13
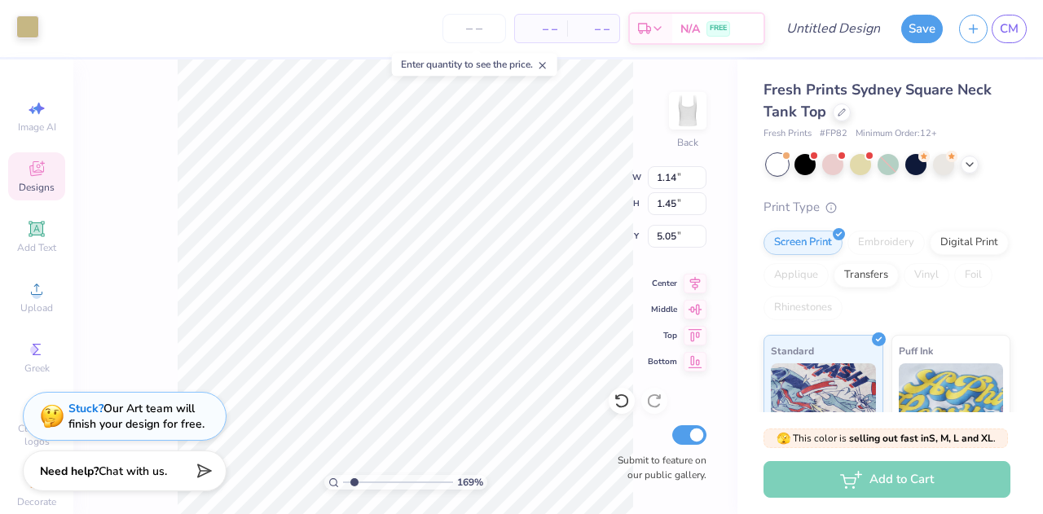
click at [28, 25] on div at bounding box center [27, 26] width 23 height 23
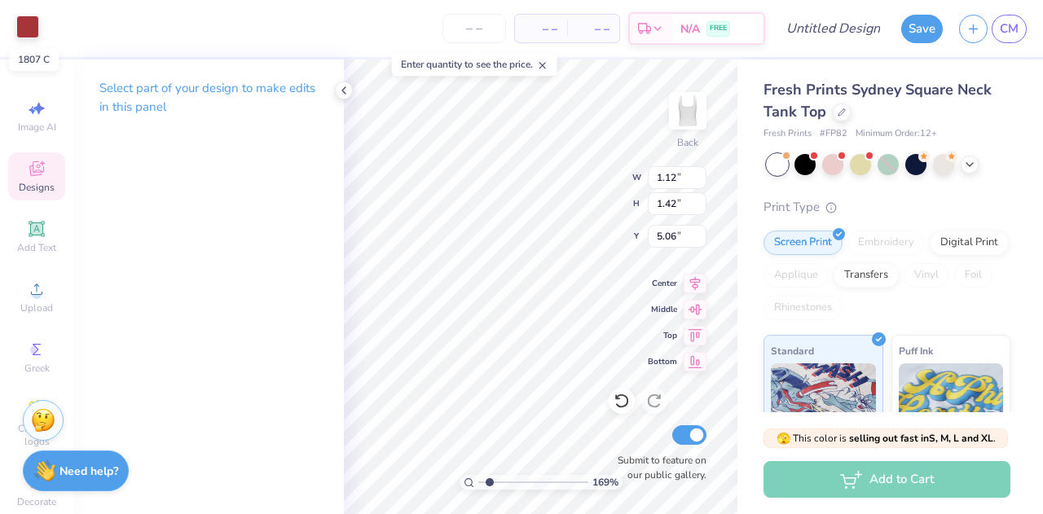
click at [27, 24] on div at bounding box center [27, 26] width 23 height 23
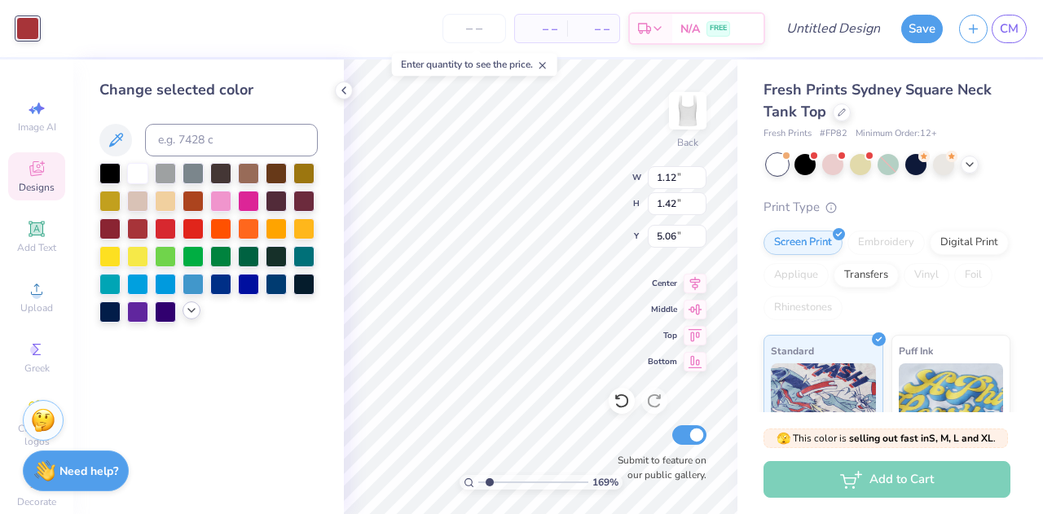
click at [192, 311] on polyline at bounding box center [191, 310] width 7 height 3
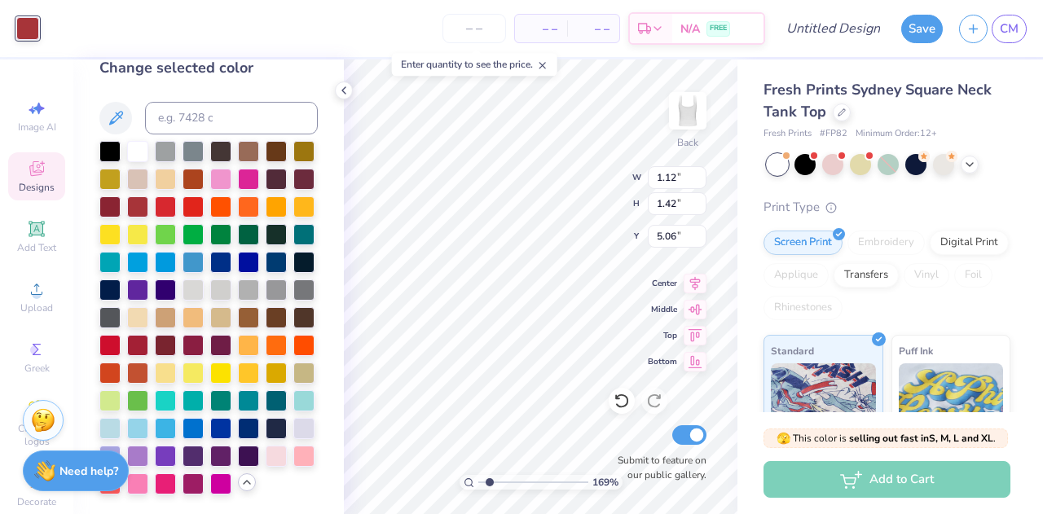
scroll to position [23, 0]
click at [140, 354] on div at bounding box center [137, 343] width 21 height 21
click at [121, 208] on div at bounding box center [109, 205] width 21 height 21
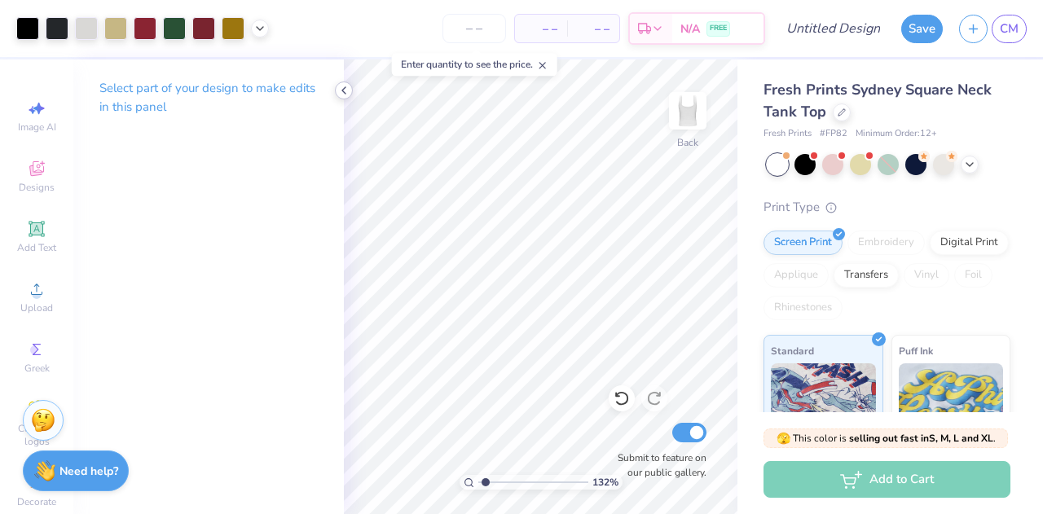
click at [344, 91] on icon at bounding box center [343, 90] width 13 height 13
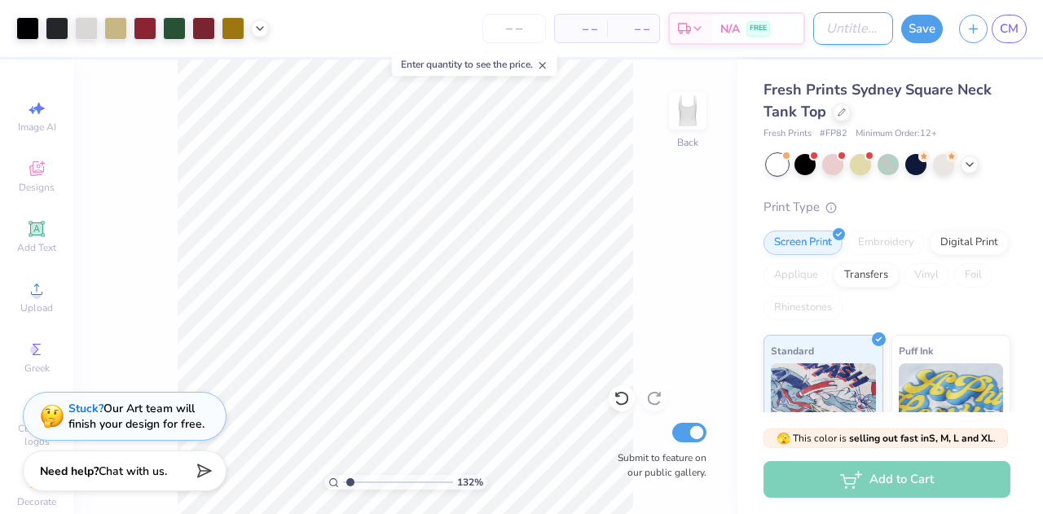
click at [849, 30] on input "Design Title" at bounding box center [853, 28] width 80 height 33
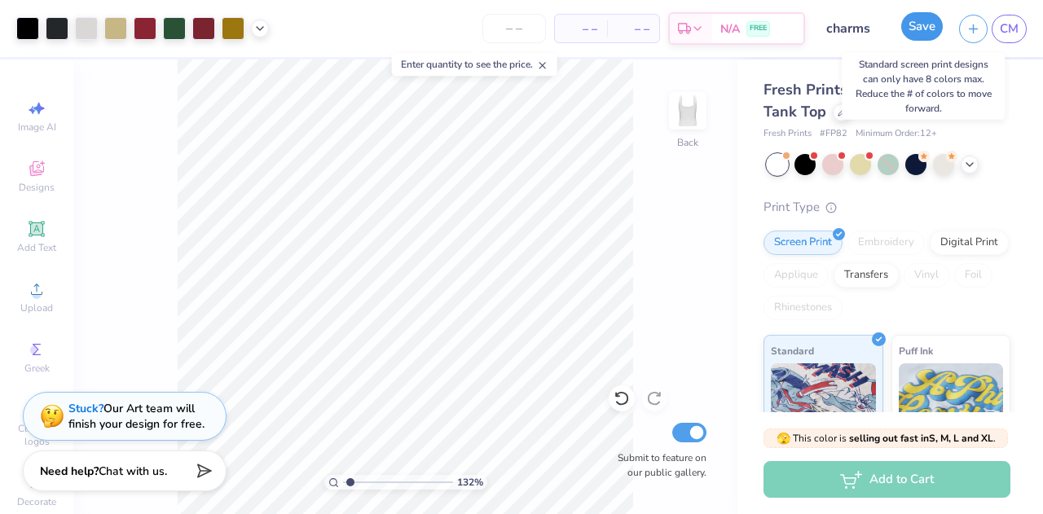
click at [924, 35] on button "Save" at bounding box center [922, 26] width 42 height 29
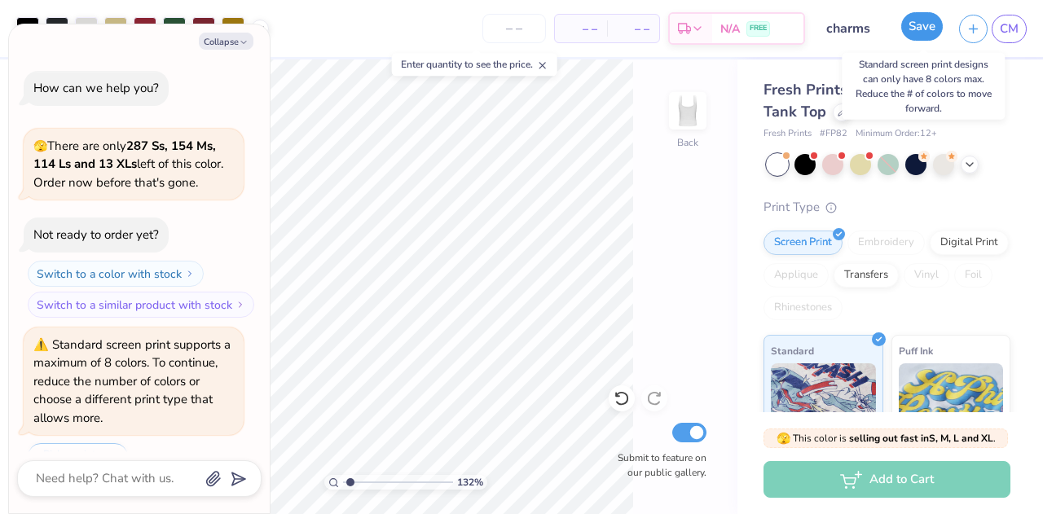
scroll to position [200, 0]
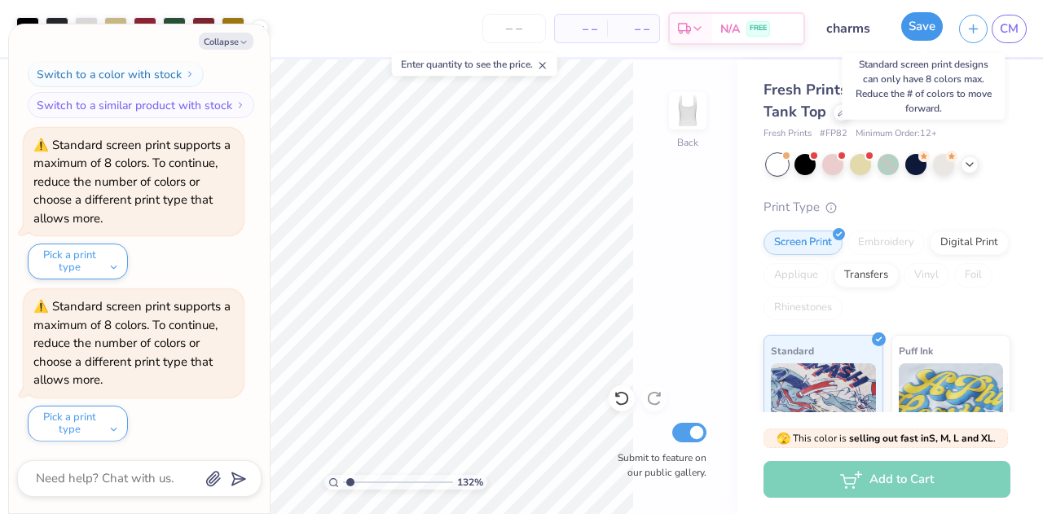
click at [920, 25] on button "Save" at bounding box center [922, 26] width 42 height 29
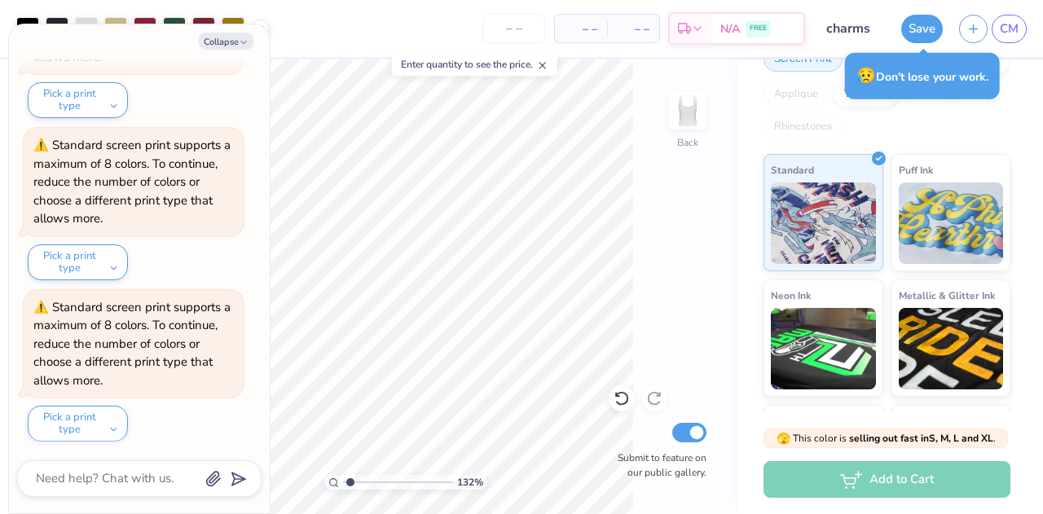
scroll to position [179, 0]
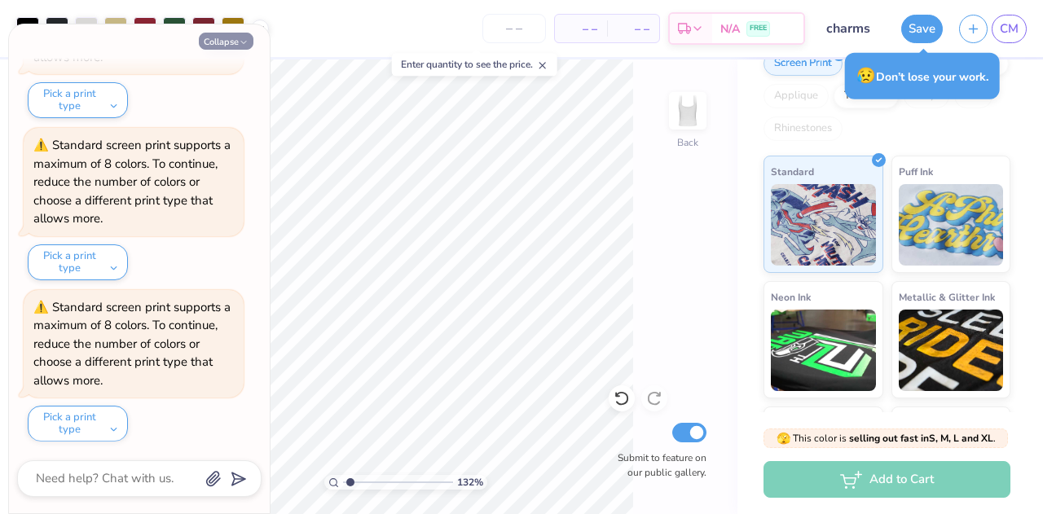
click at [240, 40] on icon "button" at bounding box center [244, 42] width 10 height 10
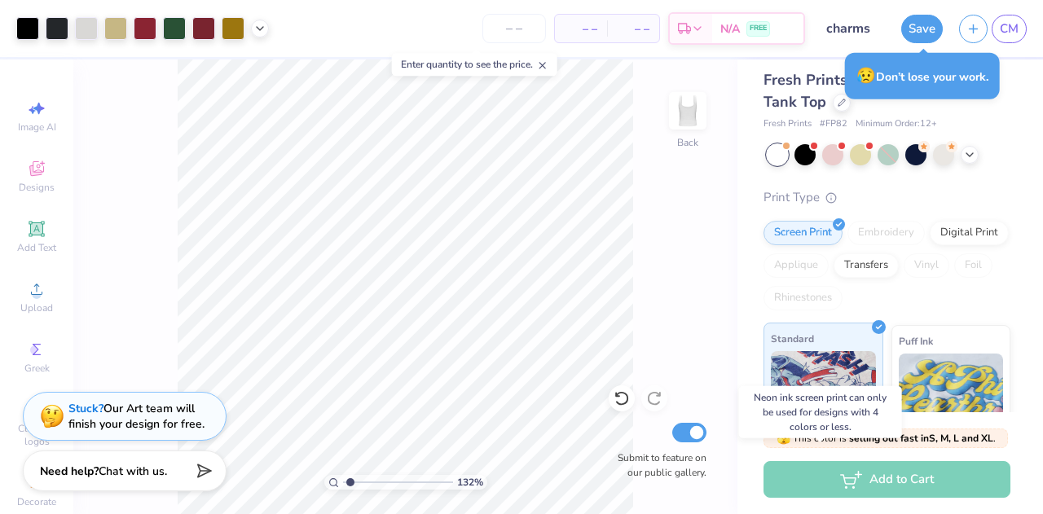
scroll to position [0, 0]
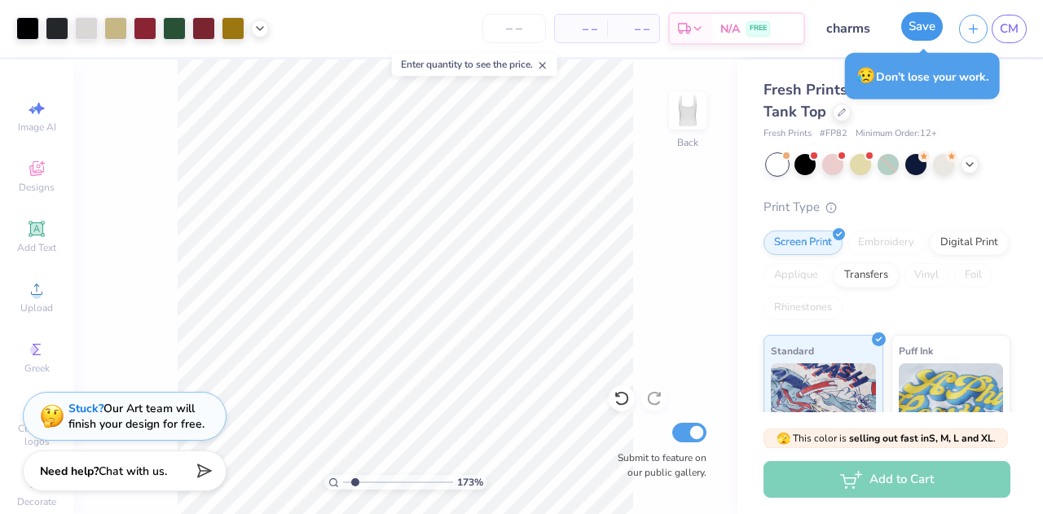
click at [915, 27] on button "Save" at bounding box center [922, 26] width 42 height 29
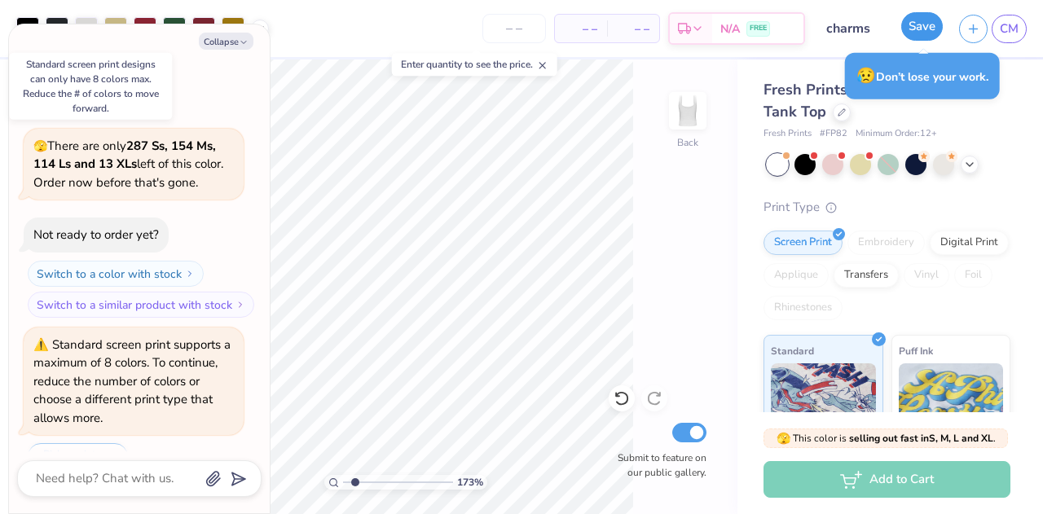
scroll to position [522, 0]
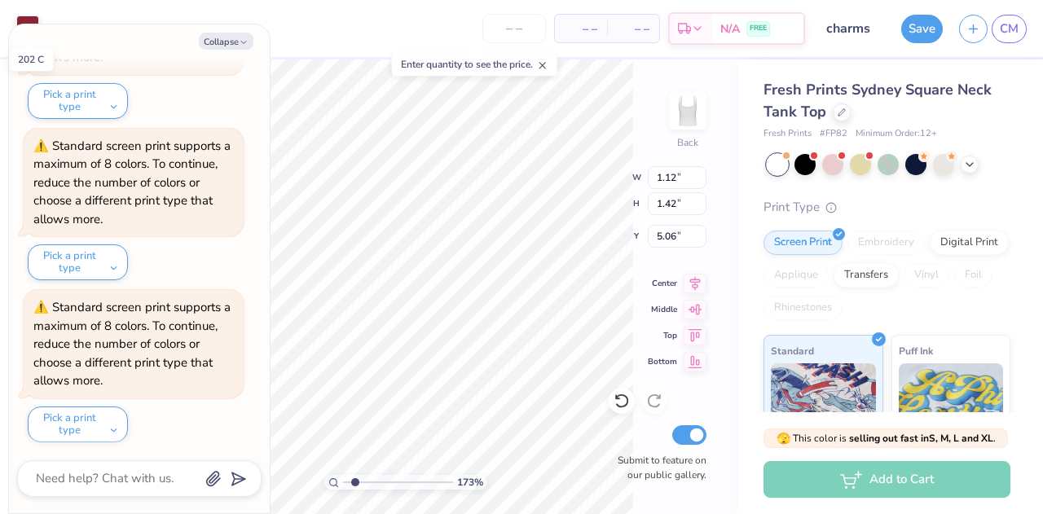
click at [28, 15] on div at bounding box center [27, 26] width 23 height 23
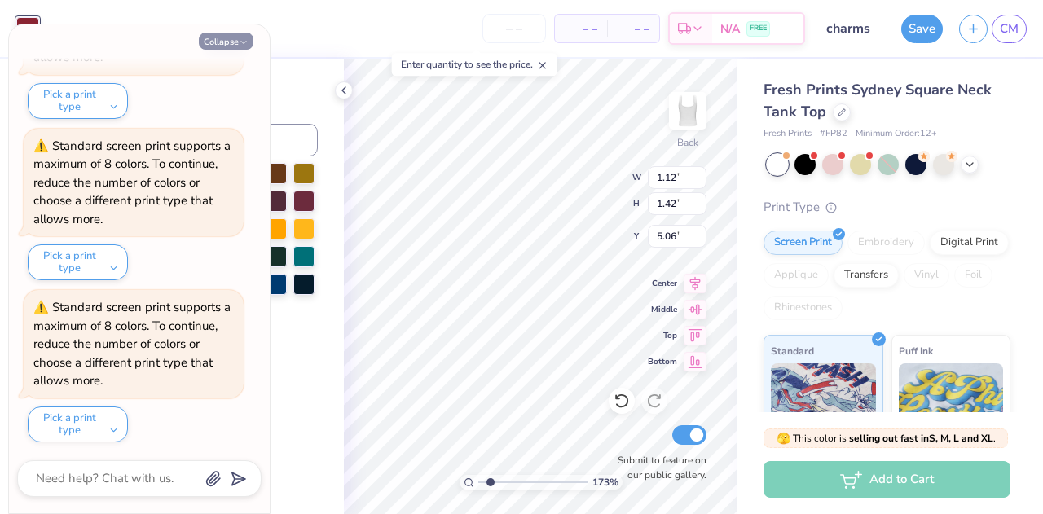
click at [222, 35] on button "Collapse" at bounding box center [226, 41] width 55 height 17
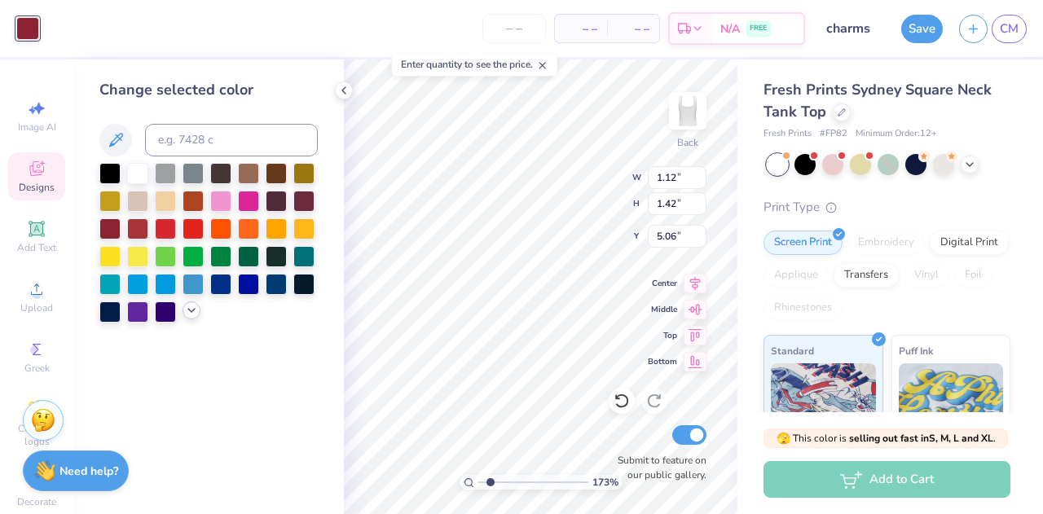
click at [189, 310] on polyline at bounding box center [191, 310] width 7 height 3
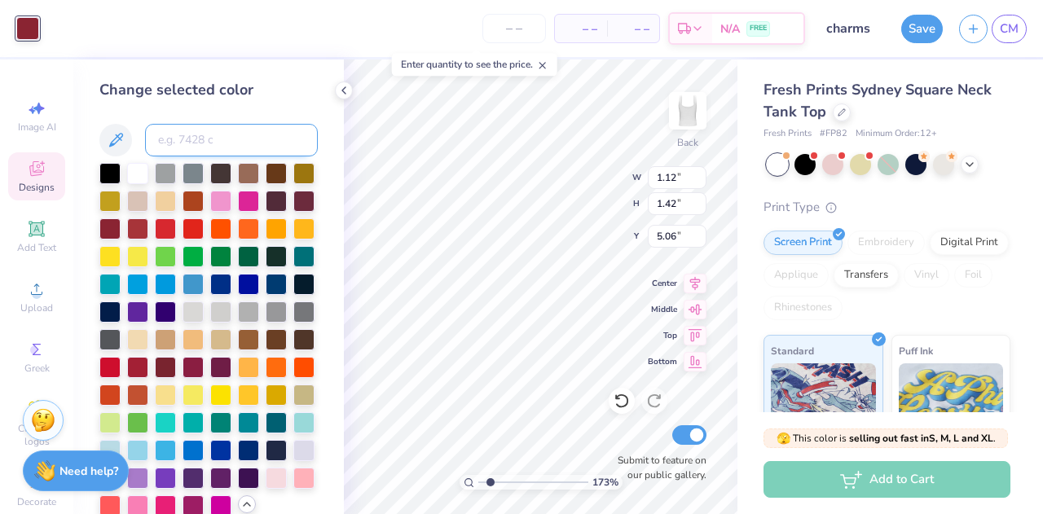
click at [218, 151] on input at bounding box center [231, 140] width 173 height 33
click at [121, 133] on icon at bounding box center [116, 140] width 20 height 20
click at [341, 86] on icon at bounding box center [343, 90] width 13 height 13
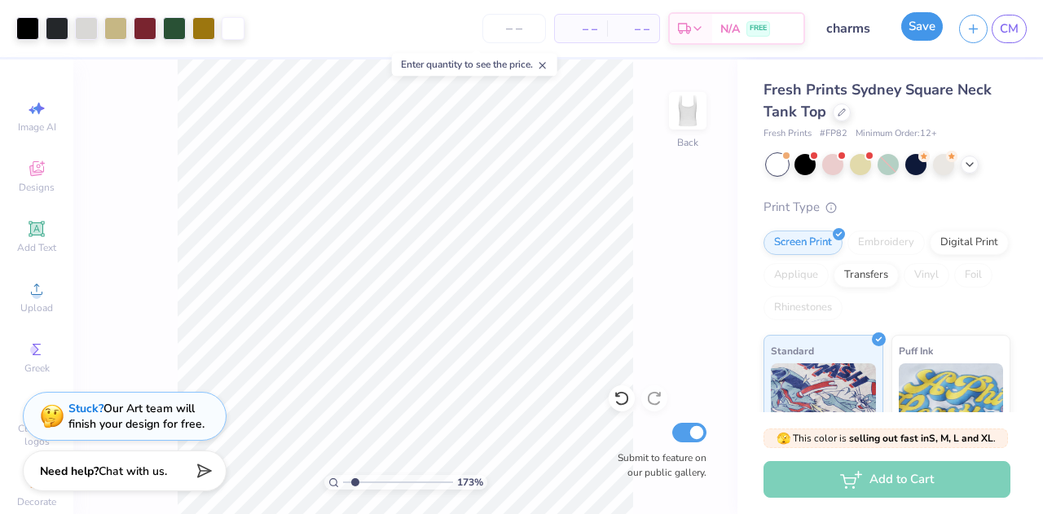
click at [923, 33] on button "Save" at bounding box center [922, 26] width 42 height 29
